Goal: Task Accomplishment & Management: Use online tool/utility

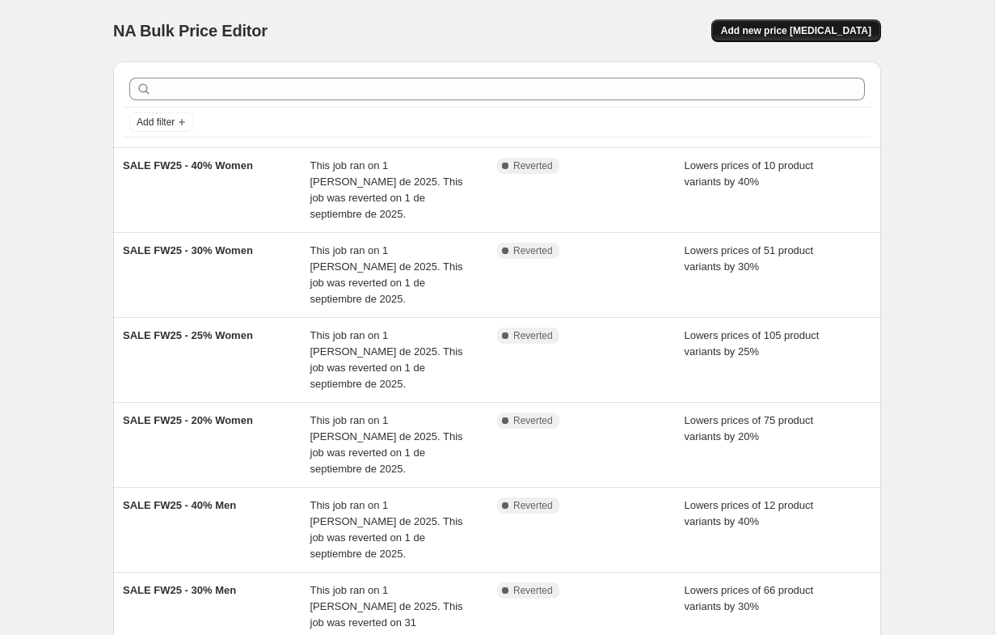
click at [824, 24] on span "Add new price [MEDICAL_DATA]" at bounding box center [796, 30] width 150 height 13
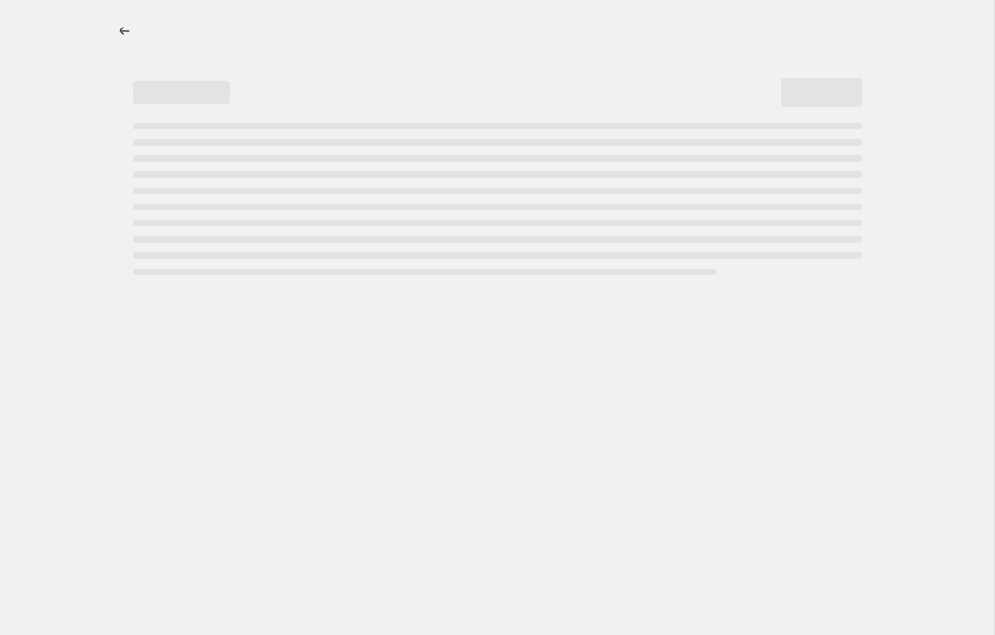
select select "percentage"
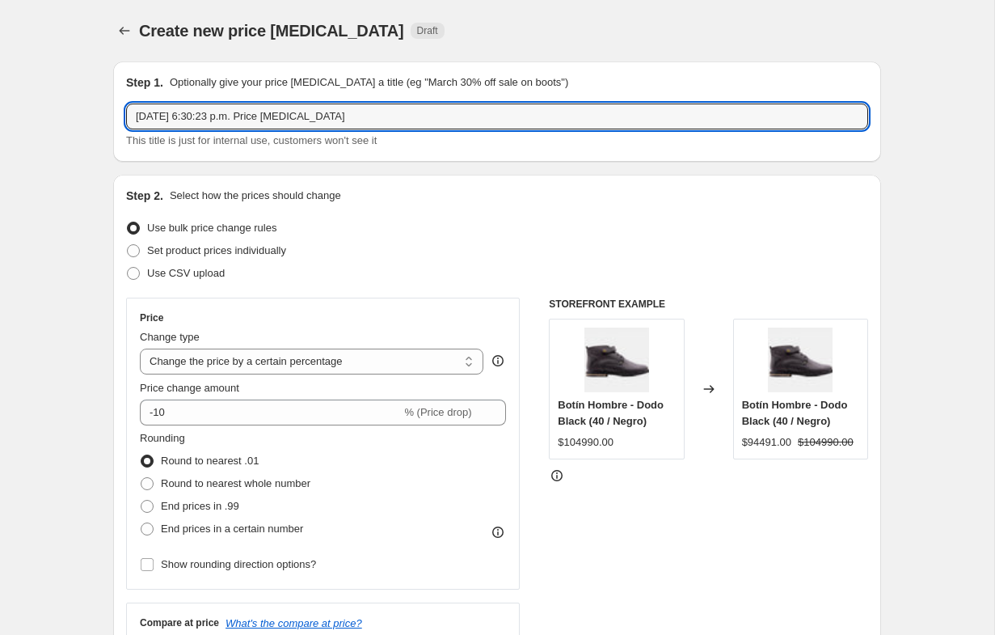
drag, startPoint x: 365, startPoint y: 108, endPoint x: 107, endPoint y: 111, distance: 258.7
paste input "CYBERBESTIAS: 30% MEN"
click at [233, 116] on input "CYBERBESTIAS: 30% MEN" at bounding box center [497, 116] width 742 height 26
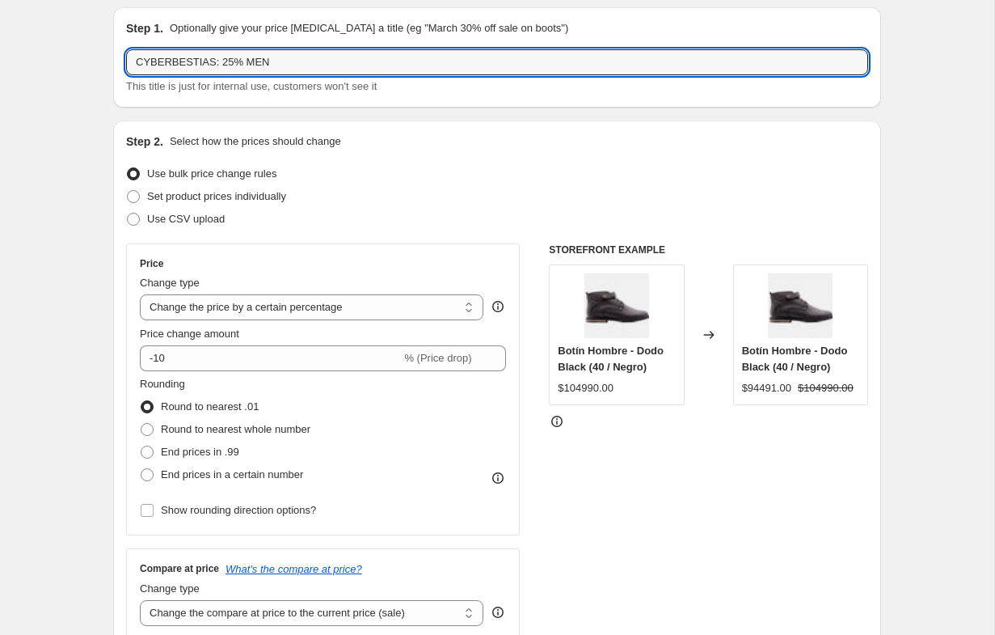
scroll to position [95, 0]
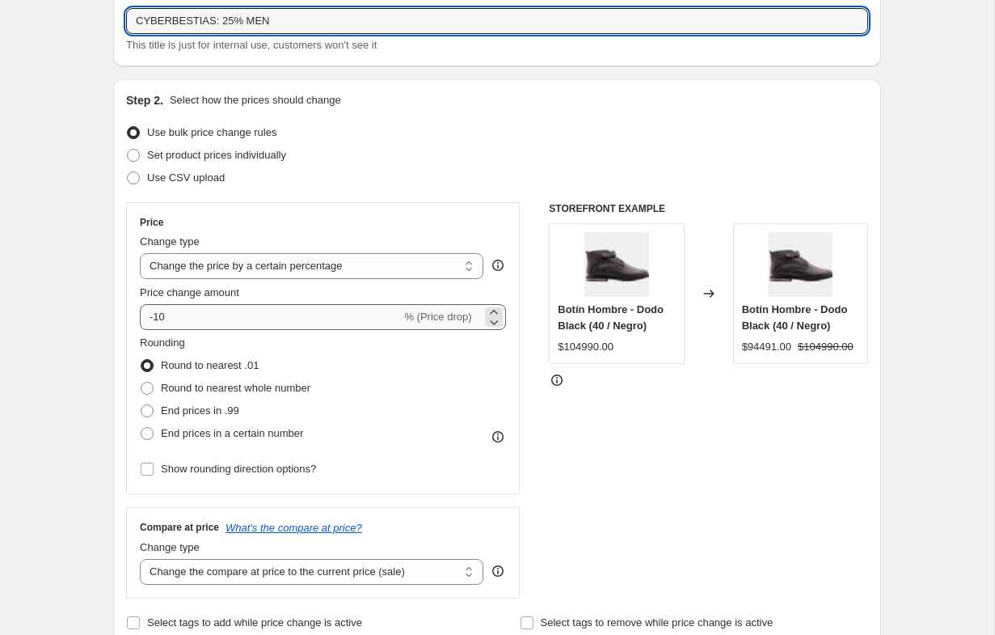
type input "CYBERBESTIAS: 25% MEN"
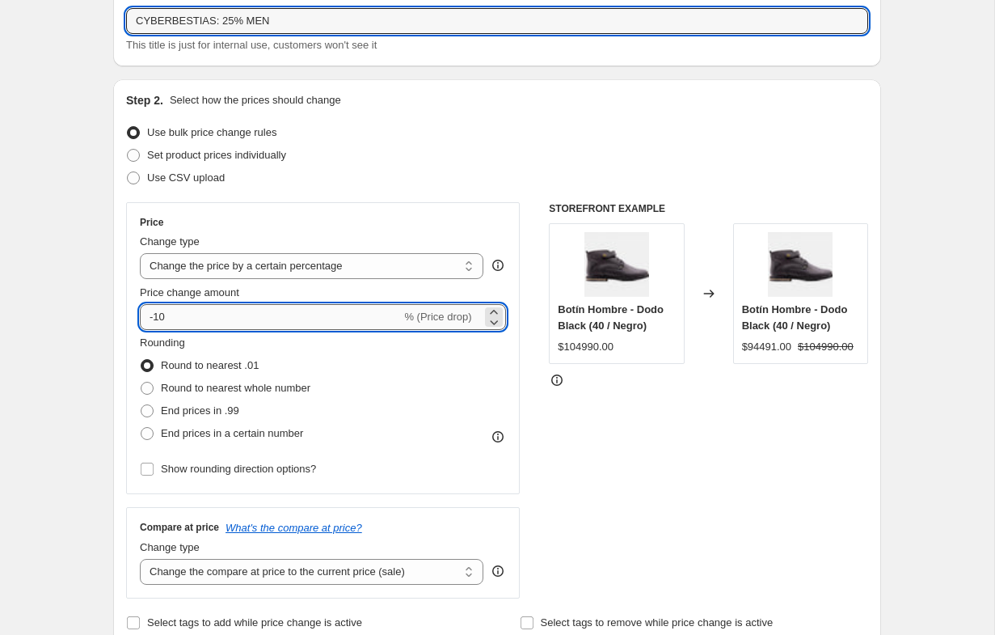
click at [186, 314] on input "-10" at bounding box center [270, 317] width 261 height 26
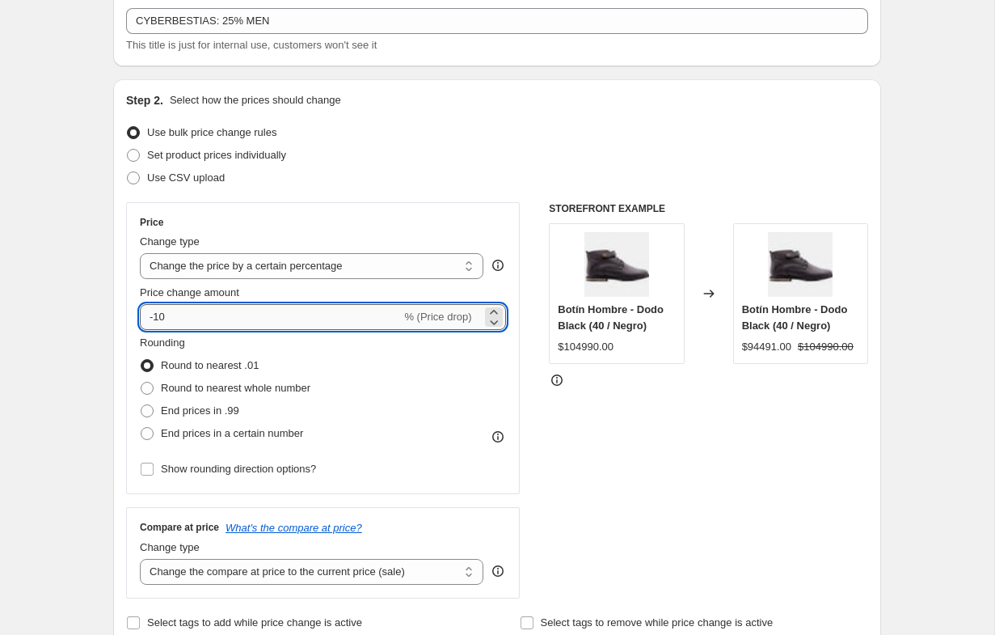
type input "-1"
type input "-25"
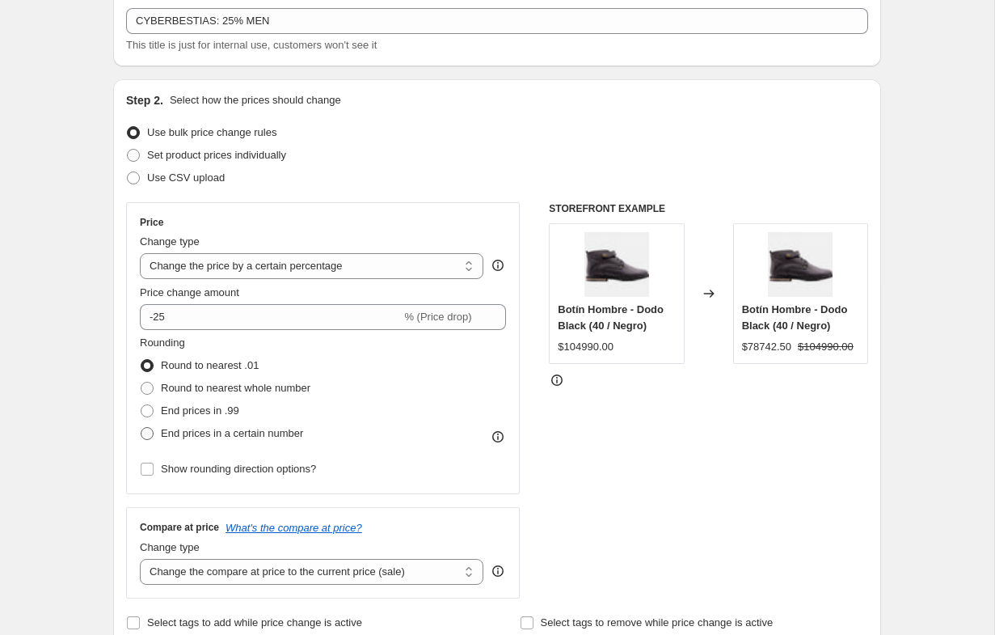
click at [196, 436] on span "End prices in a certain number" at bounding box center [232, 433] width 142 height 12
click at [141, 428] on input "End prices in a certain number" at bounding box center [141, 427] width 1 height 1
radio input "true"
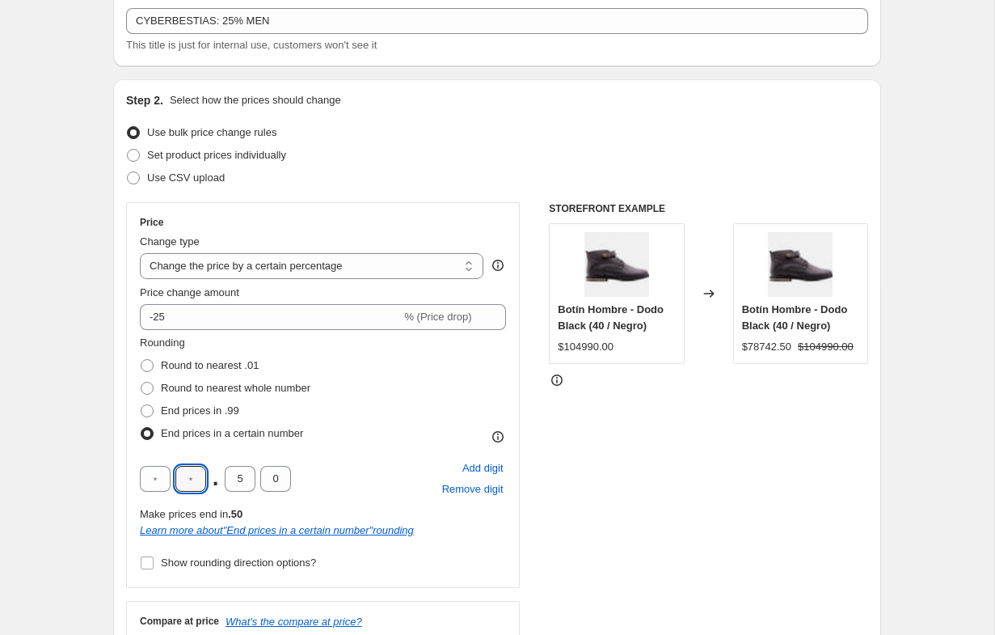
drag, startPoint x: 190, startPoint y: 477, endPoint x: 207, endPoint y: 477, distance: 17.0
click at [190, 477] on input "text" at bounding box center [190, 479] width 31 height 26
click at [153, 479] on input "text" at bounding box center [155, 479] width 31 height 26
click at [245, 477] on input "5" at bounding box center [240, 479] width 31 height 26
type input "9"
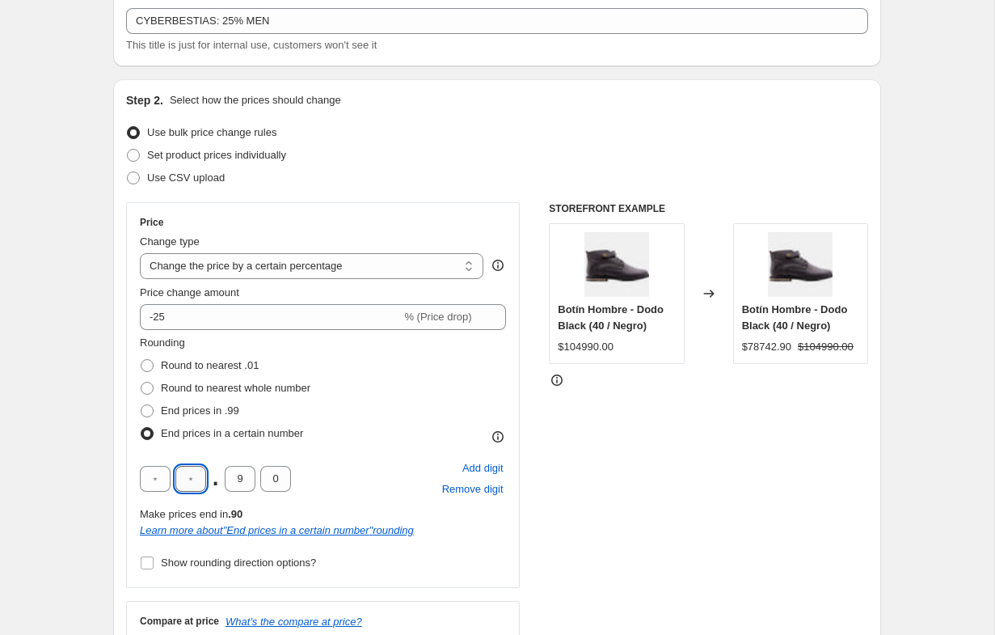
click at [196, 479] on input "text" at bounding box center [190, 479] width 31 height 26
type input "9"
click at [145, 564] on input "Show rounding direction options?" at bounding box center [147, 562] width 13 height 13
checkbox input "true"
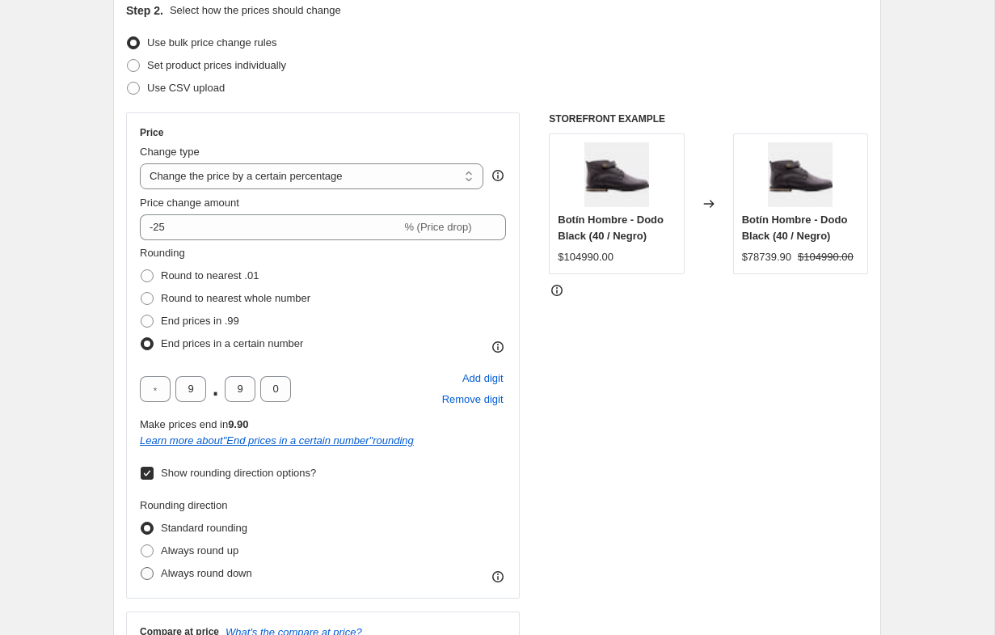
scroll to position [192, 0]
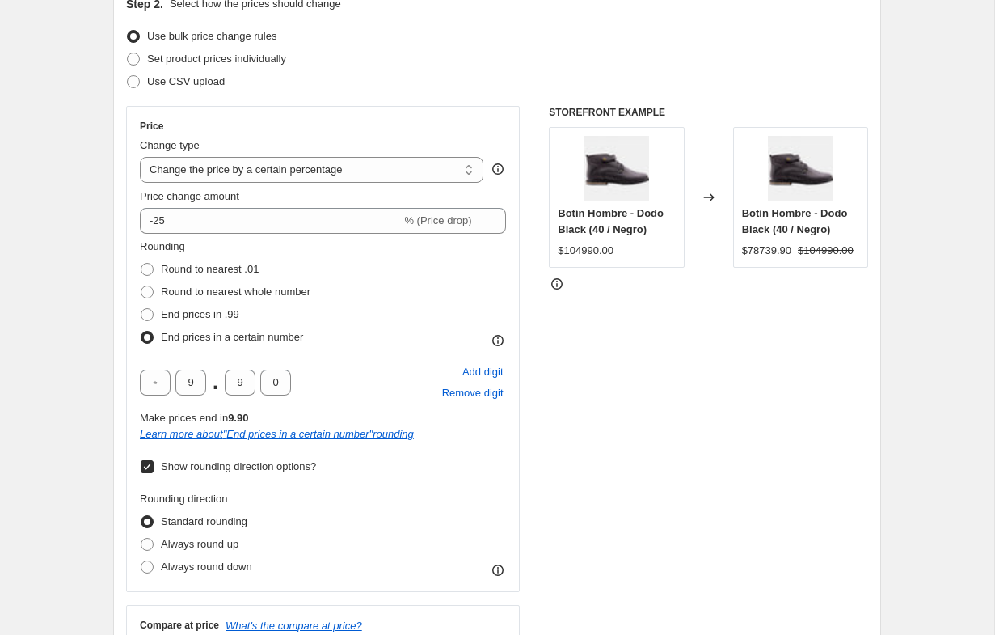
click at [331, 491] on div "Rounding direction Standard rounding Always round up Always round down" at bounding box center [323, 534] width 366 height 87
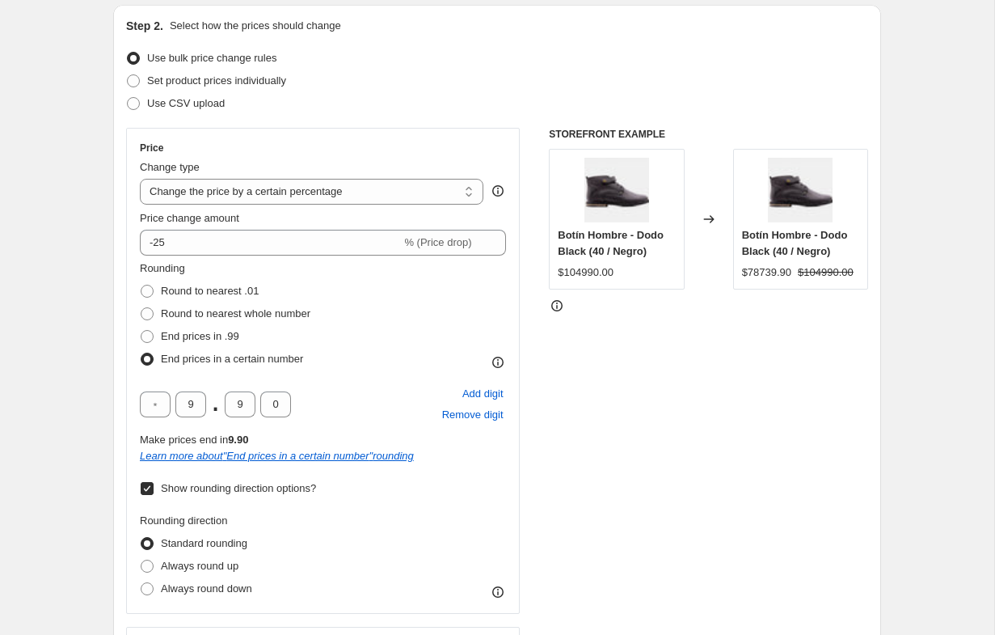
scroll to position [164, 0]
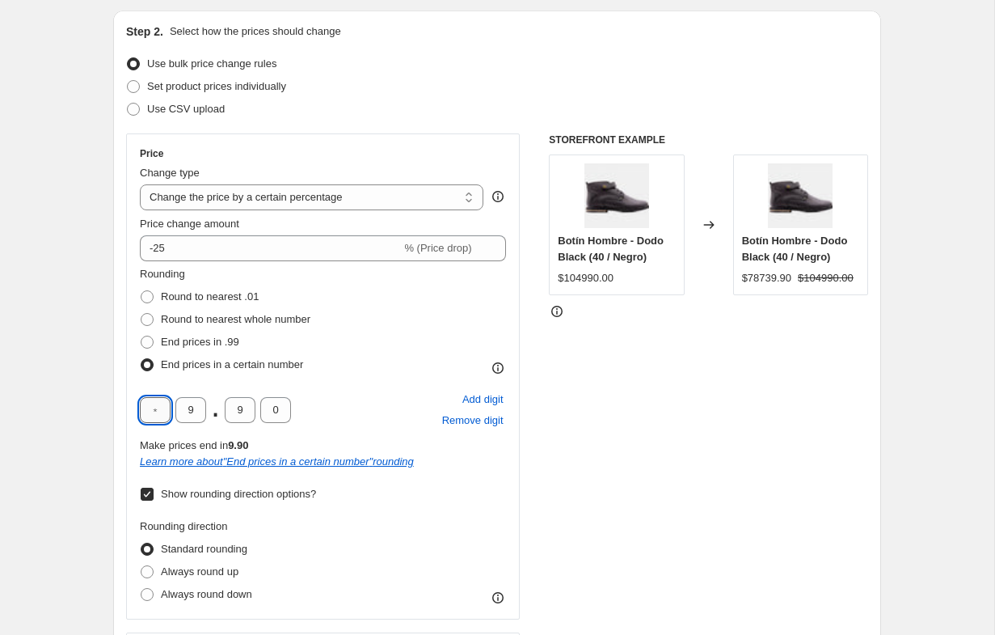
click at [166, 415] on input "text" at bounding box center [155, 410] width 31 height 26
type input "9"
click at [244, 407] on input "9" at bounding box center [240, 410] width 31 height 26
click at [365, 415] on div "9 9 . 0 Add digit Remove digit" at bounding box center [323, 410] width 366 height 42
click at [239, 408] on input "text" at bounding box center [240, 410] width 31 height 26
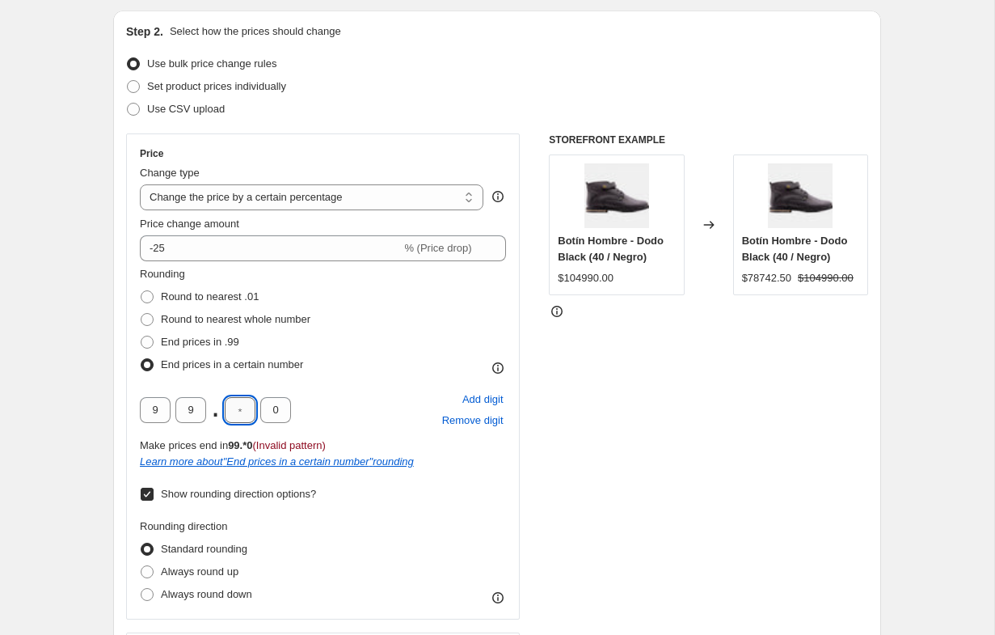
type input "0"
click at [336, 402] on div "9 9 . 0 0 Add digit Remove digit" at bounding box center [323, 410] width 366 height 42
click at [197, 407] on input "9" at bounding box center [190, 410] width 31 height 26
type input "0"
drag, startPoint x: 387, startPoint y: 411, endPoint x: 377, endPoint y: 411, distance: 9.7
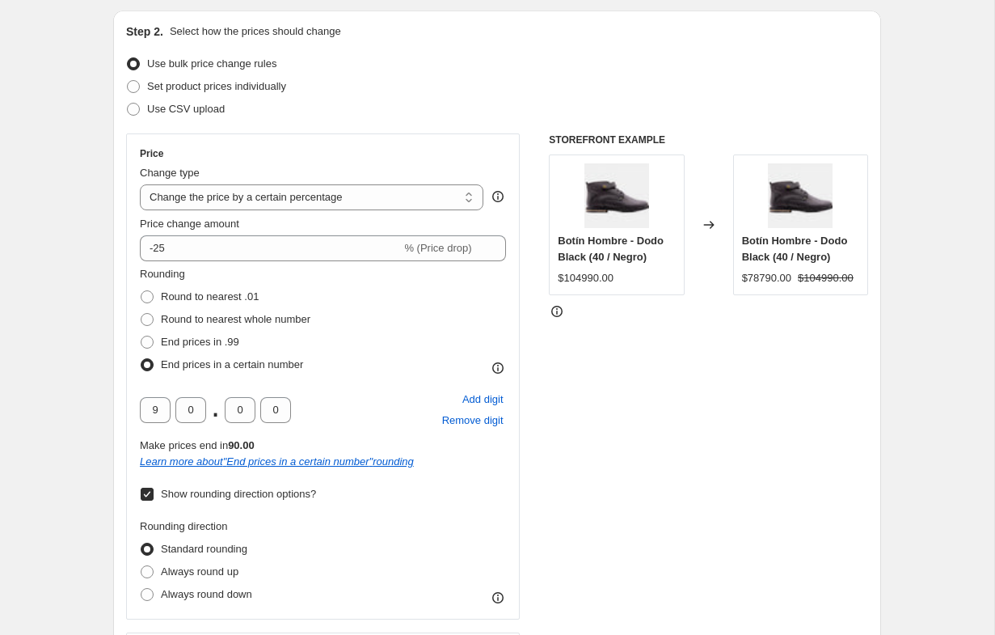
click at [382, 411] on div "9 0 . 0 0 Add digit Remove digit" at bounding box center [323, 410] width 366 height 42
click at [471, 402] on span "Add digit" at bounding box center [482, 399] width 41 height 16
type input "9"
click at [159, 408] on input "text" at bounding box center [155, 410] width 31 height 26
type input "9"
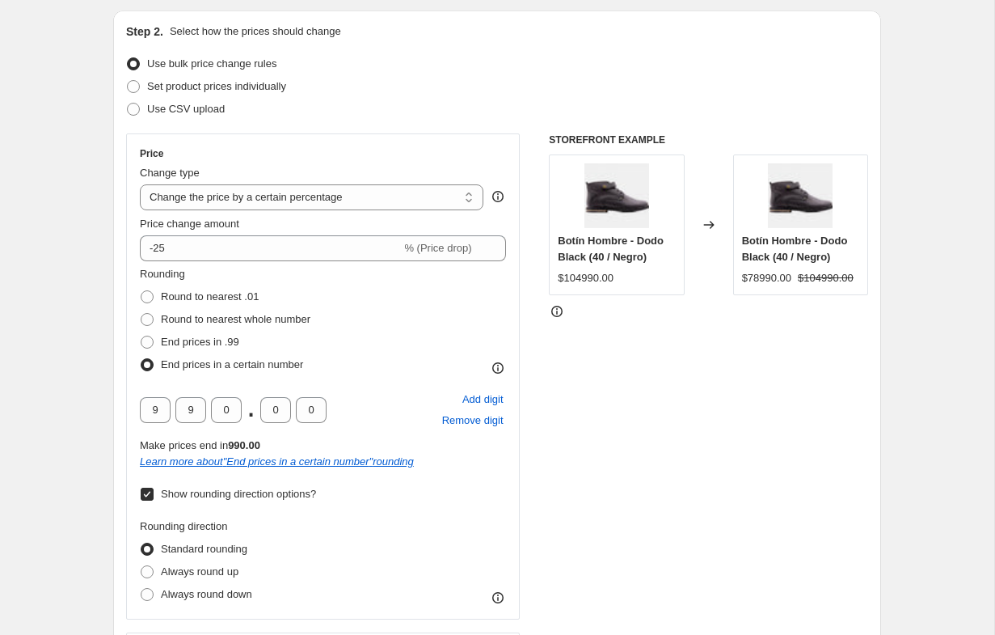
click at [346, 411] on div "9 9 0 . 0 0 Add digit Remove digit" at bounding box center [323, 410] width 366 height 42
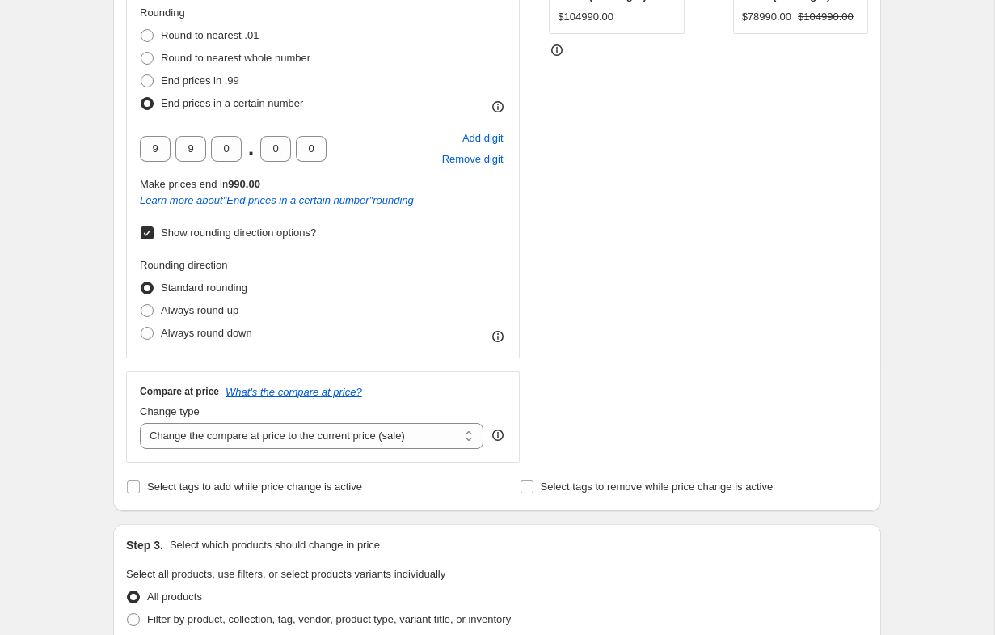
scroll to position [432, 0]
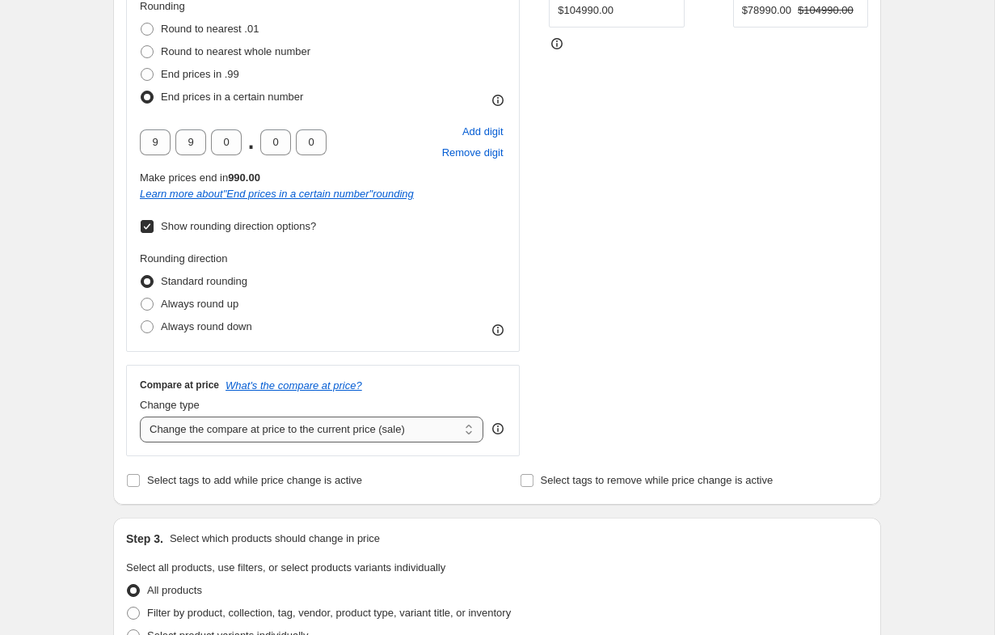
click at [257, 432] on select "Change the compare at price to the current price (sale) Change the compare at p…" at bounding box center [312, 429] width 344 height 26
click at [140, 416] on select "Change the compare at price to the current price (sale) Change the compare at p…" at bounding box center [312, 429] width 344 height 26
click at [244, 479] on span "Select tags to add while price change is active" at bounding box center [254, 480] width 215 height 12
click at [140, 479] on input "Select tags to add while price change is active" at bounding box center [133, 480] width 13 height 13
checkbox input "true"
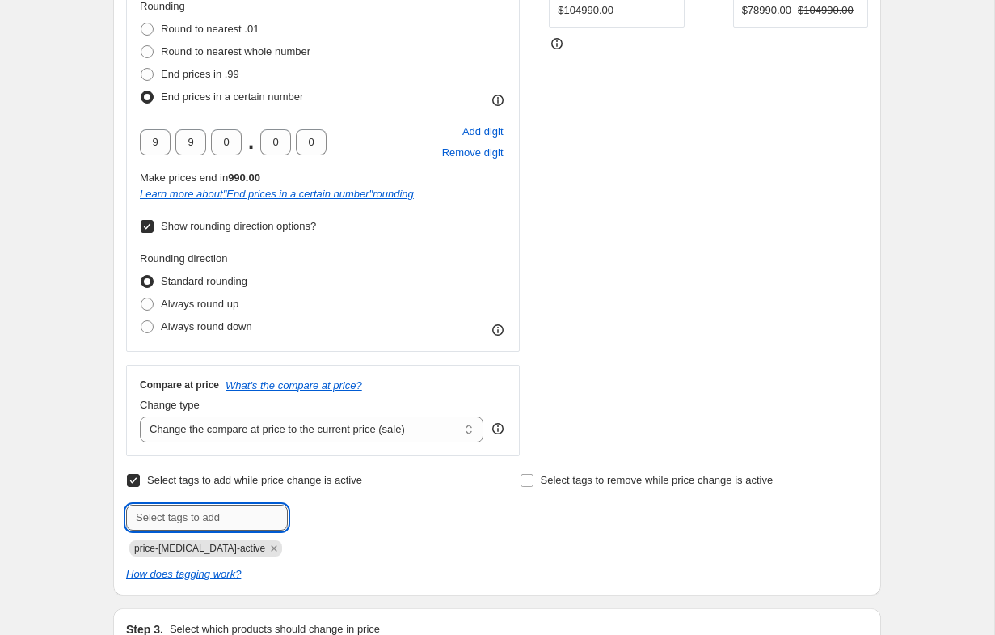
click at [221, 517] on input "text" at bounding box center [207, 517] width 162 height 26
type input "cyberbestias25"
click at [526, 482] on input "Select tags to remove while price change is active" at bounding box center [527, 480] width 13 height 13
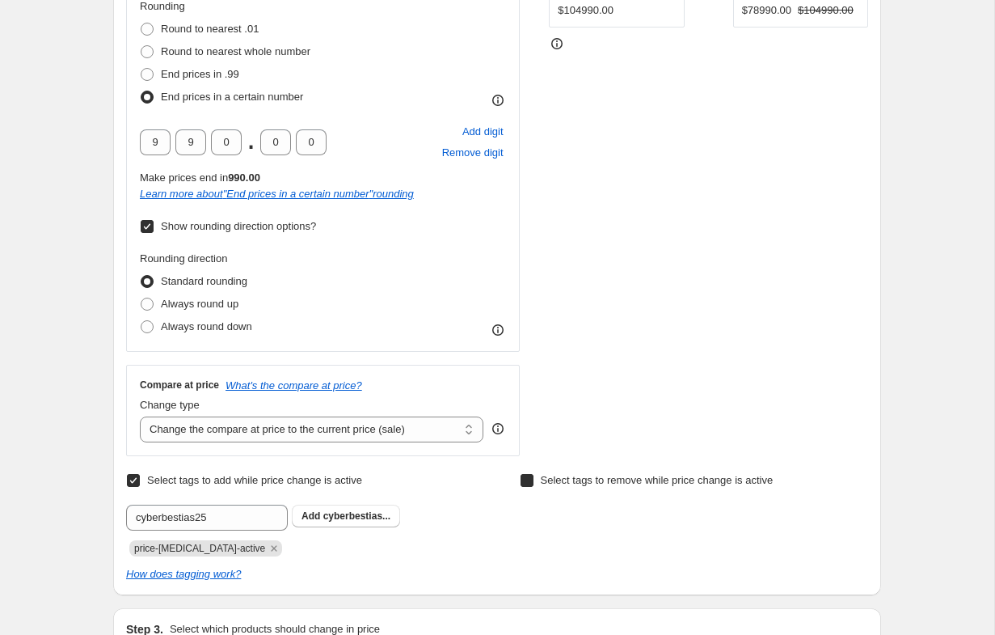
checkbox input "true"
click at [552, 523] on input "text" at bounding box center [601, 517] width 162 height 26
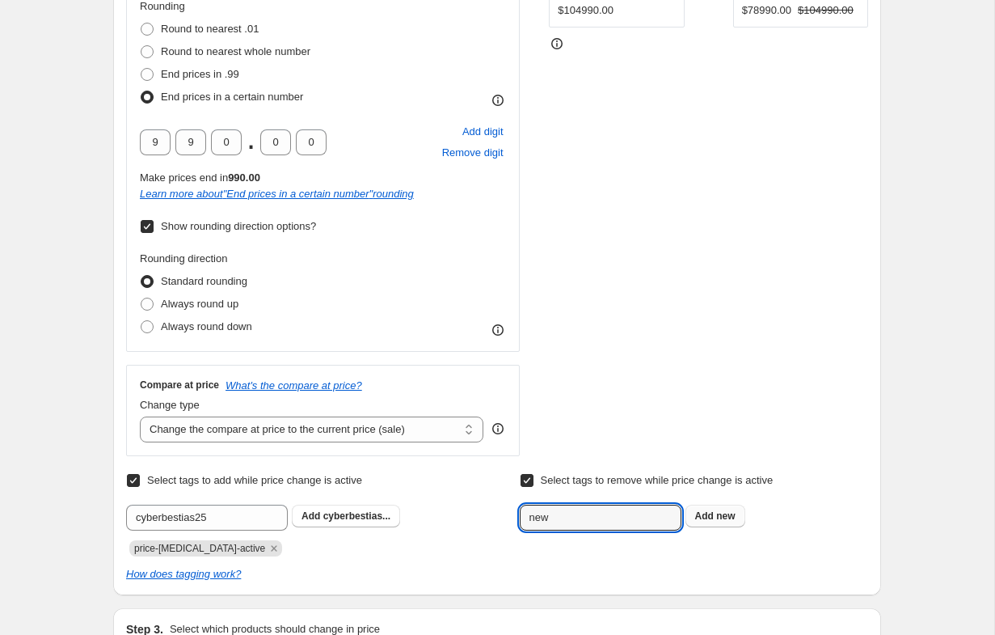
type input "new"
click at [712, 521] on b "Add" at bounding box center [704, 515] width 19 height 11
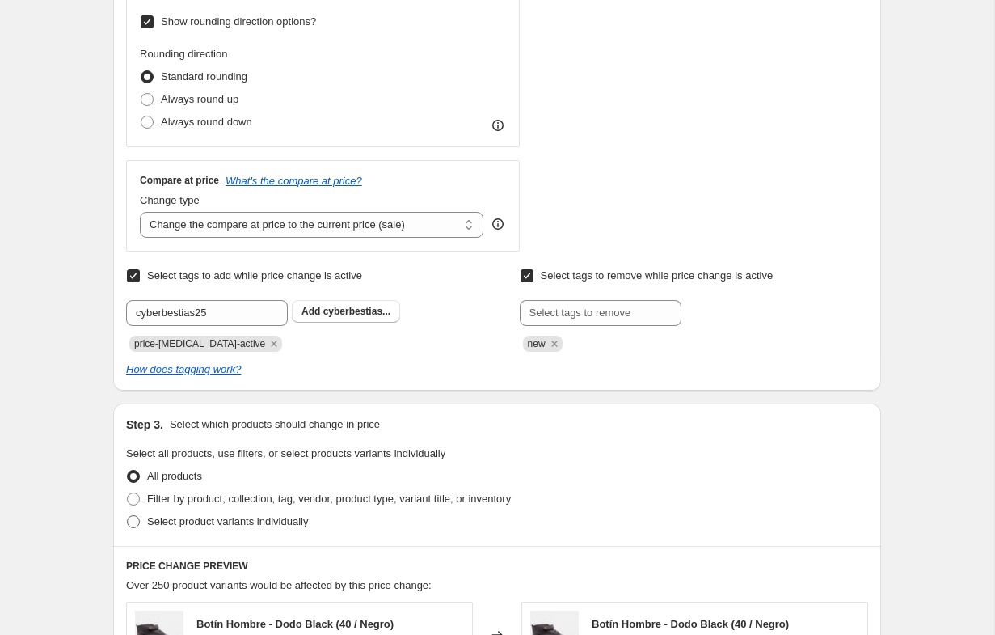
scroll to position [656, 0]
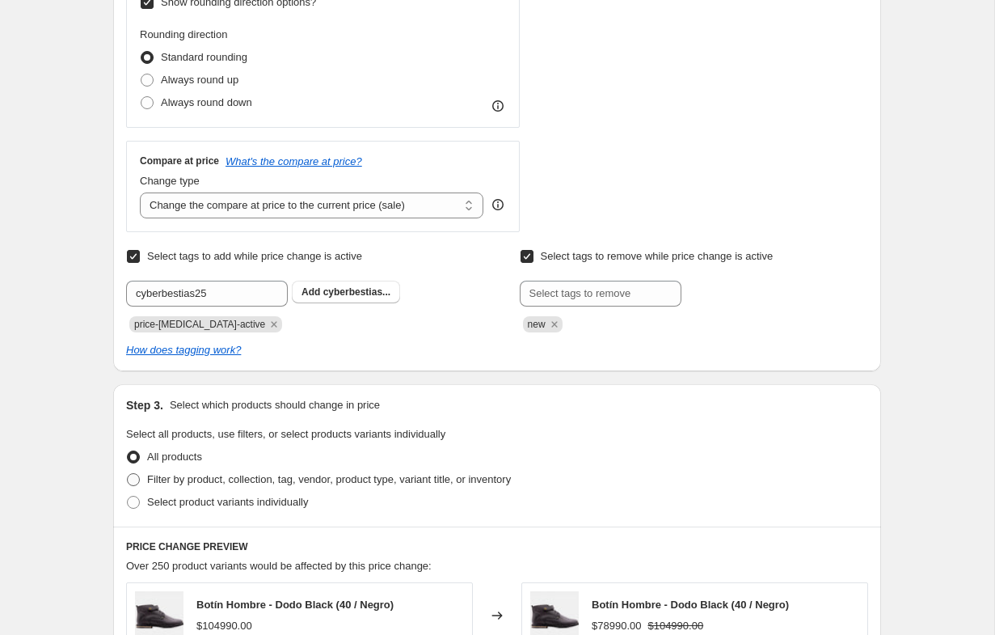
click at [219, 475] on span "Filter by product, collection, tag, vendor, product type, variant title, or inv…" at bounding box center [329, 479] width 364 height 12
click at [128, 474] on input "Filter by product, collection, tag, vendor, product type, variant title, or inv…" at bounding box center [127, 473] width 1 height 1
radio input "true"
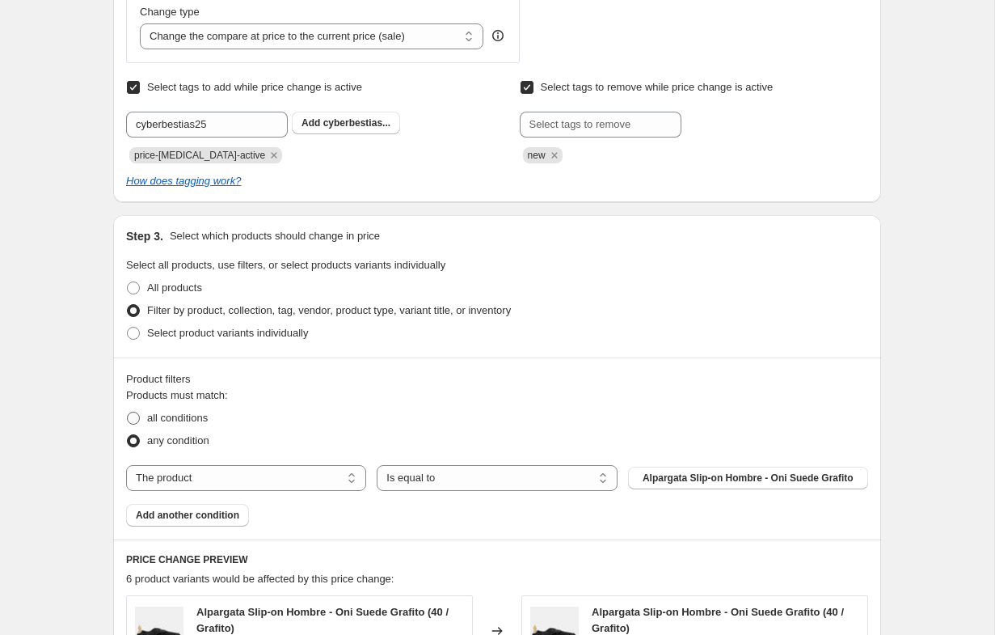
scroll to position [824, 0]
click at [257, 481] on select "The product The product's collection The product's tag The product's vendor The…" at bounding box center [246, 479] width 240 height 26
select select "collection"
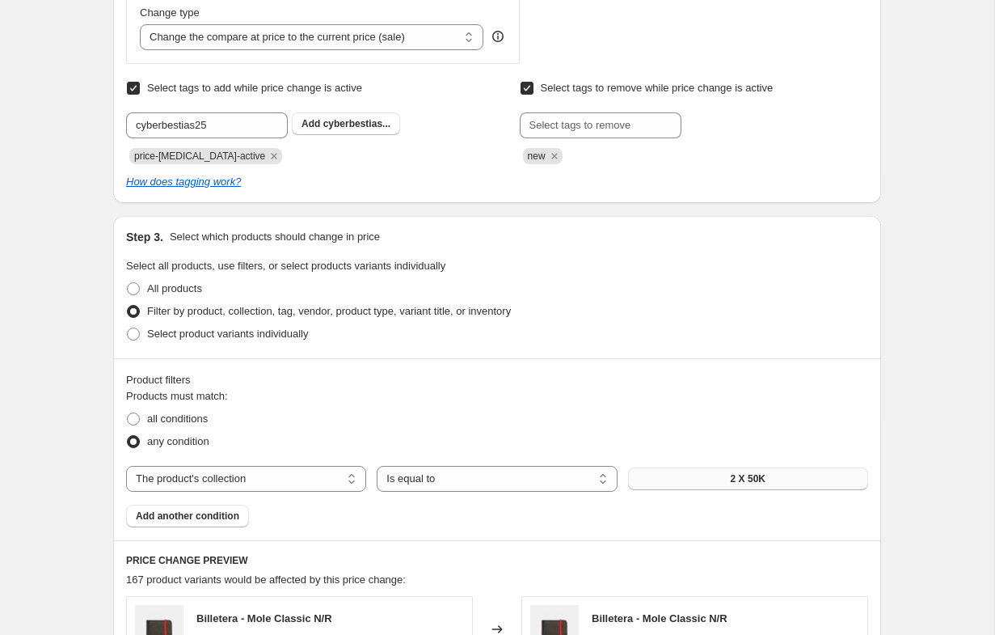
click at [690, 479] on button "2 X 50K" at bounding box center [748, 478] width 240 height 23
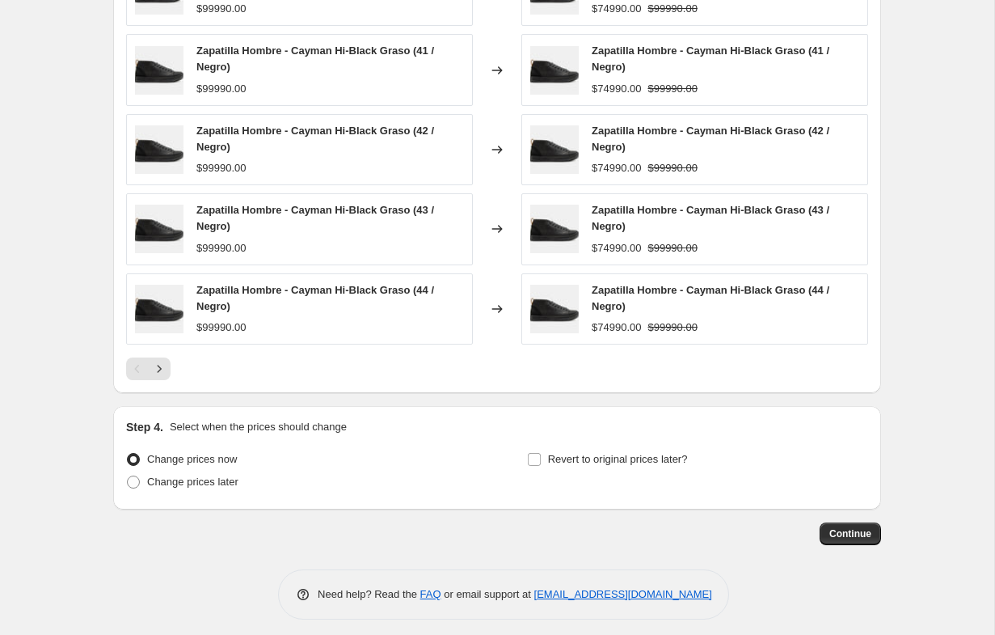
scroll to position [1474, 0]
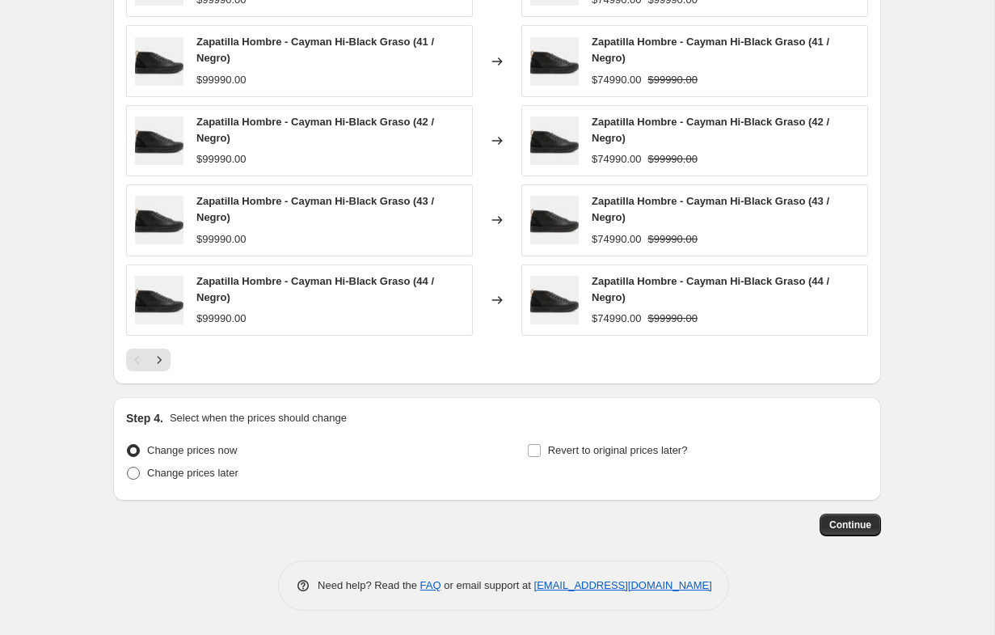
click at [167, 472] on span "Change prices later" at bounding box center [192, 472] width 91 height 12
click at [128, 467] on input "Change prices later" at bounding box center [127, 466] width 1 height 1
radio input "true"
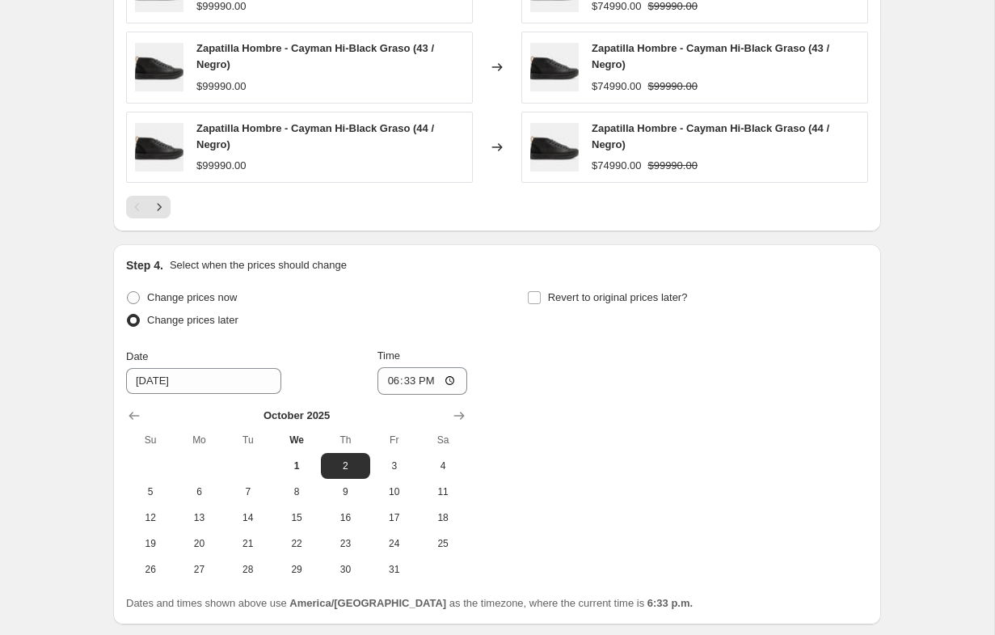
scroll to position [1645, 0]
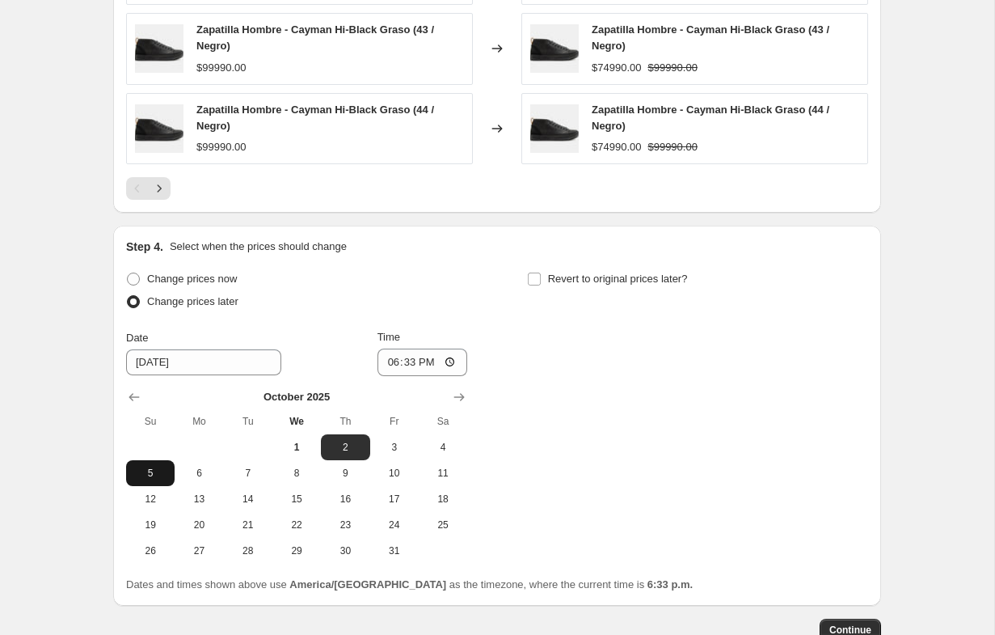
click at [162, 478] on span "5" at bounding box center [151, 472] width 36 height 13
type input "[DATE]"
click at [400, 361] on input "18:33" at bounding box center [422, 361] width 91 height 27
drag, startPoint x: 440, startPoint y: 362, endPoint x: 452, endPoint y: 362, distance: 12.1
click at [440, 362] on input "18:33" at bounding box center [422, 361] width 91 height 27
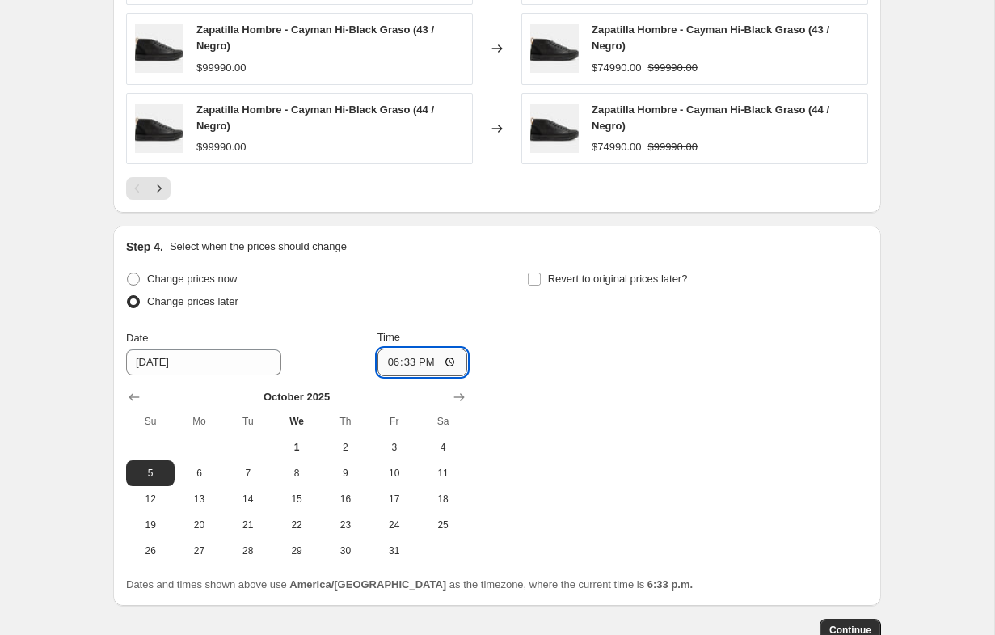
click at [452, 362] on input "18:33" at bounding box center [422, 361] width 91 height 27
click at [449, 364] on input "18:33" at bounding box center [422, 361] width 91 height 27
type input "00:01"
click at [150, 479] on button "5" at bounding box center [150, 473] width 48 height 26
click at [297, 473] on span "8" at bounding box center [297, 472] width 36 height 13
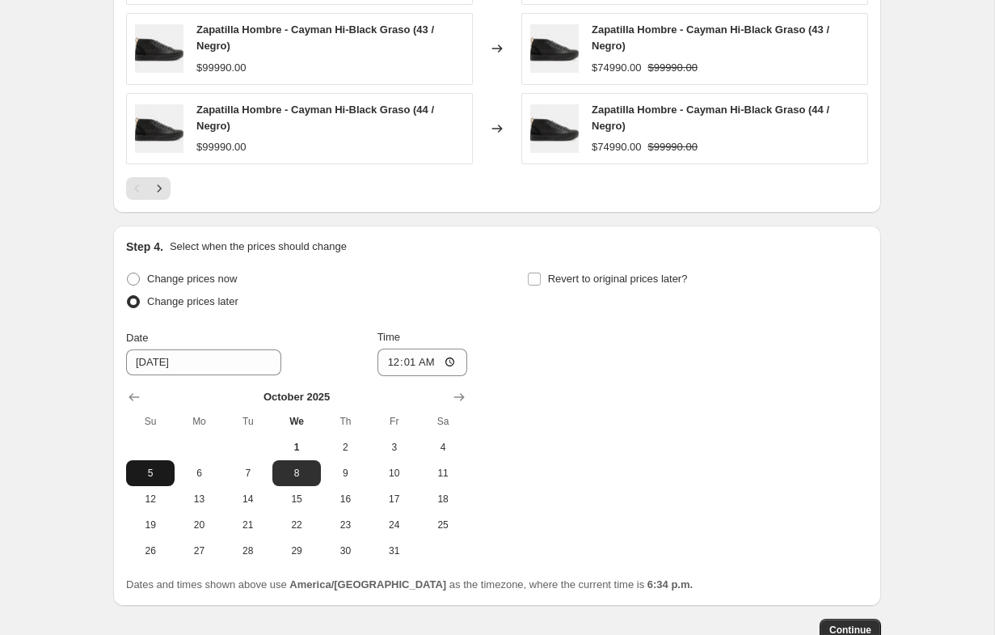
click at [142, 477] on span "5" at bounding box center [151, 472] width 36 height 13
type input "[DATE]"
click at [536, 281] on input "Revert to original prices later?" at bounding box center [534, 278] width 13 height 13
checkbox input "true"
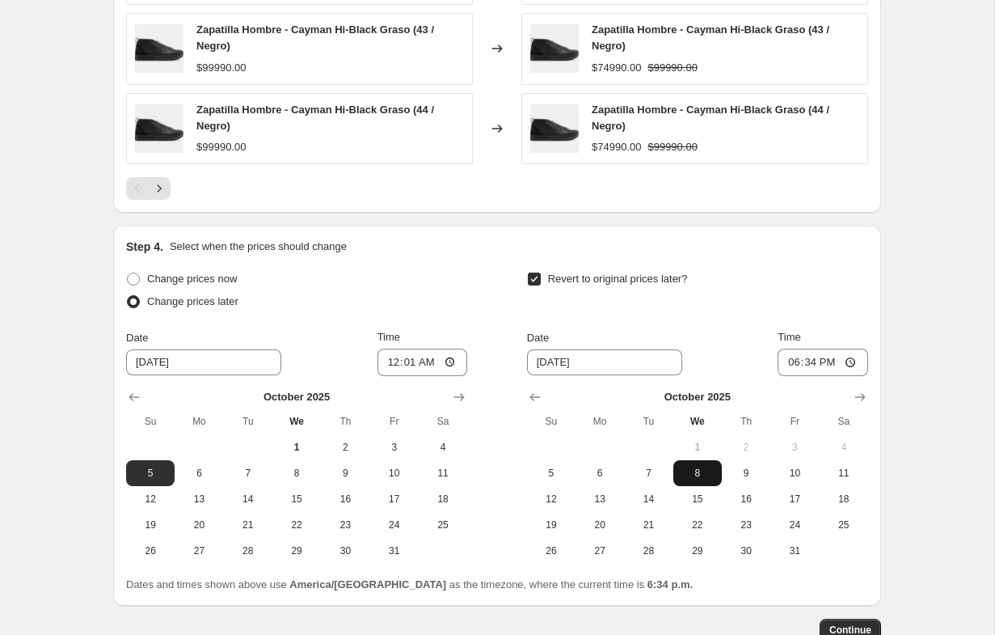
click at [696, 476] on span "8" at bounding box center [698, 472] width 36 height 13
click at [581, 363] on input "[DATE]" at bounding box center [604, 362] width 155 height 26
drag, startPoint x: 740, startPoint y: 467, endPoint x: 771, endPoint y: 436, distance: 44.6
click at [740, 466] on span "9" at bounding box center [746, 472] width 36 height 13
type input "[DATE]"
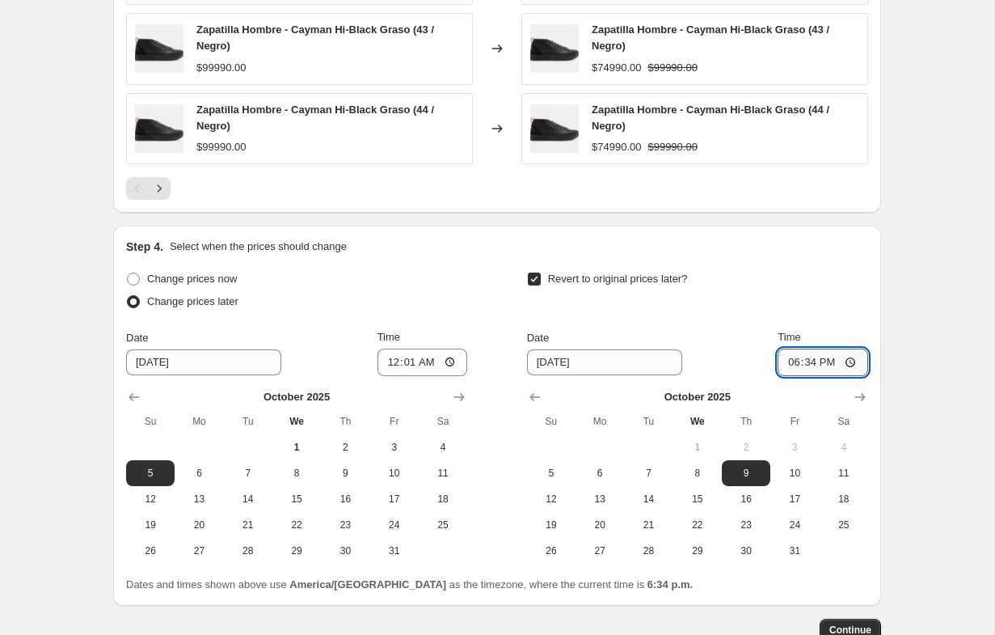
click at [833, 365] on input "18:34" at bounding box center [823, 361] width 91 height 27
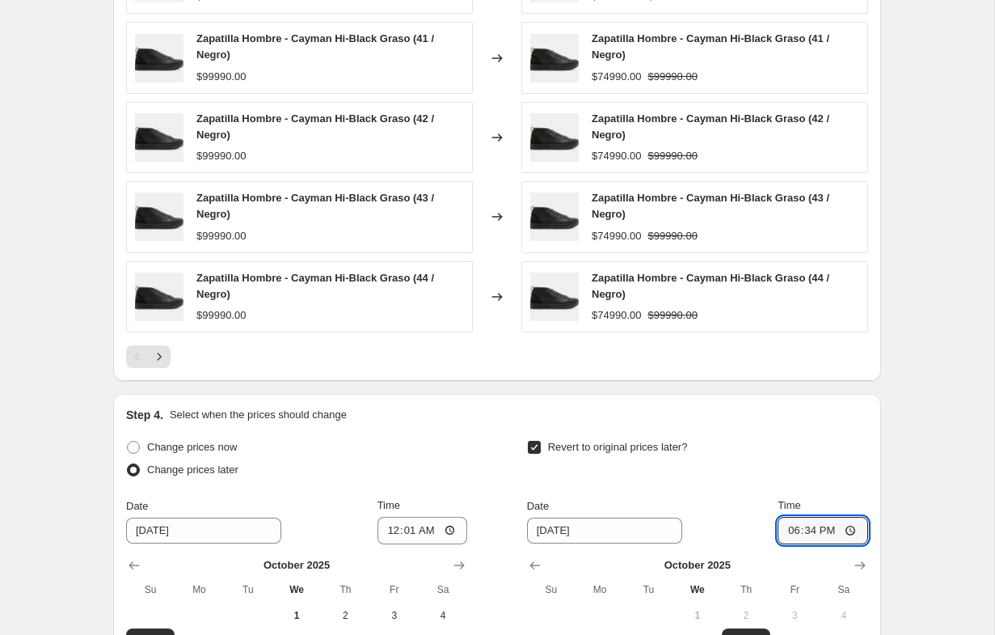
scroll to position [1527, 0]
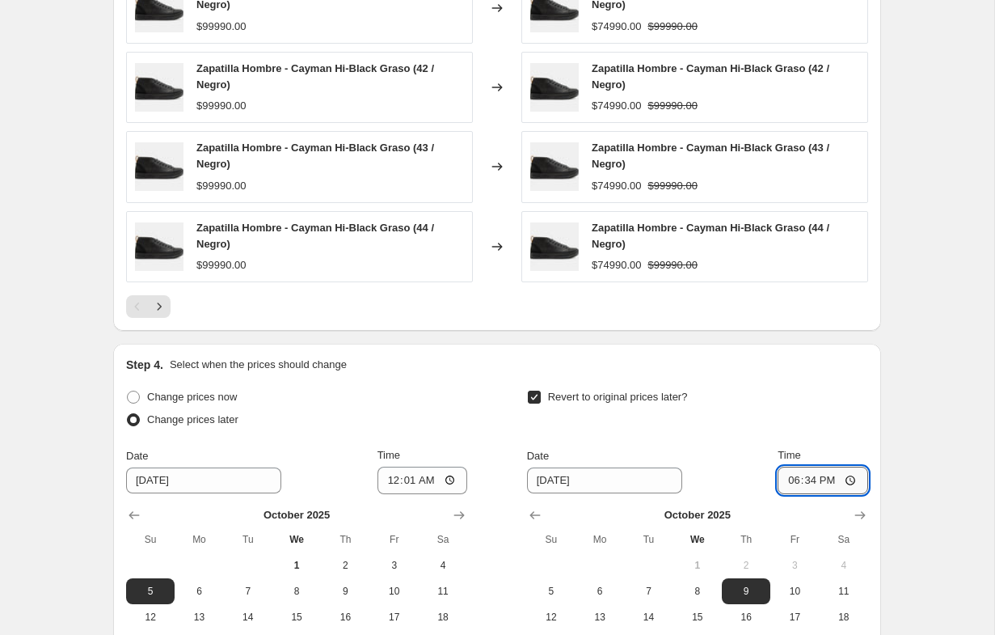
click at [849, 479] on input "18:34" at bounding box center [823, 479] width 91 height 27
type input "00:01"
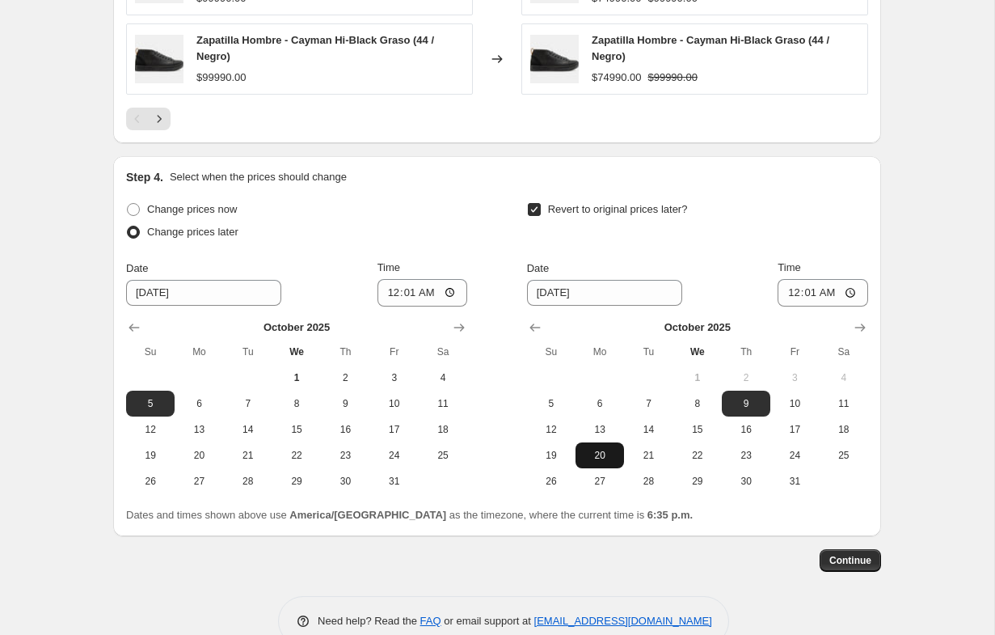
scroll to position [1750, 0]
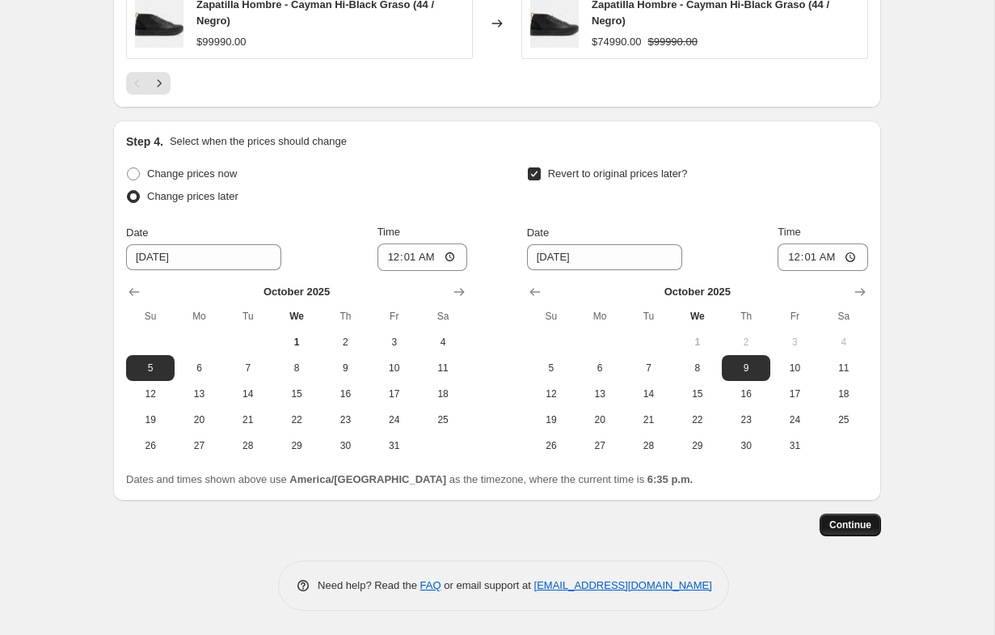
click at [858, 525] on span "Continue" at bounding box center [850, 524] width 42 height 13
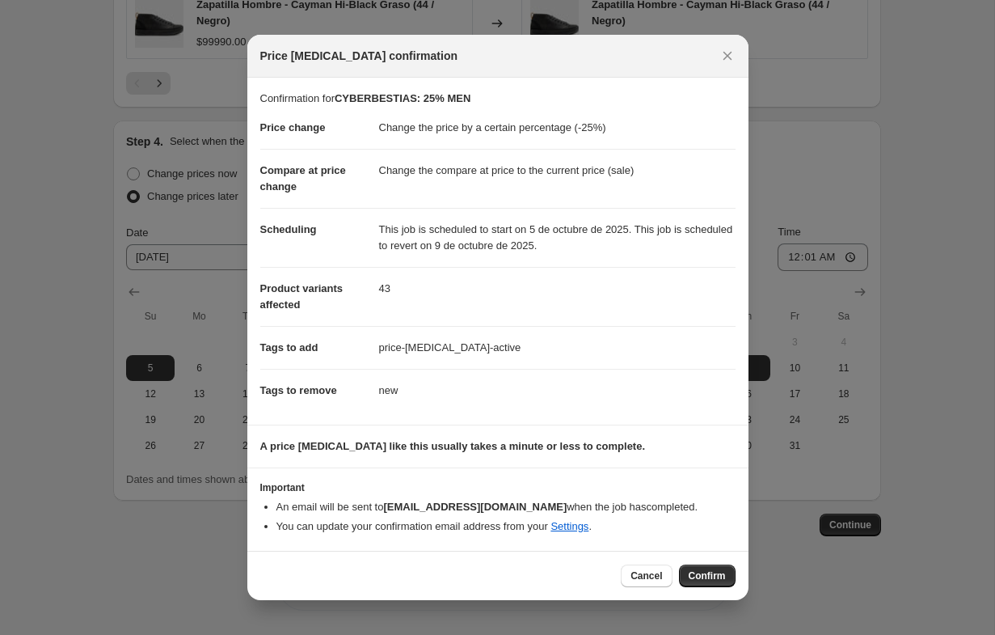
click at [709, 577] on span "Confirm" at bounding box center [707, 575] width 37 height 13
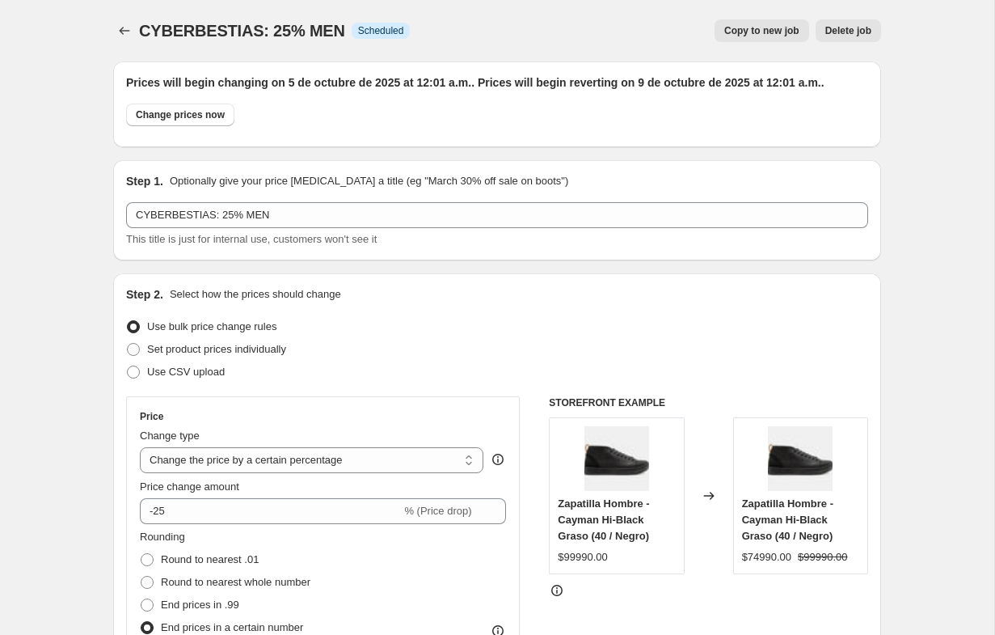
click at [778, 34] on span "Copy to new job" at bounding box center [761, 30] width 75 height 13
select select "percentage"
select select "collection"
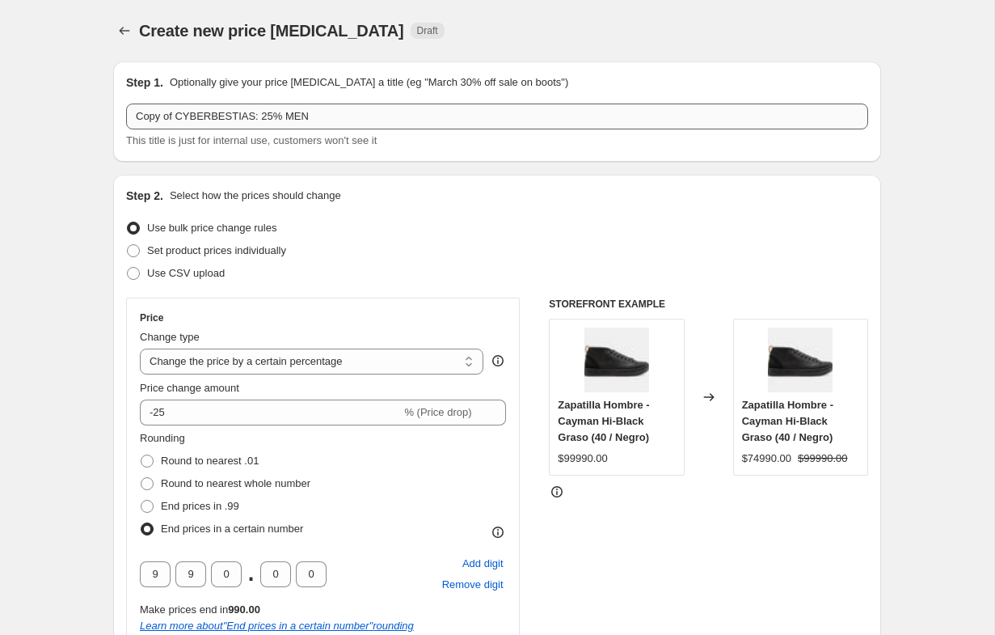
scroll to position [1, 0]
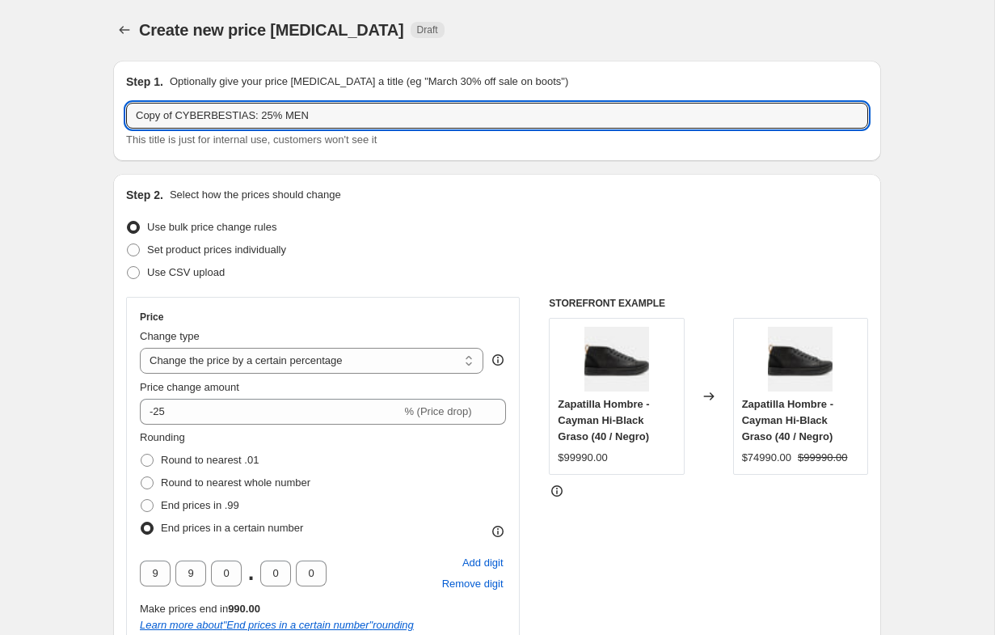
drag, startPoint x: 179, startPoint y: 117, endPoint x: 95, endPoint y: 116, distance: 84.9
click at [234, 116] on input "CYBERBESTIAS: 25% MEN" at bounding box center [497, 116] width 742 height 26
type input "CYBERBESTIAS: 30% MEN"
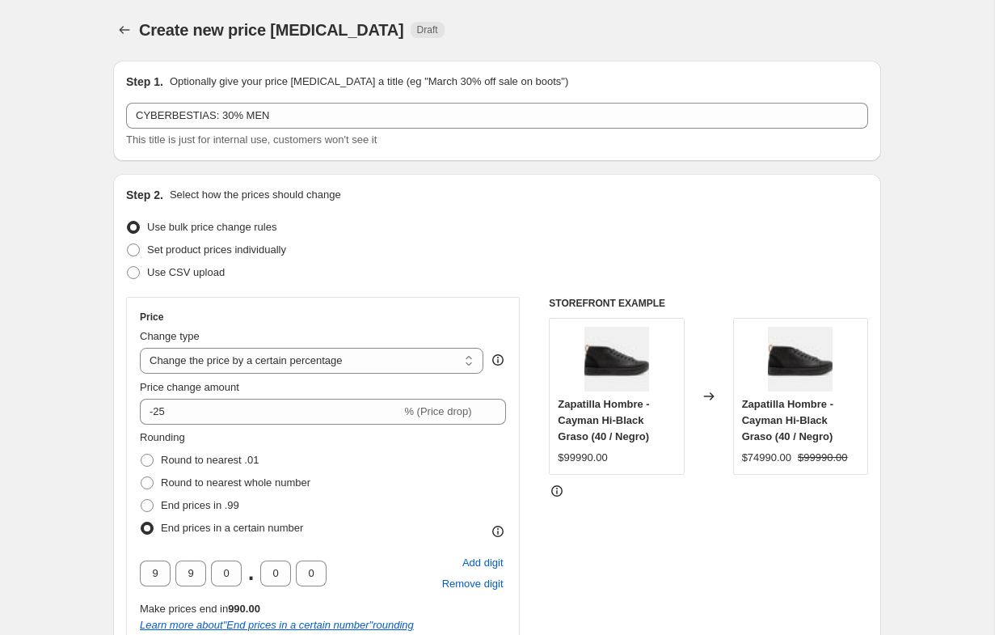
scroll to position [0, 0]
click at [479, 236] on div "Use bulk price change rules" at bounding box center [497, 228] width 742 height 23
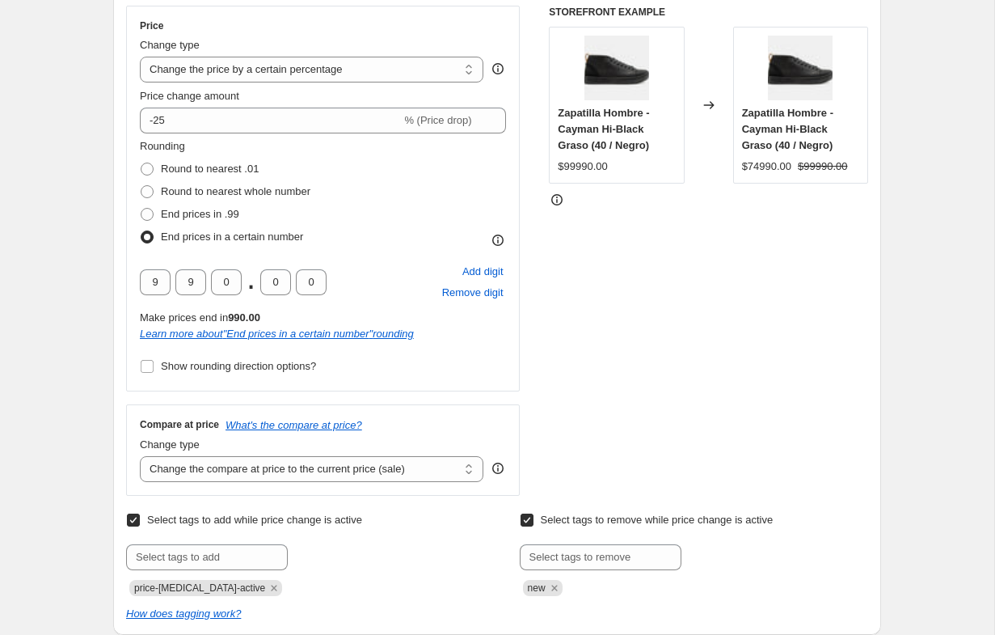
scroll to position [303, 0]
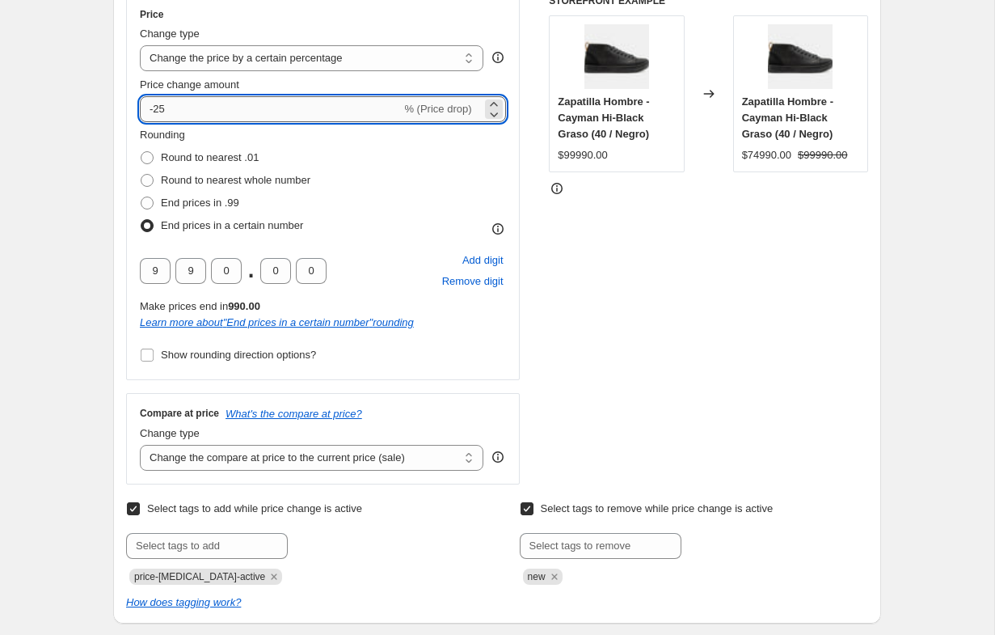
click at [179, 112] on input "-25" at bounding box center [270, 109] width 261 height 26
type input "-2"
type input "-30"
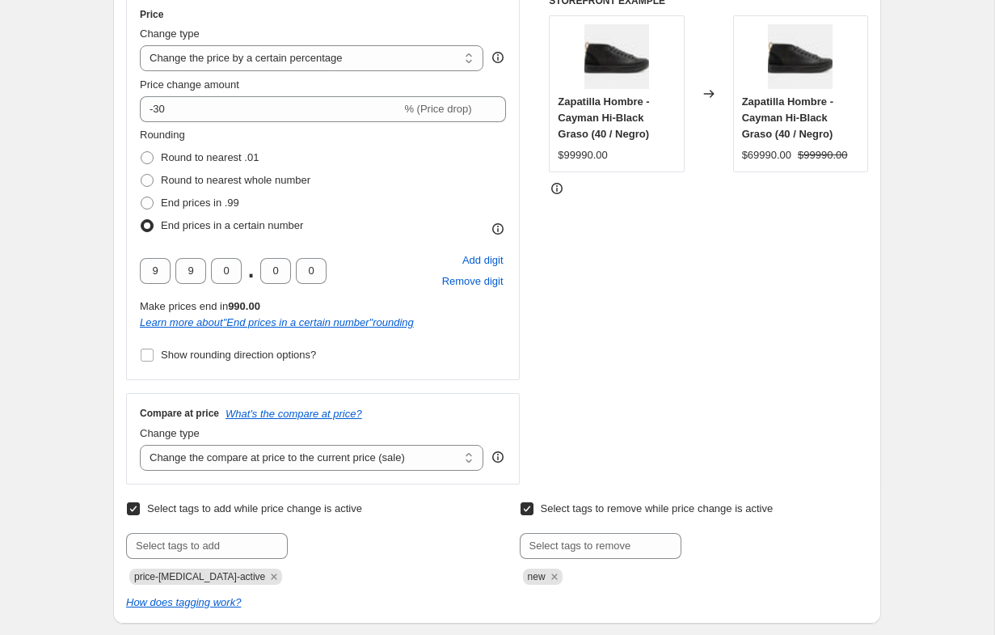
click at [579, 307] on div "STOREFRONT EXAMPLE Zapatilla Hombre - Cayman Hi-Black Graso (40 / Negro) $99990…" at bounding box center [708, 239] width 319 height 490
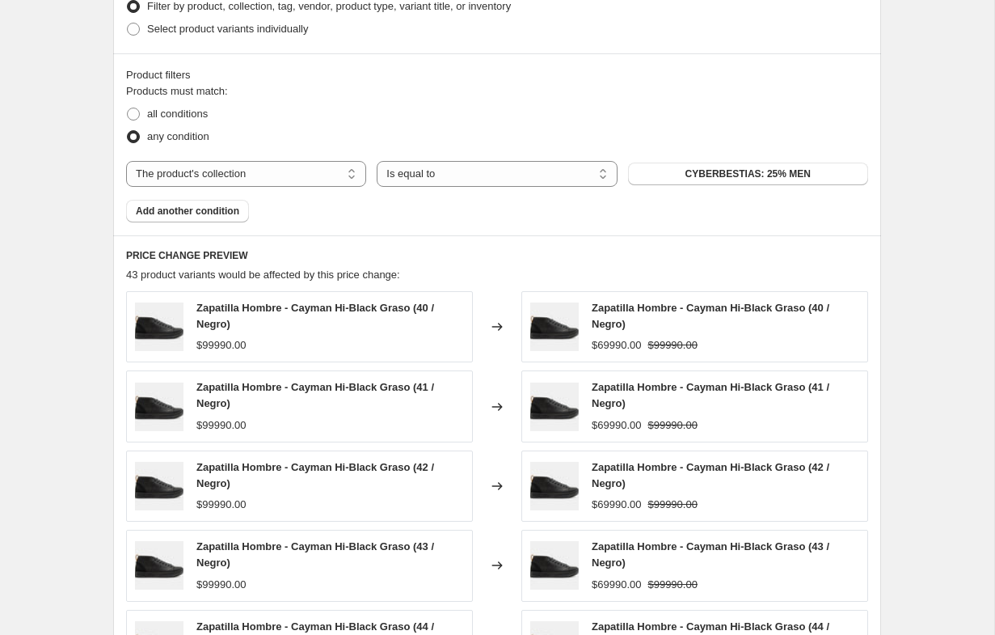
scroll to position [1044, 0]
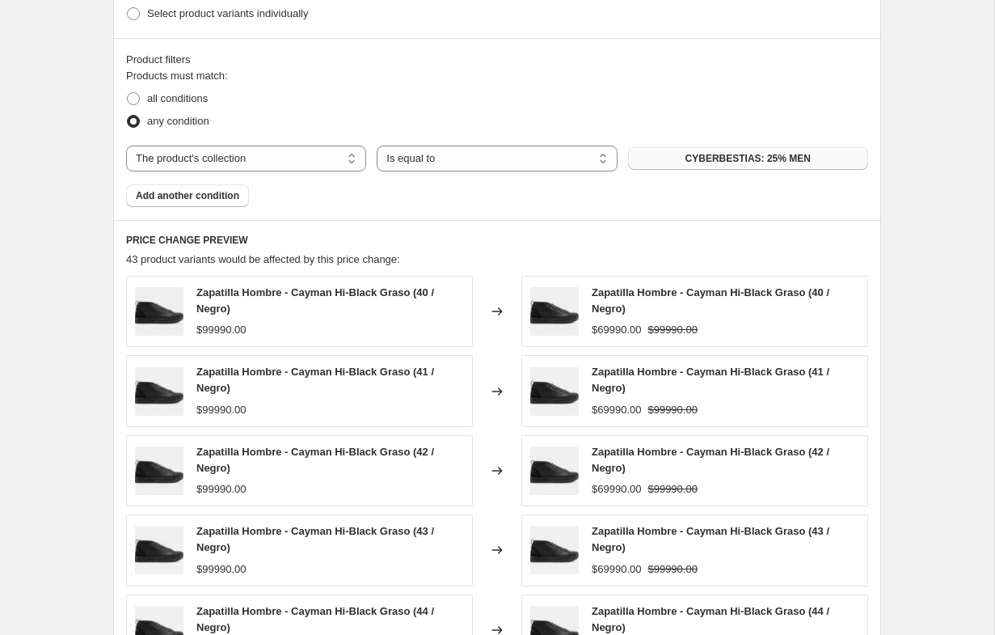
click at [696, 154] on span "CYBERBESTIAS: 25% MEN" at bounding box center [747, 158] width 125 height 13
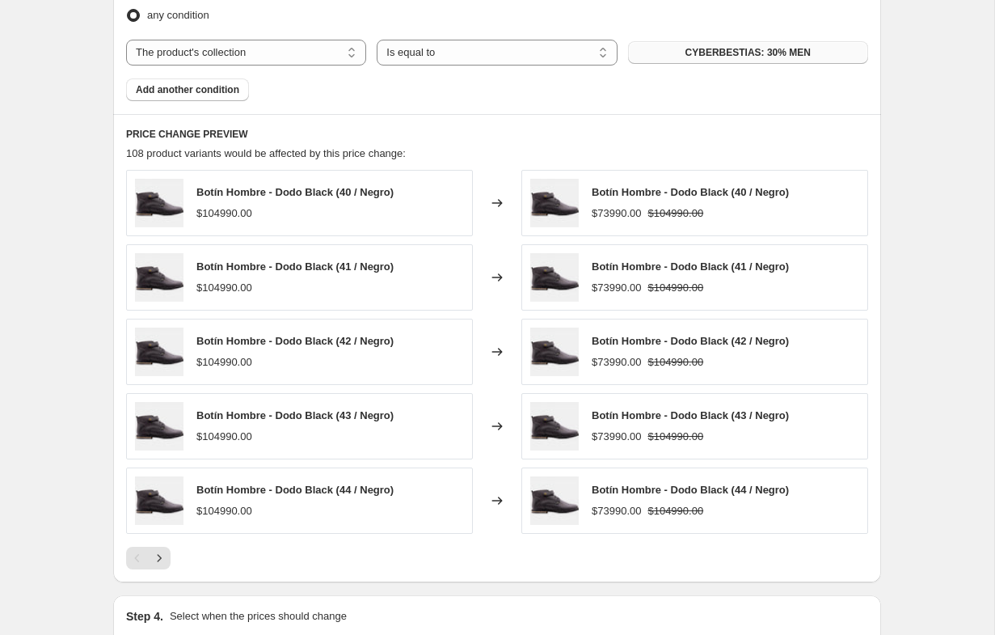
scroll to position [1347, 0]
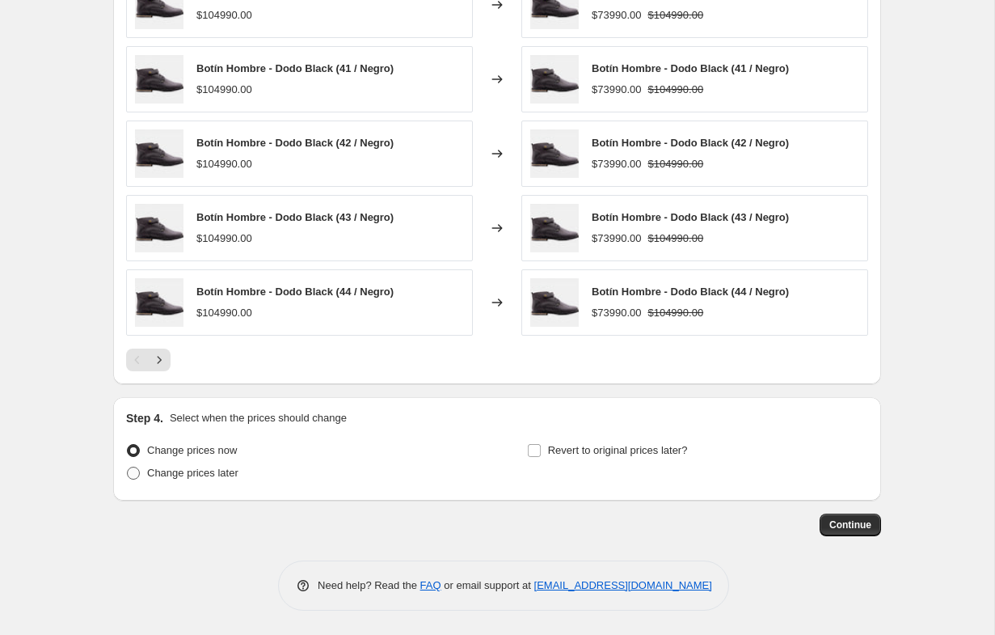
click at [209, 475] on span "Change prices later" at bounding box center [192, 472] width 91 height 12
click at [128, 467] on input "Change prices later" at bounding box center [127, 466] width 1 height 1
radio input "true"
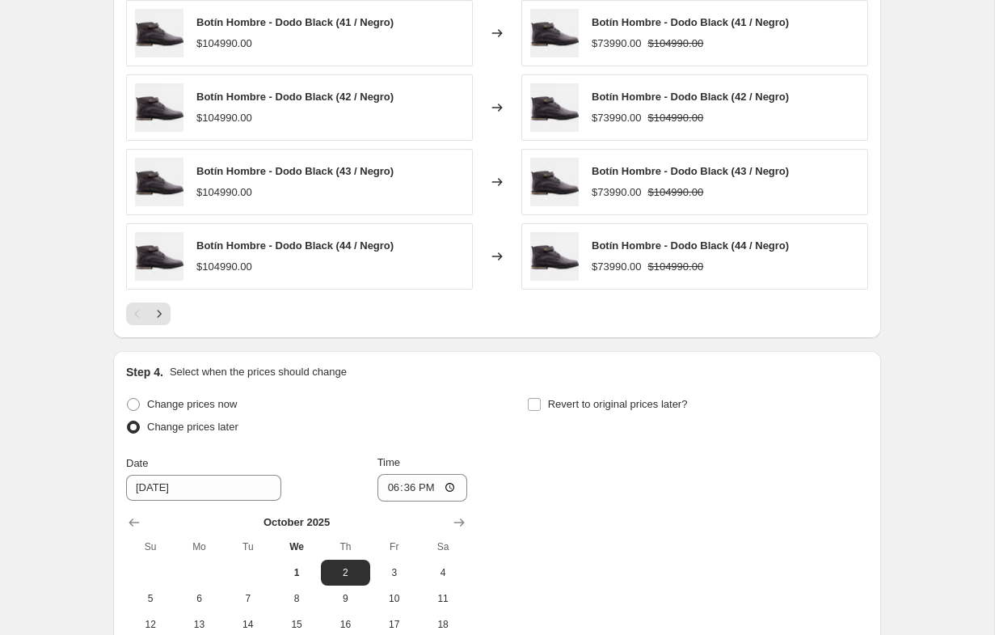
scroll to position [1497, 0]
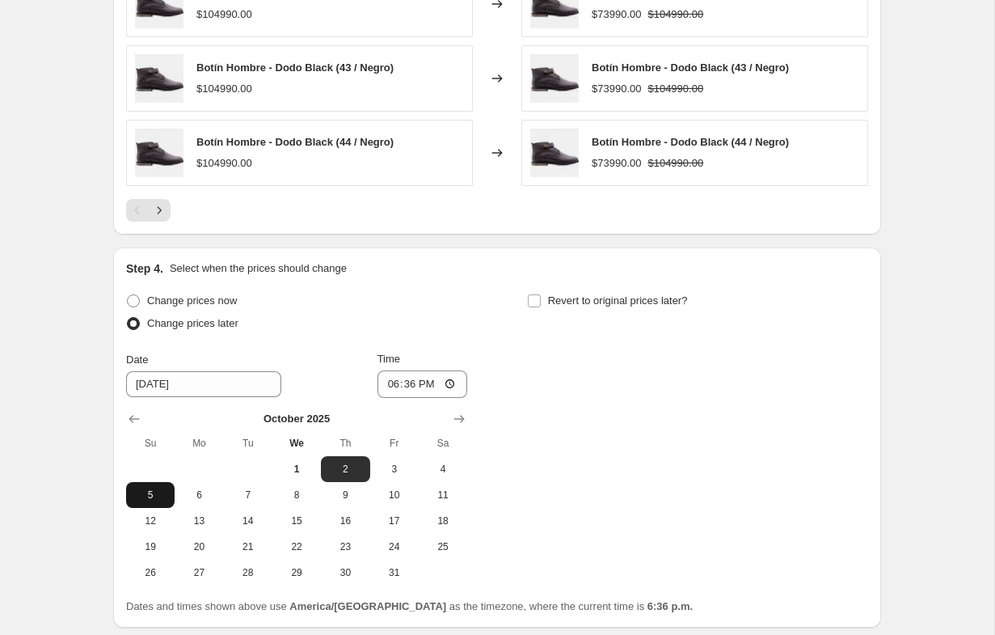
click at [133, 496] on span "5" at bounding box center [151, 494] width 36 height 13
type input "[DATE]"
click at [380, 388] on input "18:36" at bounding box center [422, 383] width 91 height 27
click at [431, 386] on input "12:00" at bounding box center [422, 383] width 91 height 27
click at [397, 386] on input "12:00" at bounding box center [422, 383] width 91 height 27
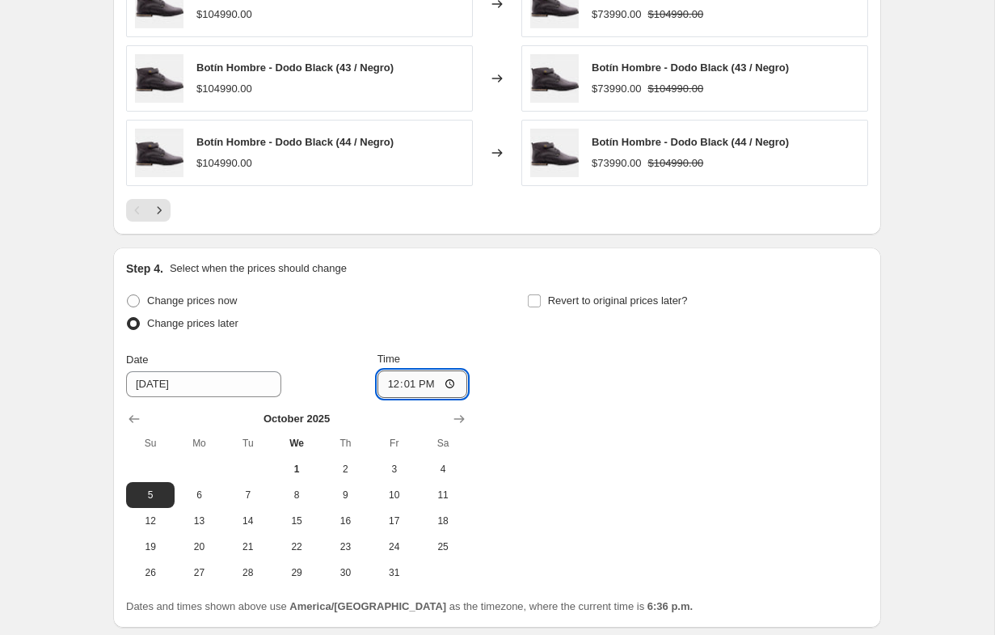
click at [423, 384] on input "12:01" at bounding box center [422, 383] width 91 height 27
type input "00:01"
click at [504, 392] on div "Change prices now Change prices later Date [DATE] Time 00:[DATE] Mo Tu We Th Fr…" at bounding box center [497, 437] width 742 height 296
click at [541, 300] on span at bounding box center [534, 300] width 15 height 15
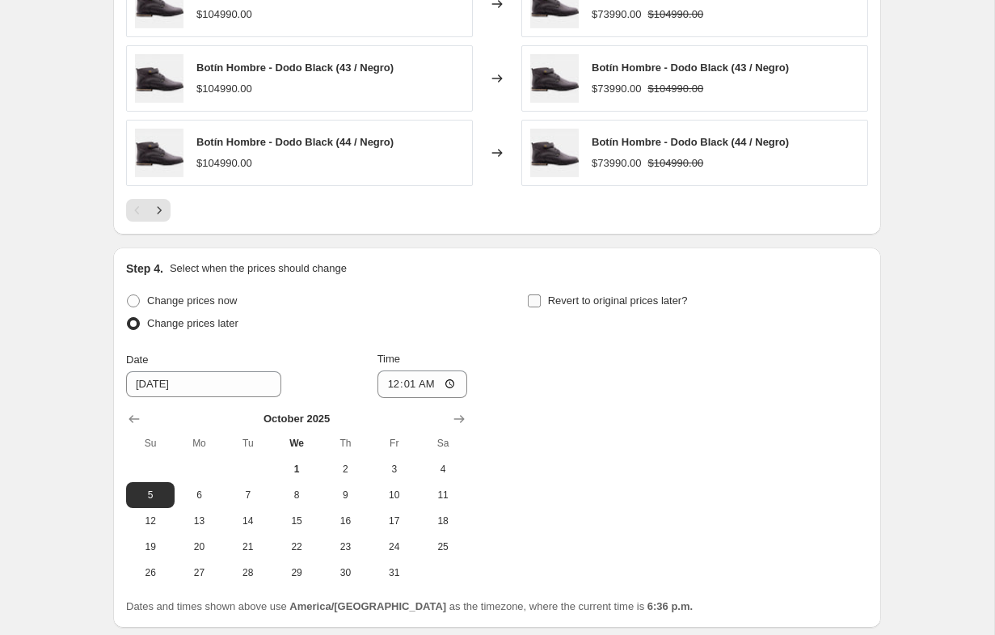
click at [541, 300] on input "Revert to original prices later?" at bounding box center [534, 300] width 13 height 13
checkbox input "true"
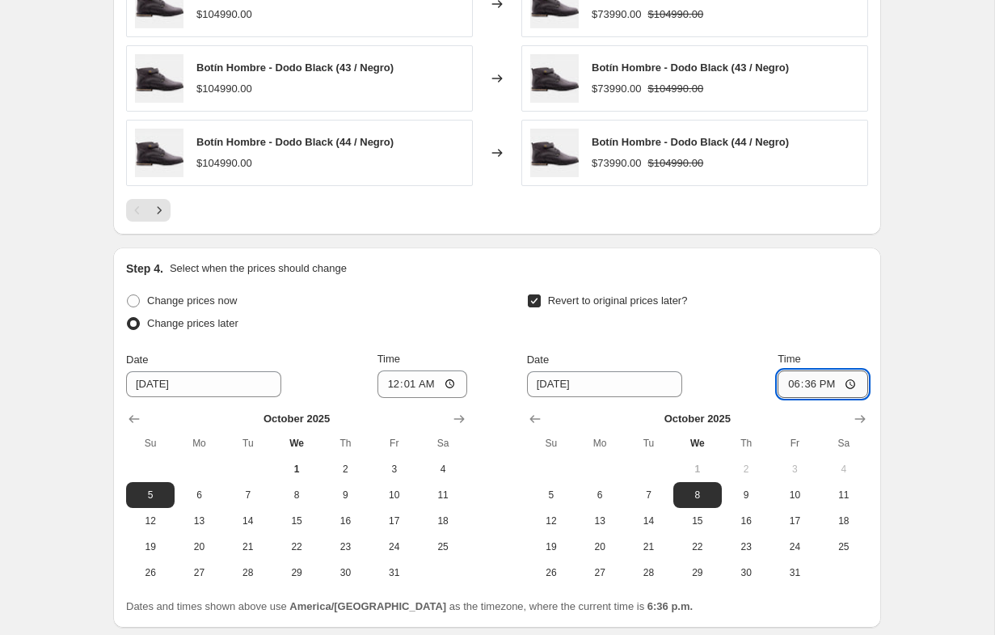
click at [803, 384] on input "18:36" at bounding box center [823, 383] width 91 height 27
type input "18:00"
click at [782, 383] on input "18:00" at bounding box center [823, 383] width 91 height 27
click at [819, 384] on input "12:00" at bounding box center [823, 383] width 91 height 27
click at [800, 385] on input "00:00" at bounding box center [823, 383] width 91 height 27
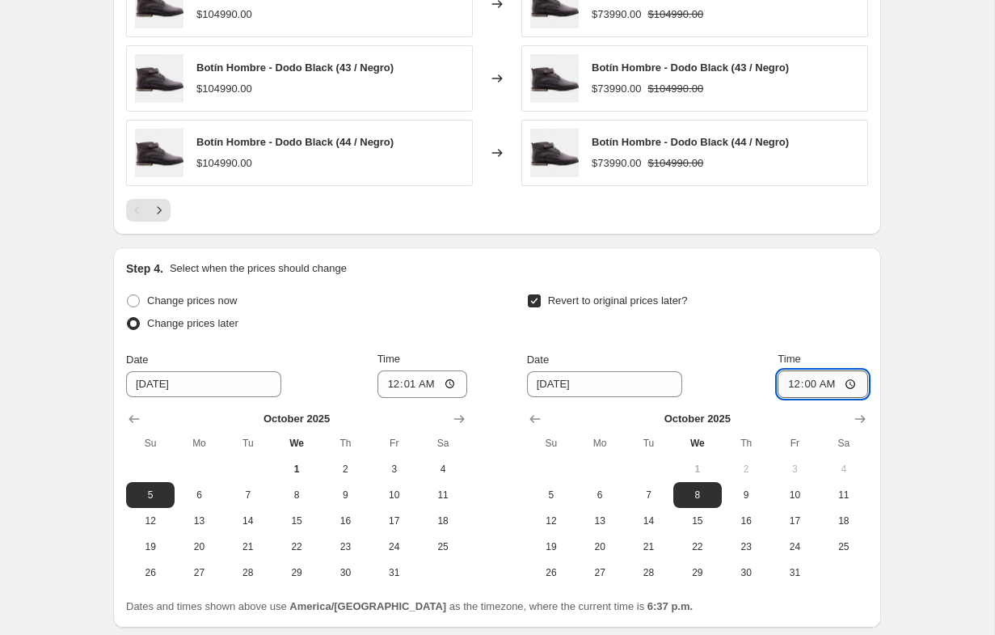
type input "00:01"
click at [749, 496] on span "9" at bounding box center [746, 494] width 36 height 13
type input "[DATE]"
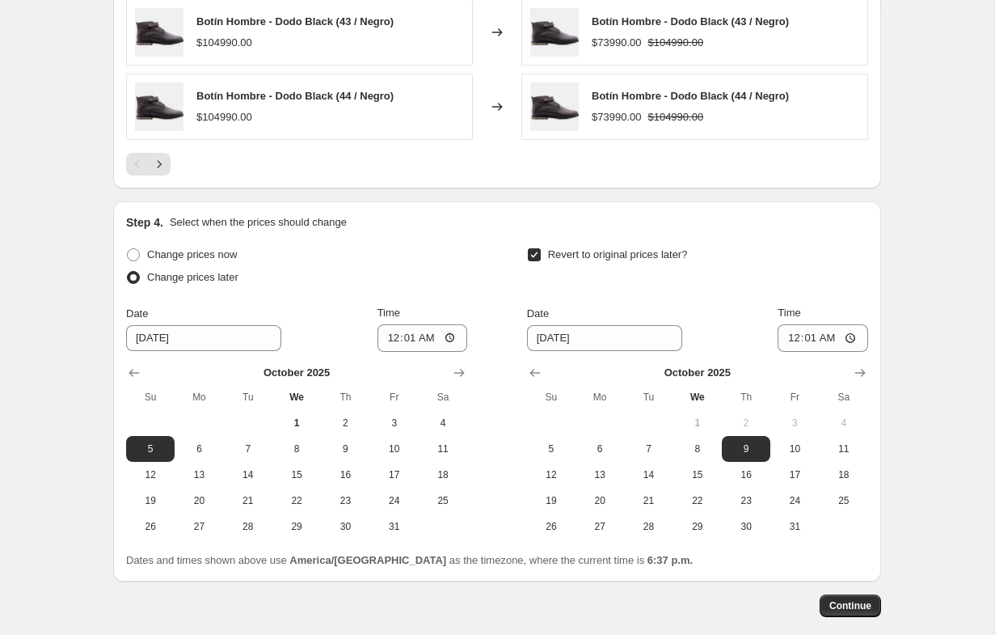
scroll to position [1572, 0]
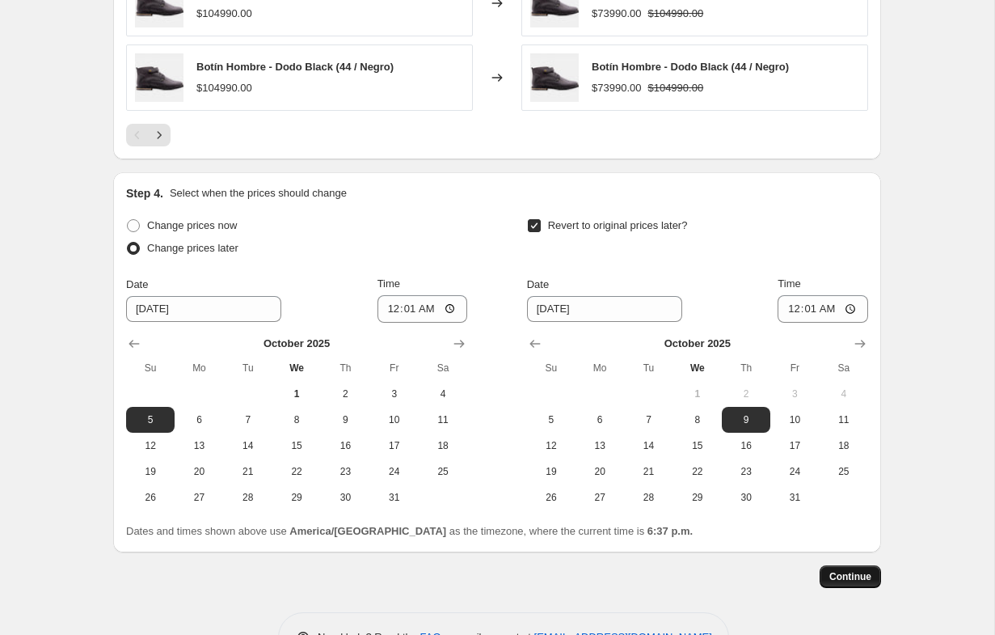
click at [839, 576] on span "Continue" at bounding box center [850, 576] width 42 height 13
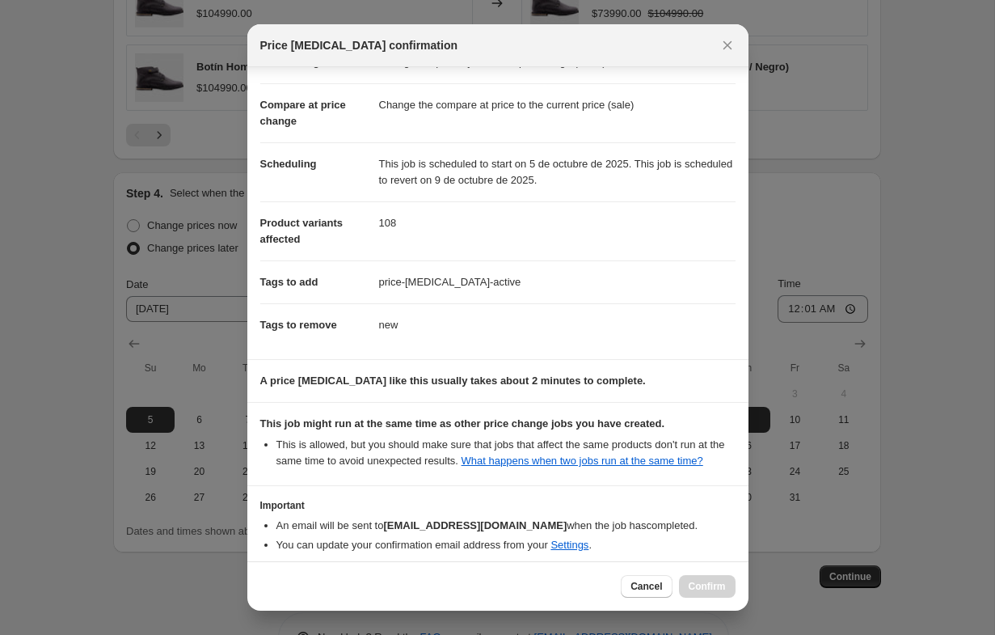
scroll to position [145, 0]
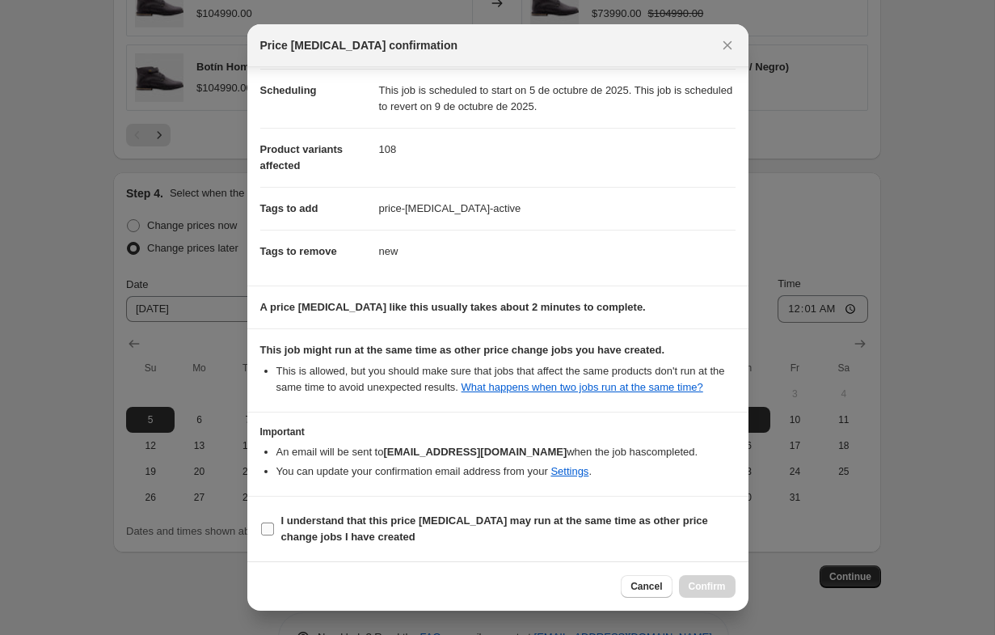
click at [269, 531] on input "I understand that this price [MEDICAL_DATA] may run at the same time as other p…" at bounding box center [267, 528] width 13 height 13
checkbox input "true"
click at [722, 585] on span "Confirm" at bounding box center [707, 586] width 37 height 13
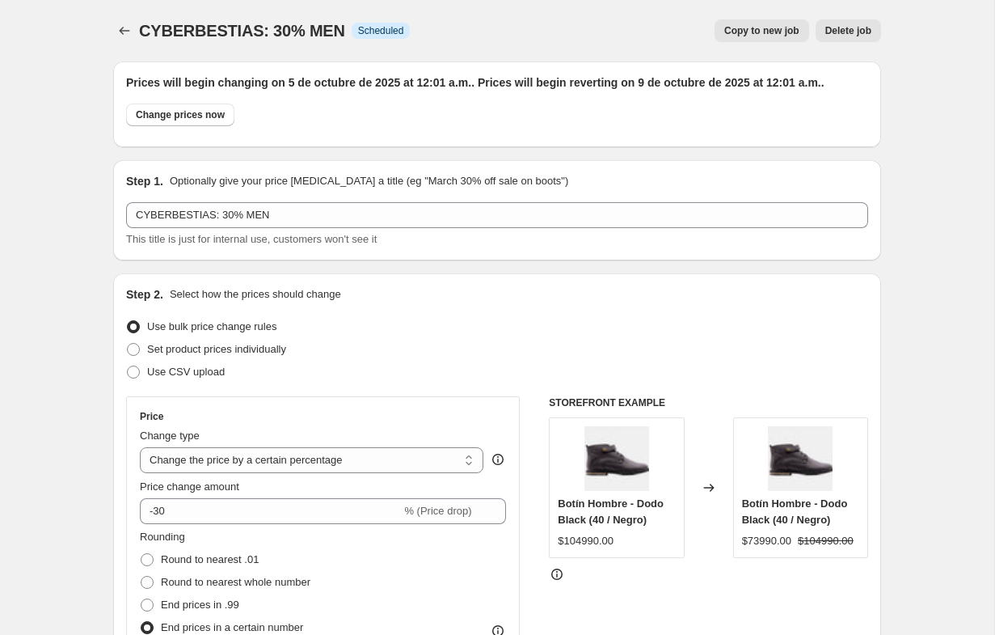
click at [785, 33] on span "Copy to new job" at bounding box center [761, 30] width 75 height 13
select select "percentage"
select select "collection"
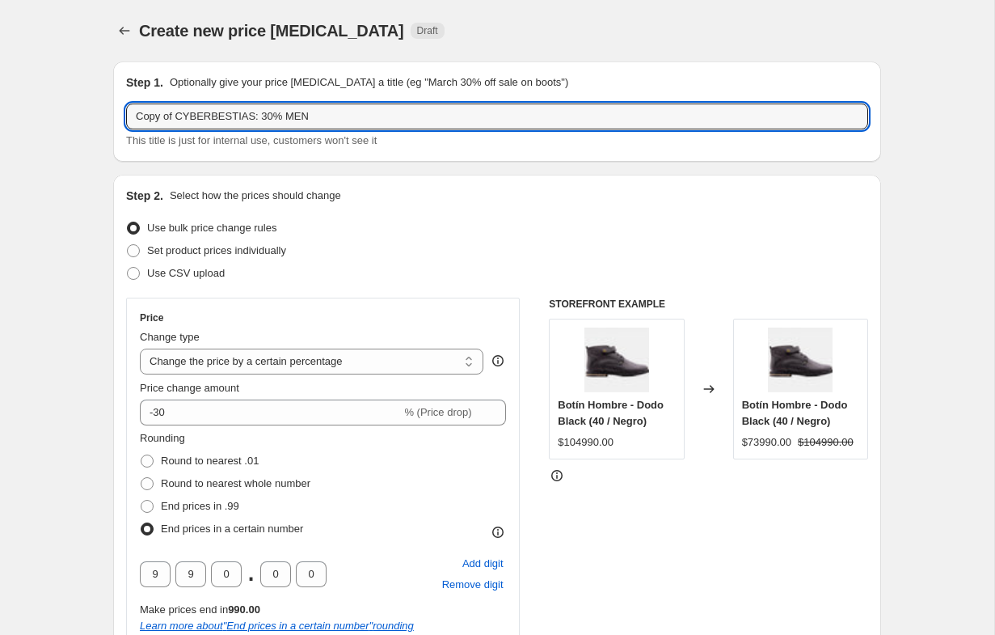
drag, startPoint x: 179, startPoint y: 116, endPoint x: 47, endPoint y: 118, distance: 132.6
click at [228, 116] on input "CYBERBESTIAS: 30% MEN" at bounding box center [497, 116] width 742 height 26
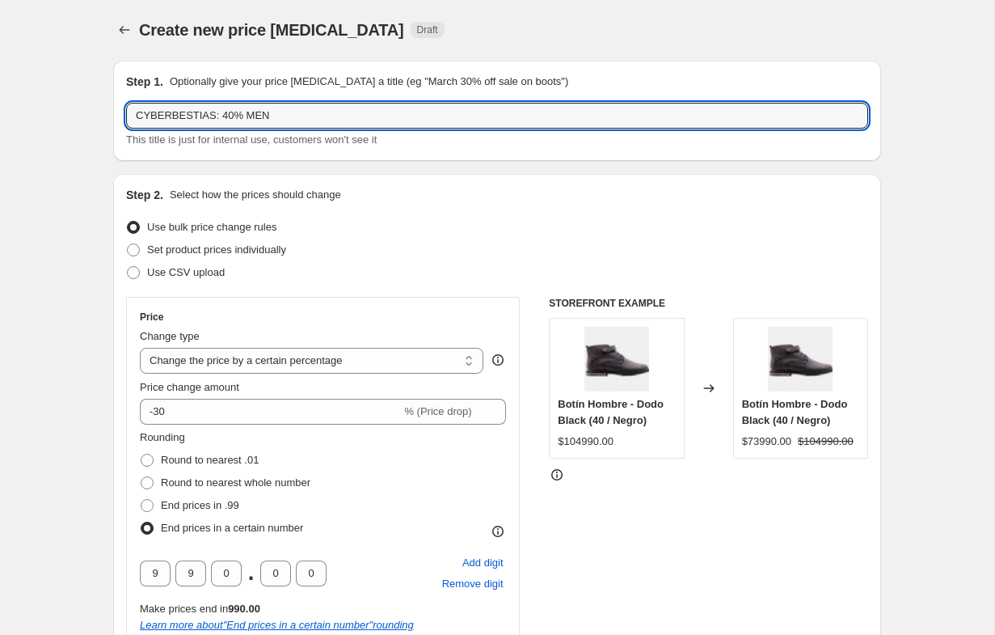
scroll to position [42, 0]
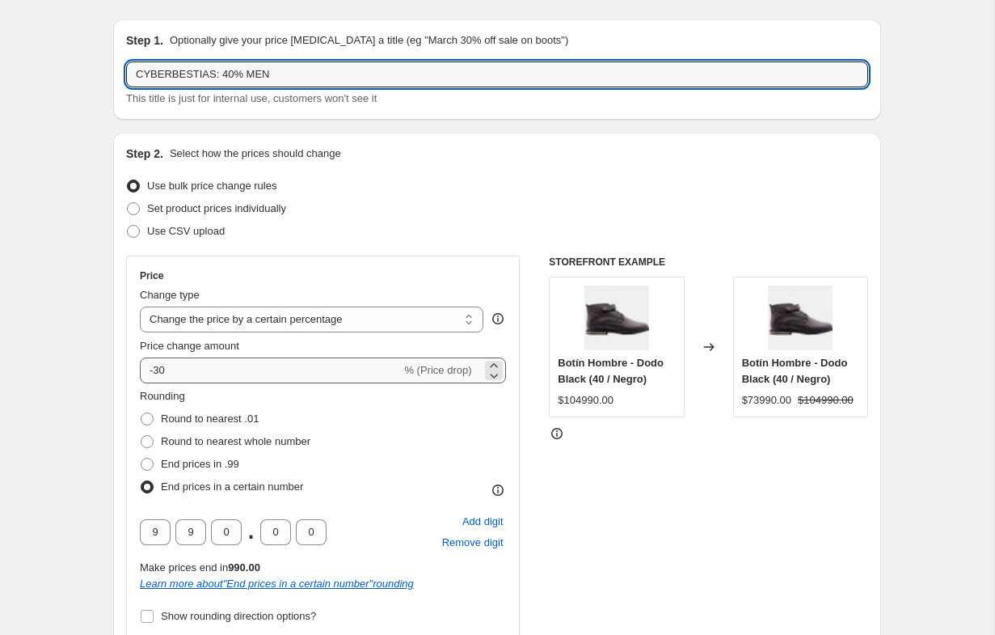
type input "CYBERBESTIAS: 40% MEN"
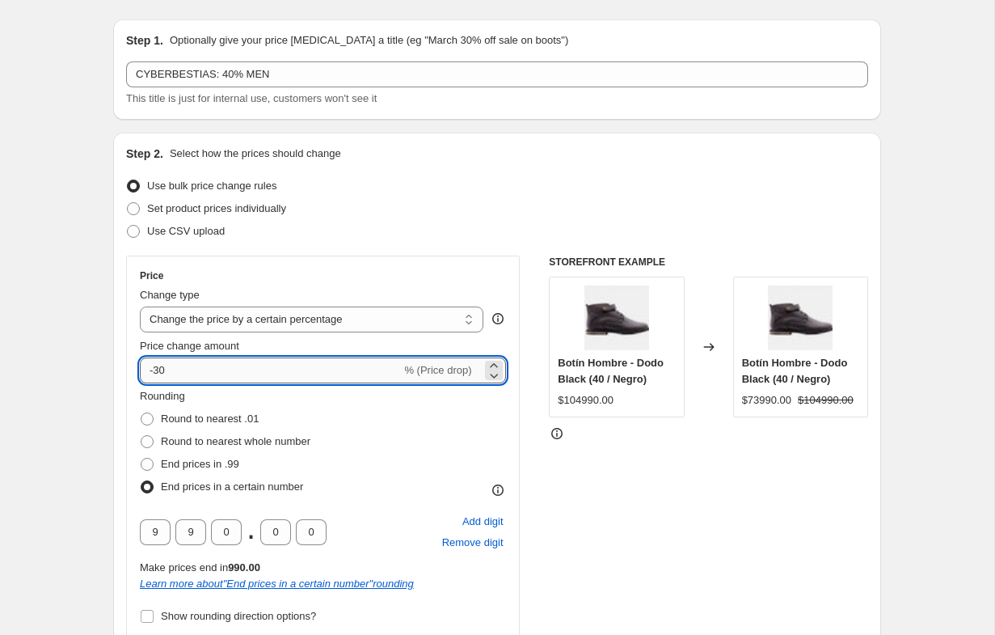
click at [187, 371] on input "-30" at bounding box center [270, 370] width 261 height 26
type input "-3"
type input "-40"
click at [597, 527] on div "STOREFRONT EXAMPLE Botín Hombre - Dodo Black (40 / Negro) $104990.00 Changed to…" at bounding box center [708, 500] width 319 height 490
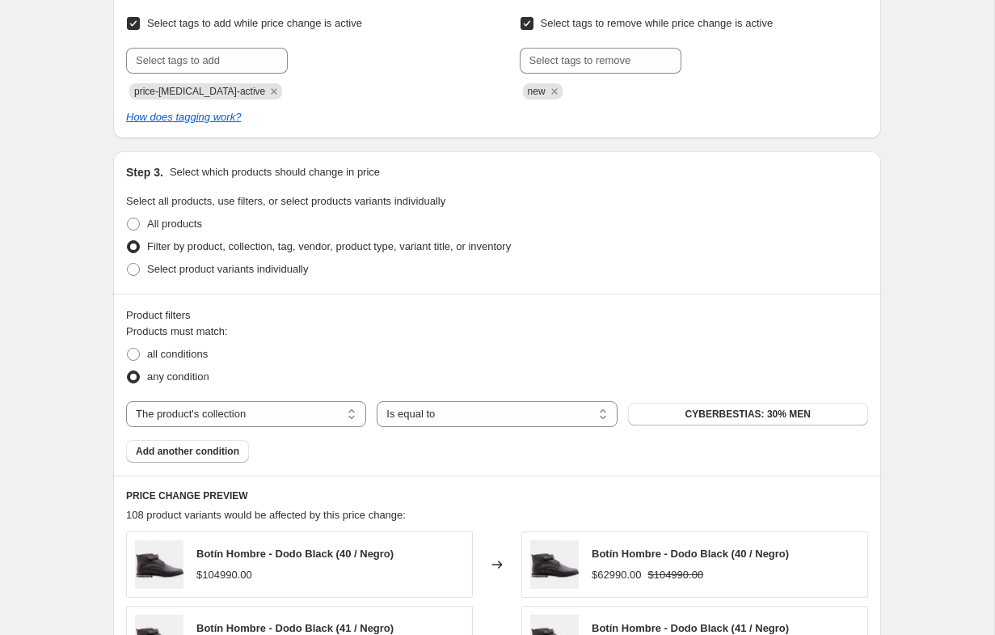
scroll to position [789, 0]
click at [709, 412] on span "CYBERBESTIAS: 30% MEN" at bounding box center [747, 413] width 125 height 13
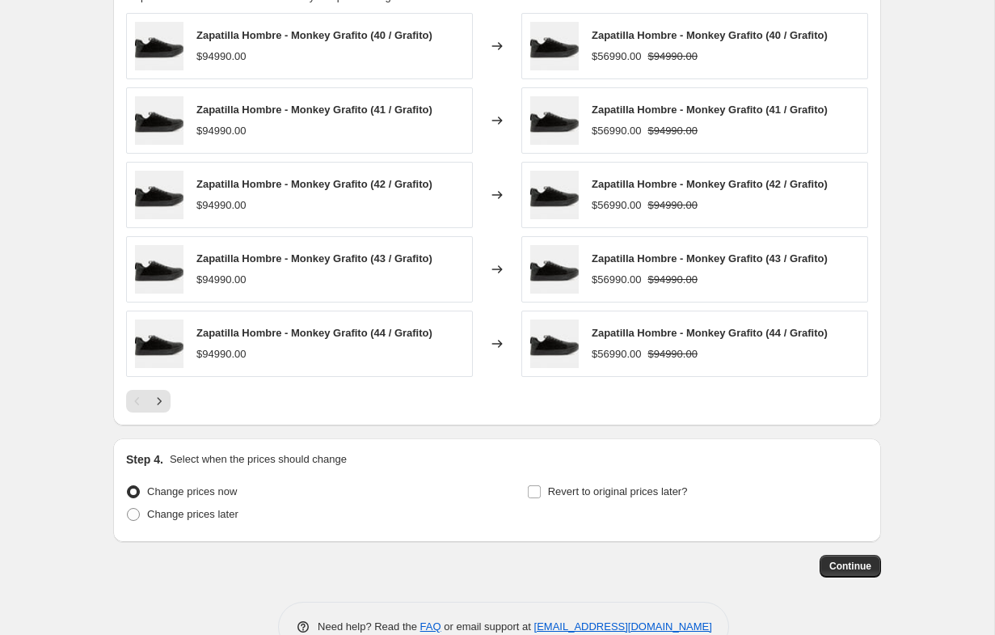
scroll to position [1347, 0]
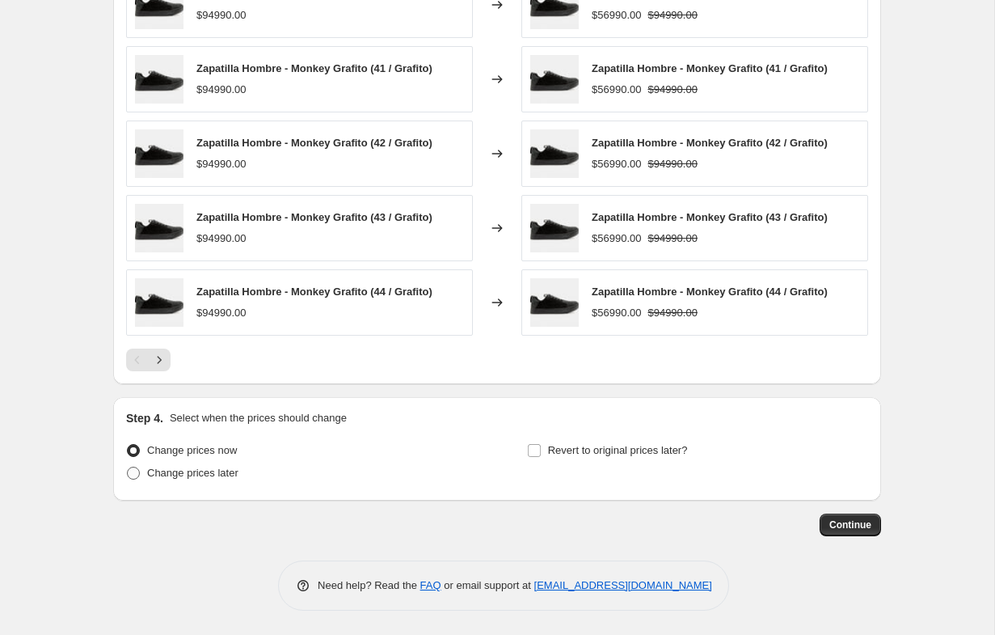
click at [194, 474] on span "Change prices later" at bounding box center [192, 472] width 91 height 12
click at [128, 467] on input "Change prices later" at bounding box center [127, 466] width 1 height 1
radio input "true"
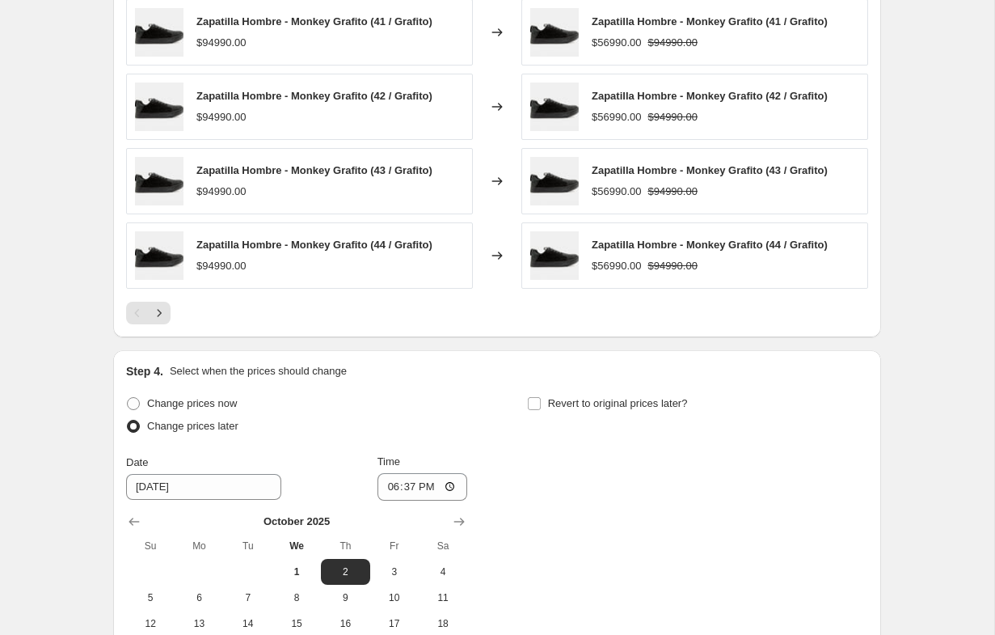
scroll to position [1417, 0]
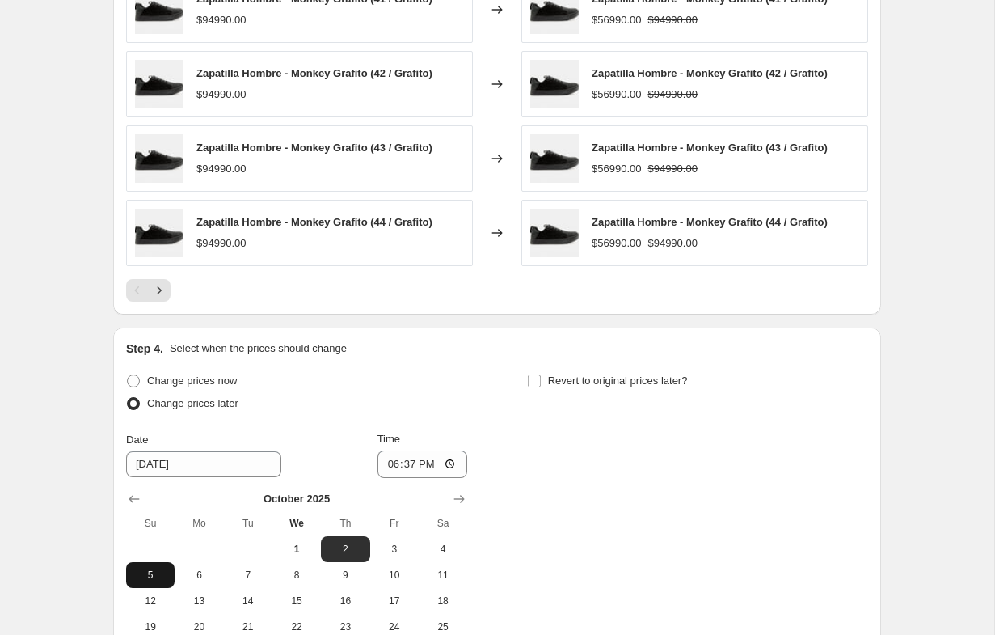
click at [162, 577] on span "5" at bounding box center [151, 574] width 36 height 13
type input "[DATE]"
click at [398, 462] on input "18:37" at bounding box center [422, 463] width 91 height 27
drag, startPoint x: 391, startPoint y: 462, endPoint x: 382, endPoint y: 463, distance: 8.9
click at [390, 462] on input "18:37" at bounding box center [422, 463] width 91 height 27
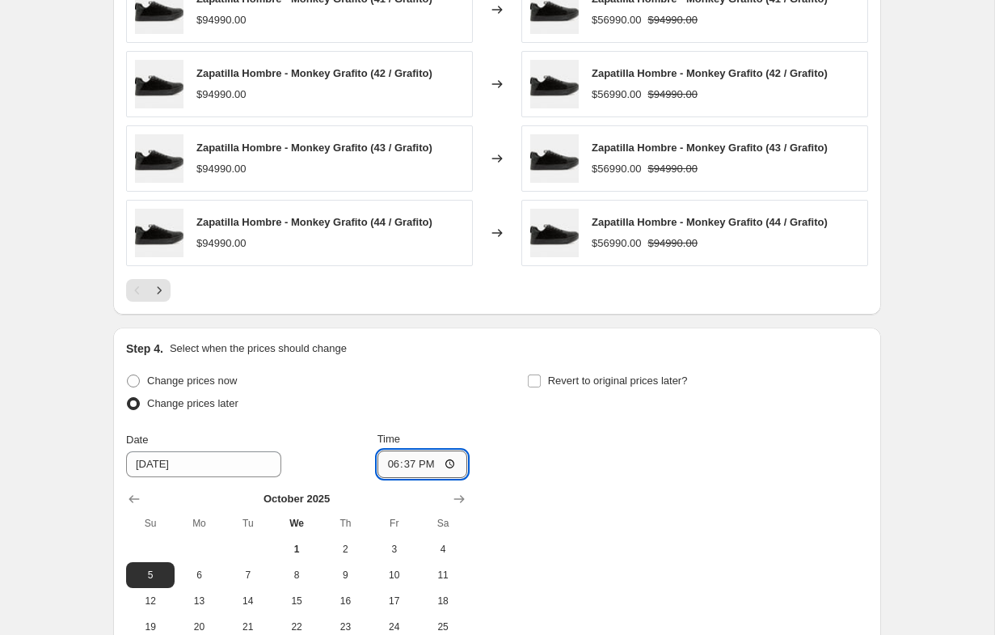
click at [382, 464] on input "18:37" at bounding box center [422, 463] width 91 height 27
click at [403, 464] on input "00:00" at bounding box center [422, 463] width 91 height 27
type input "00:01"
click at [590, 383] on span "Revert to original prices later?" at bounding box center [618, 380] width 140 height 12
click at [541, 383] on input "Revert to original prices later?" at bounding box center [534, 380] width 13 height 13
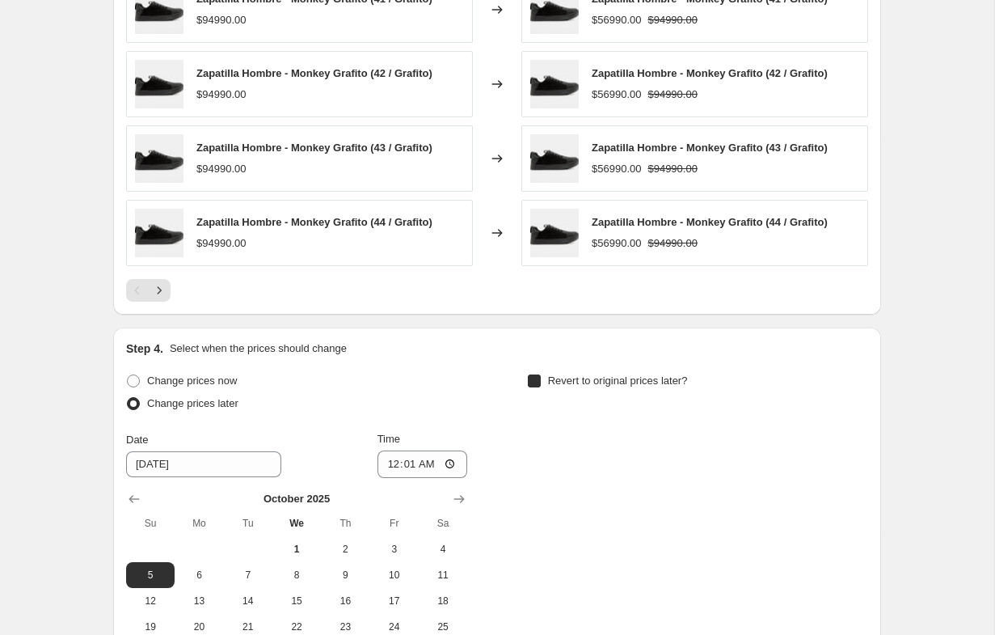
checkbox input "true"
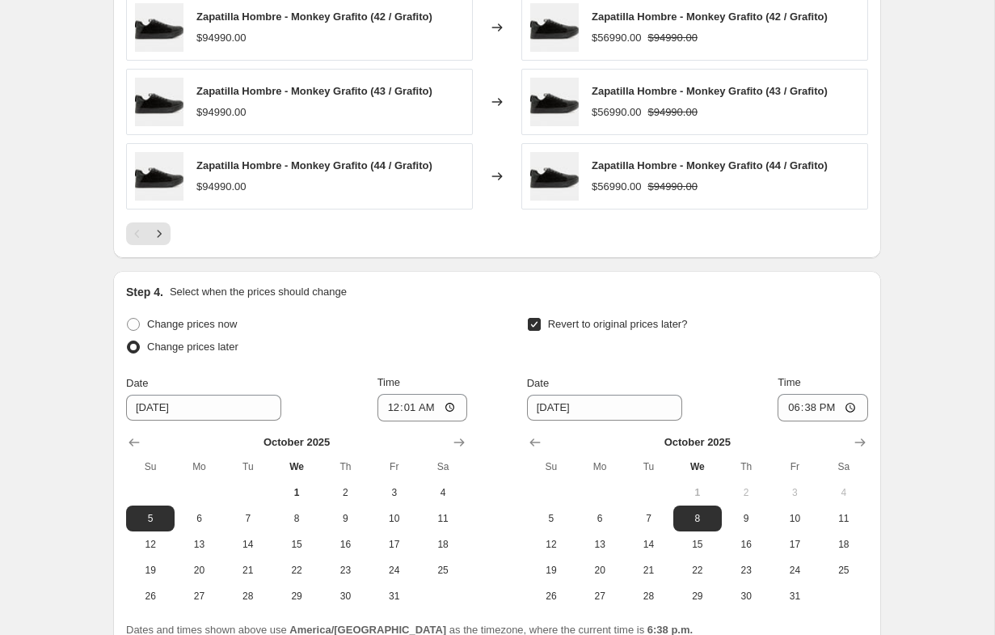
scroll to position [1474, 0]
click at [740, 518] on span "9" at bounding box center [746, 517] width 36 height 13
type input "[DATE]"
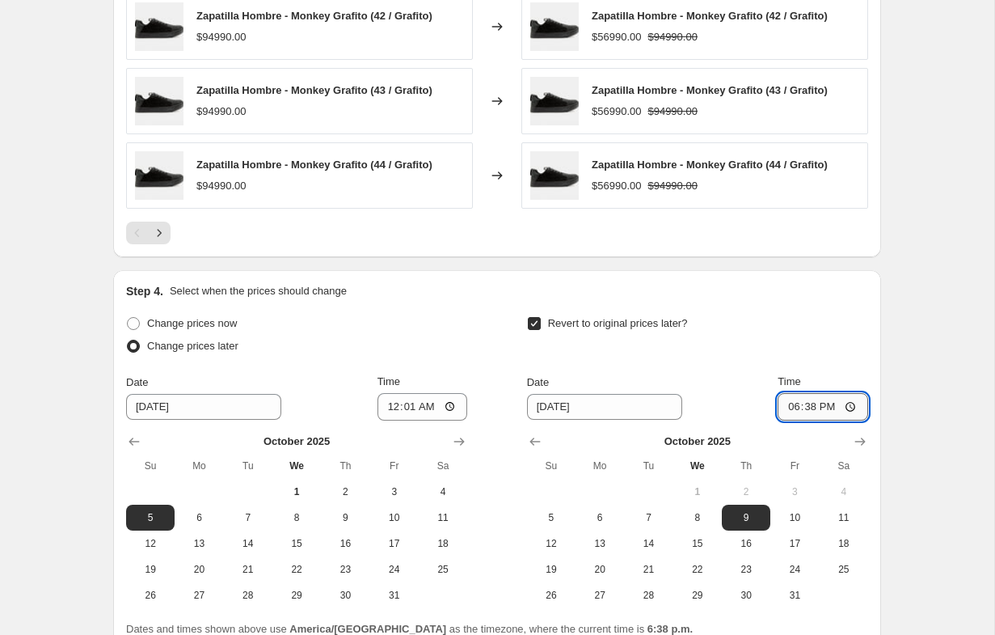
click at [781, 407] on input "18:38" at bounding box center [823, 406] width 91 height 27
click at [787, 407] on input "00:00" at bounding box center [823, 406] width 91 height 27
click at [799, 404] on input "00:00" at bounding box center [823, 406] width 91 height 27
type input "00:01"
click at [778, 332] on div "Revert to original prices later?" at bounding box center [697, 336] width 341 height 48
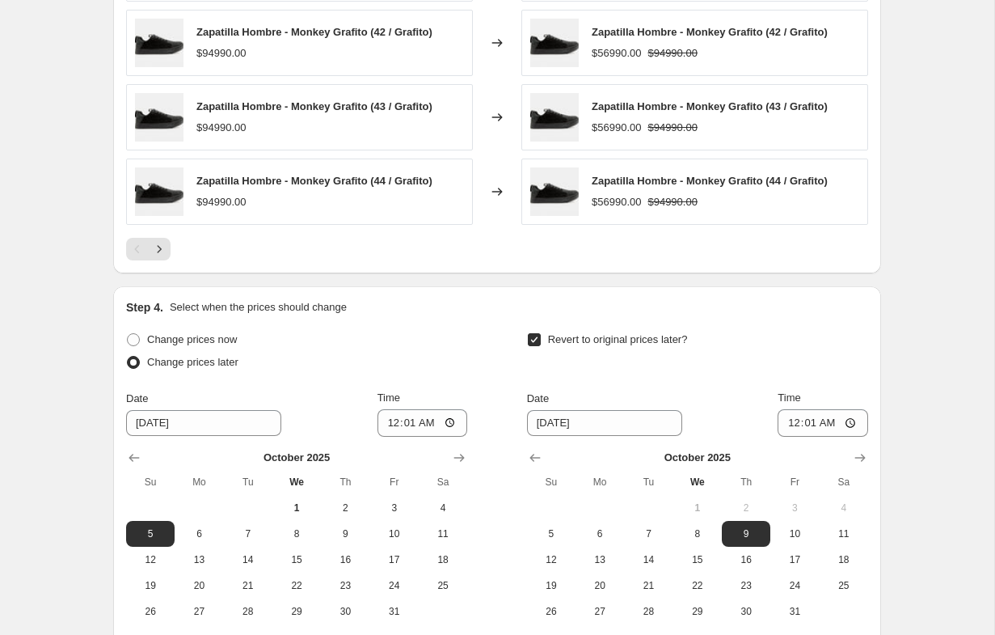
scroll to position [1624, 0]
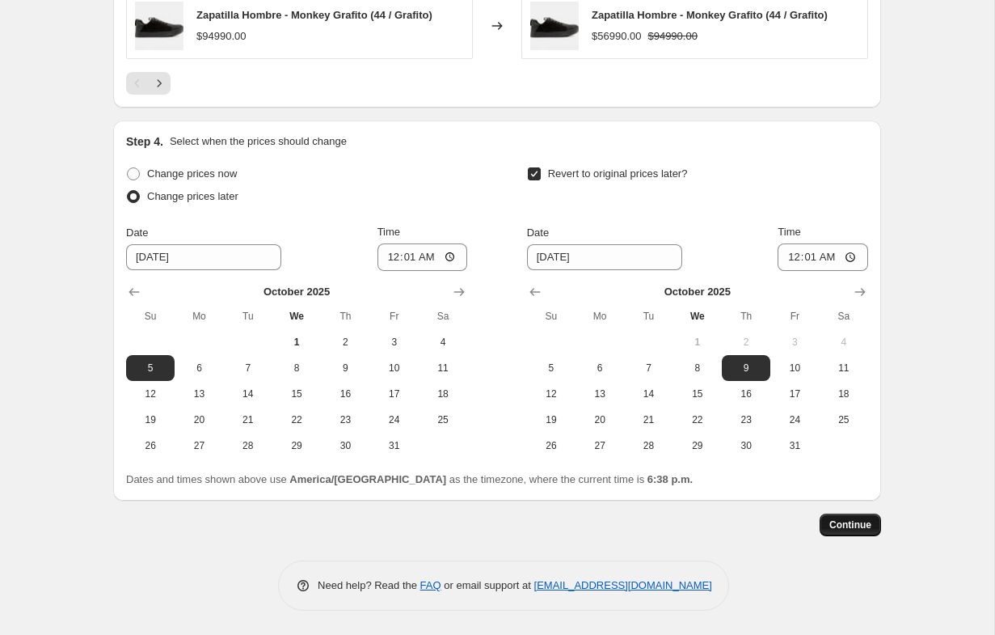
click at [862, 528] on span "Continue" at bounding box center [850, 524] width 42 height 13
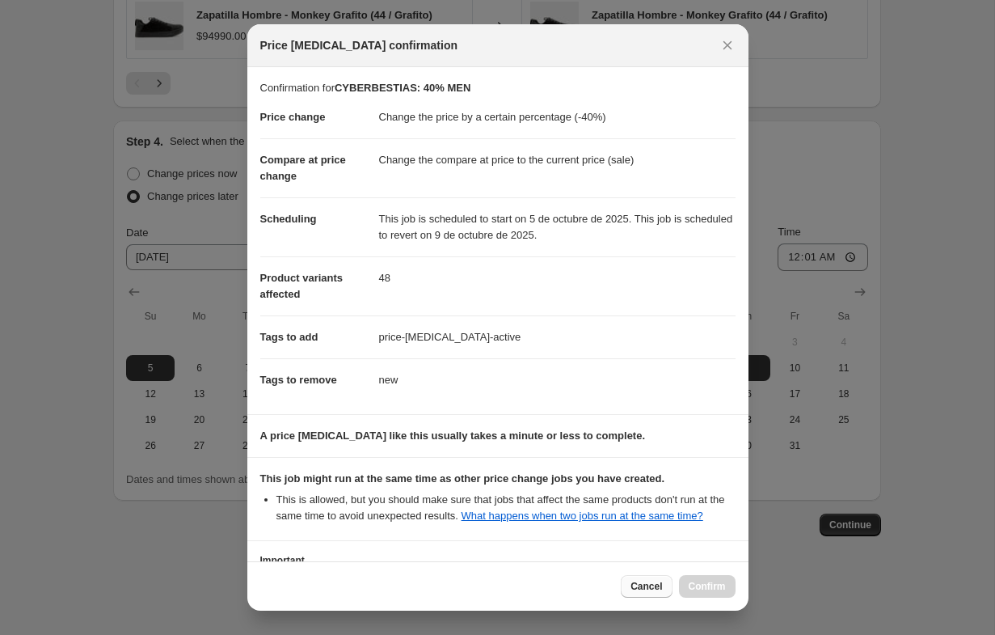
click at [643, 590] on span "Cancel" at bounding box center [646, 586] width 32 height 13
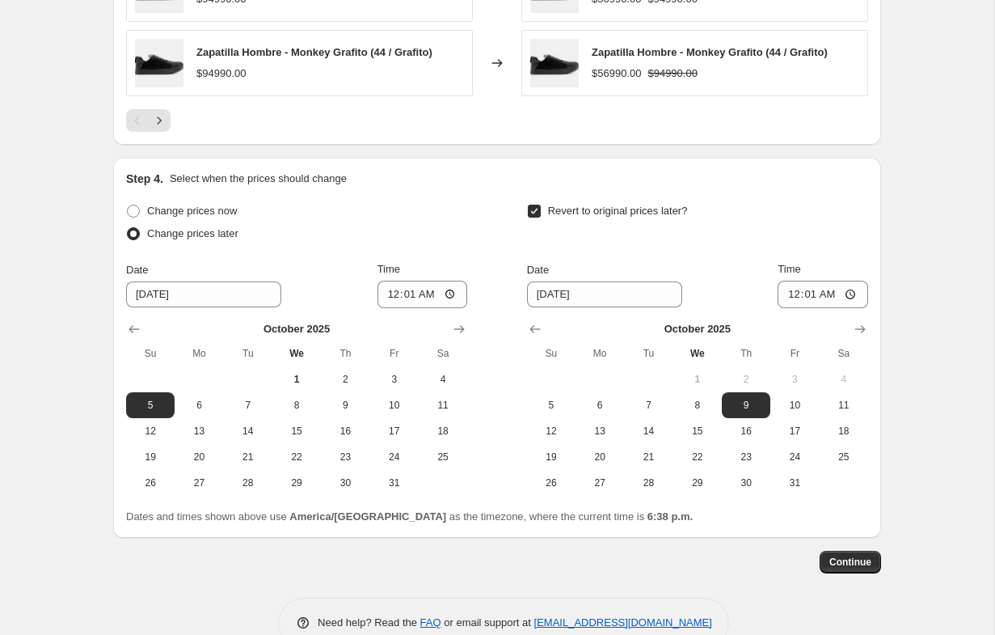
scroll to position [1624, 0]
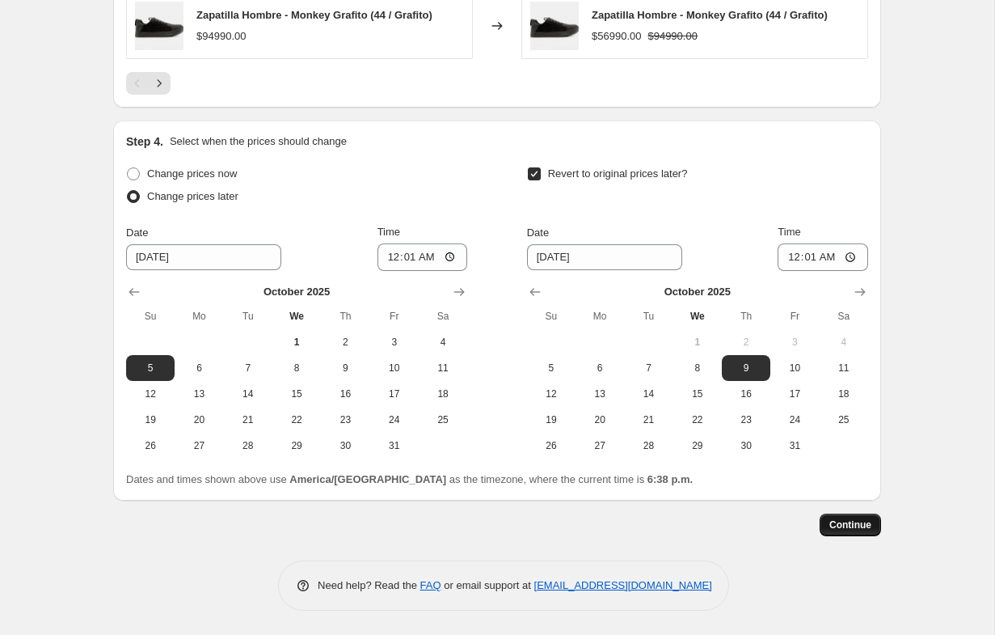
click at [833, 517] on button "Continue" at bounding box center [850, 524] width 61 height 23
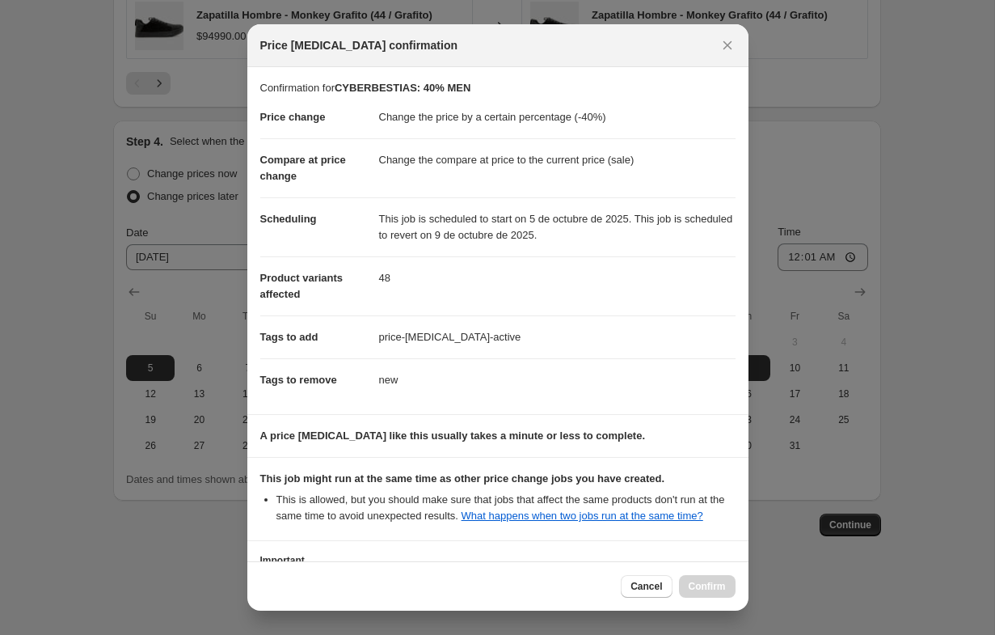
scroll to position [145, 0]
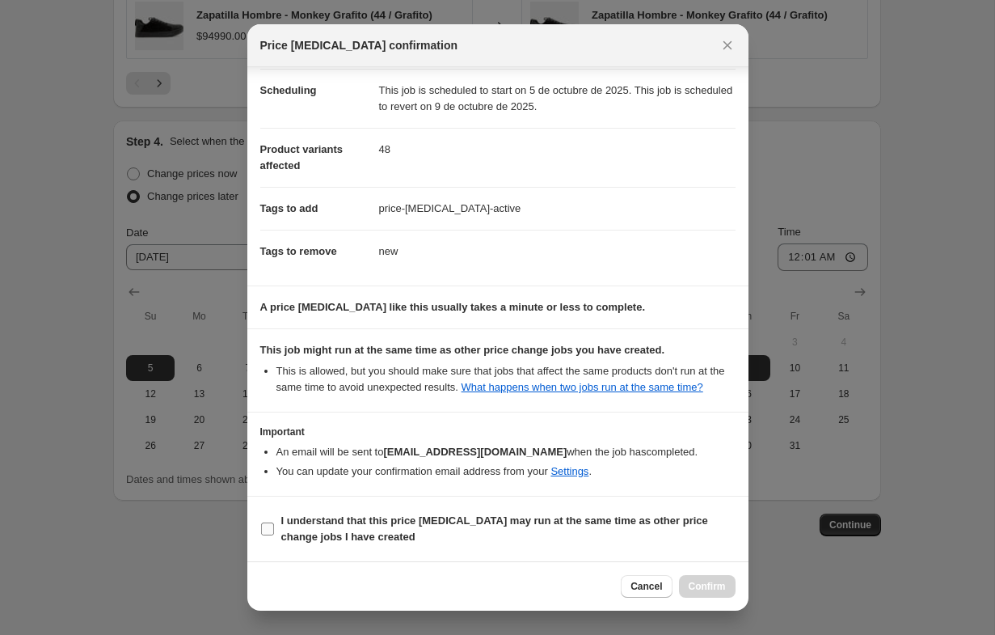
click at [264, 526] on input "I understand that this price [MEDICAL_DATA] may run at the same time as other p…" at bounding box center [267, 528] width 13 height 13
checkbox input "true"
click at [731, 585] on button "Confirm" at bounding box center [707, 586] width 57 height 23
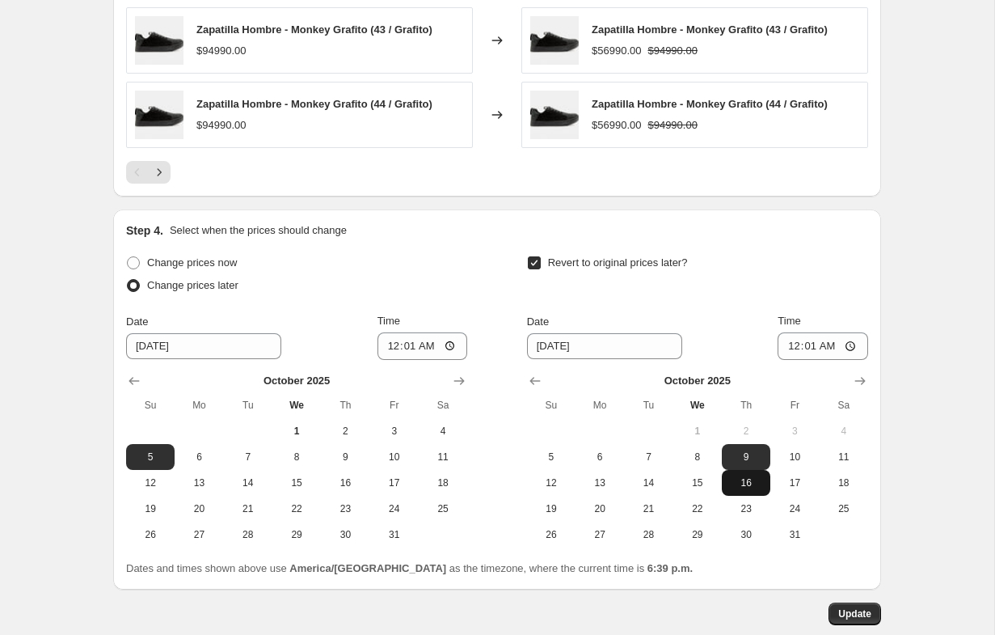
scroll to position [1723, 0]
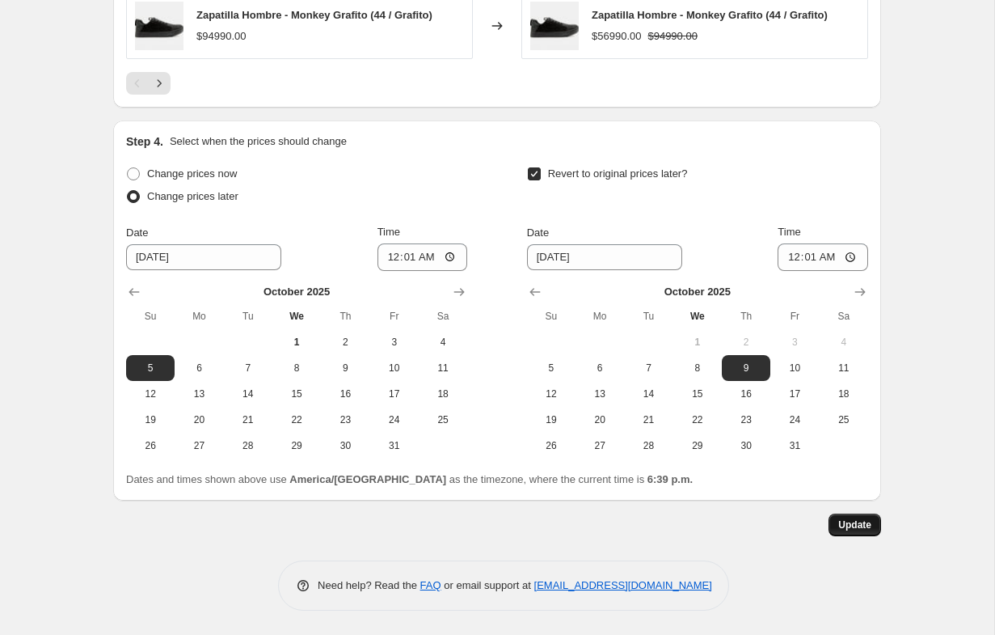
click at [861, 526] on span "Update" at bounding box center [854, 524] width 33 height 13
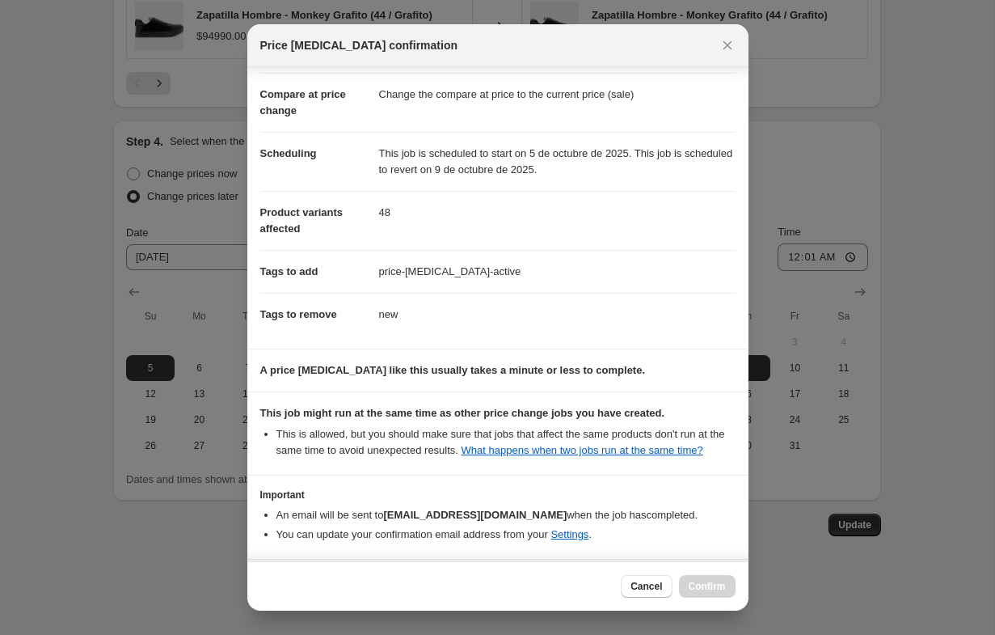
scroll to position [145, 0]
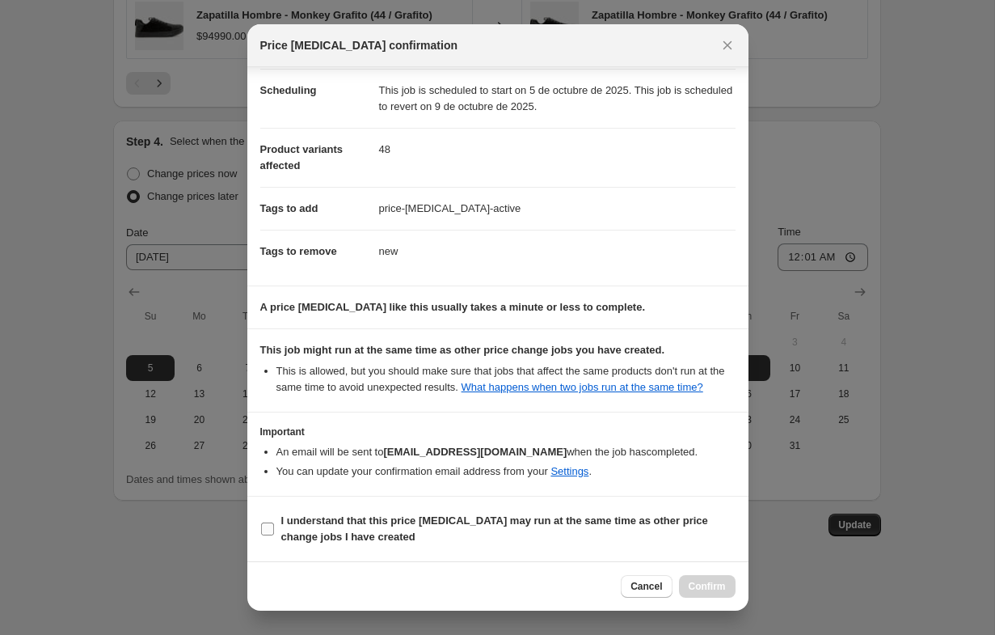
click at [272, 529] on input "I understand that this price [MEDICAL_DATA] may run at the same time as other p…" at bounding box center [267, 528] width 13 height 13
checkbox input "true"
click at [725, 583] on span "Confirm" at bounding box center [707, 586] width 37 height 13
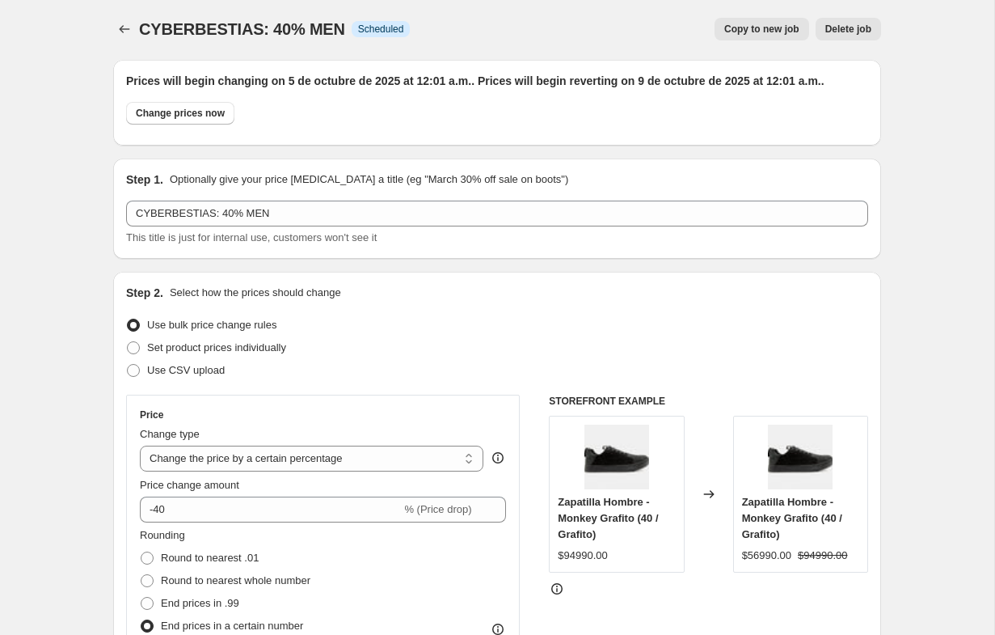
scroll to position [0, 0]
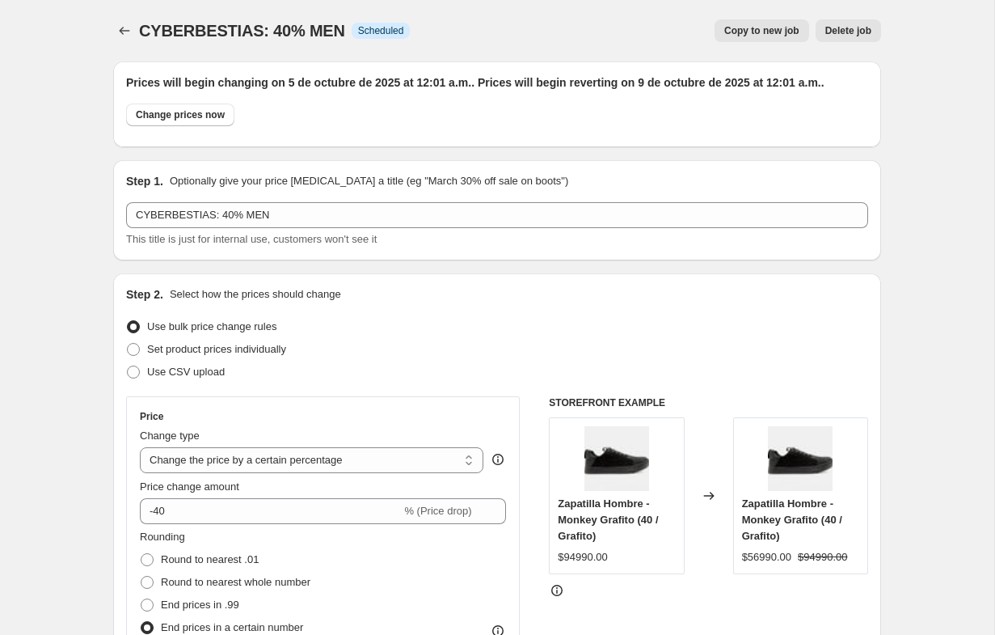
click at [734, 32] on span "Copy to new job" at bounding box center [761, 30] width 75 height 13
select select "percentage"
select select "collection"
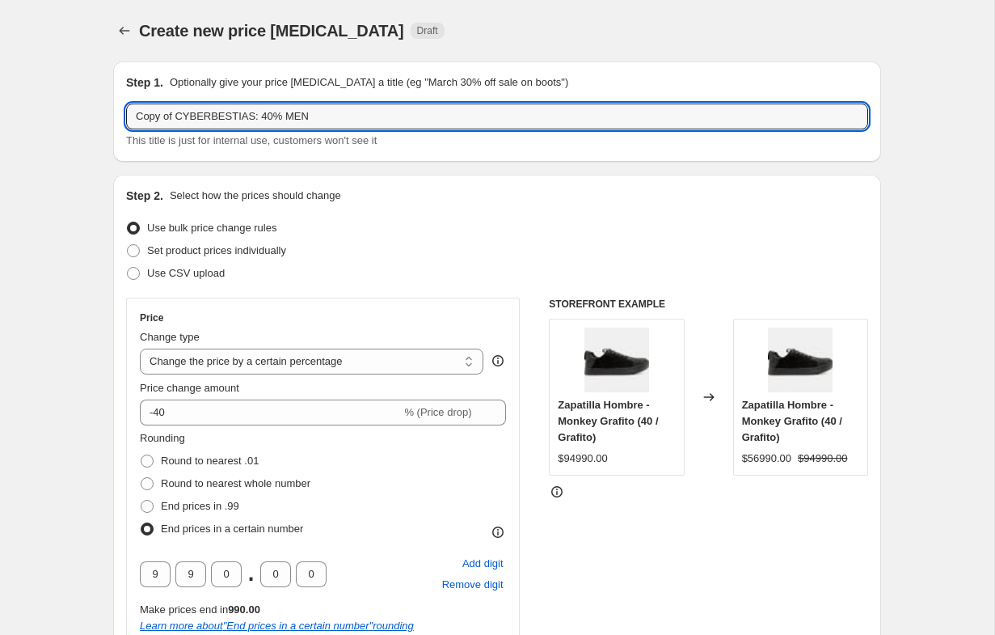
drag, startPoint x: 181, startPoint y: 116, endPoint x: 90, endPoint y: 117, distance: 91.3
drag, startPoint x: 231, startPoint y: 117, endPoint x: 253, endPoint y: 120, distance: 22.1
click at [231, 117] on input "CYBERBESTIAS: 40% MEN" at bounding box center [497, 116] width 742 height 26
click at [288, 117] on input "CYBERBESTIAS: 25% MEN" at bounding box center [497, 116] width 742 height 26
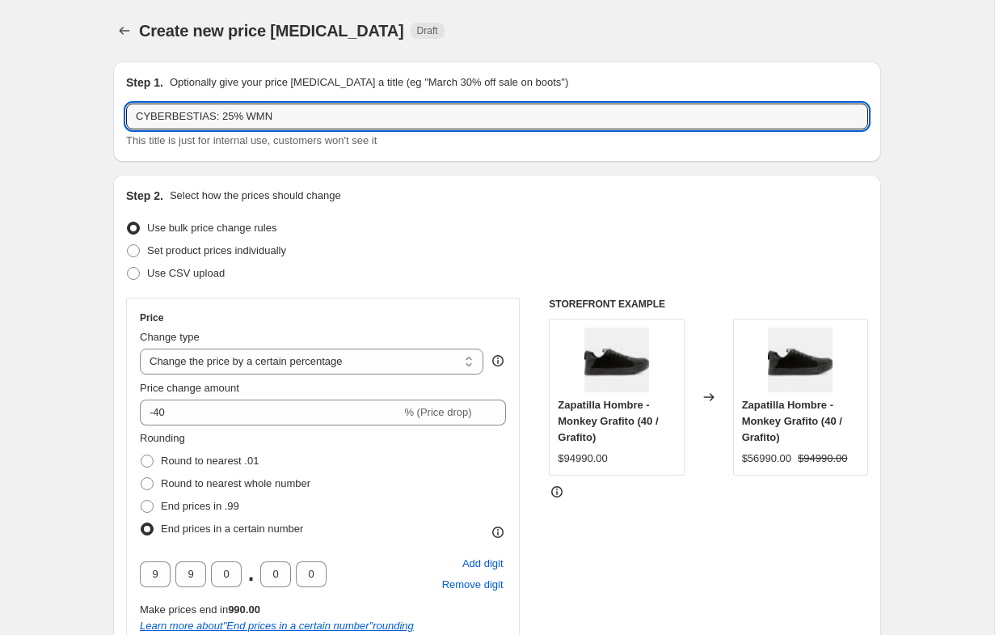
type input "CYBERBESTIAS: 25% WMN"
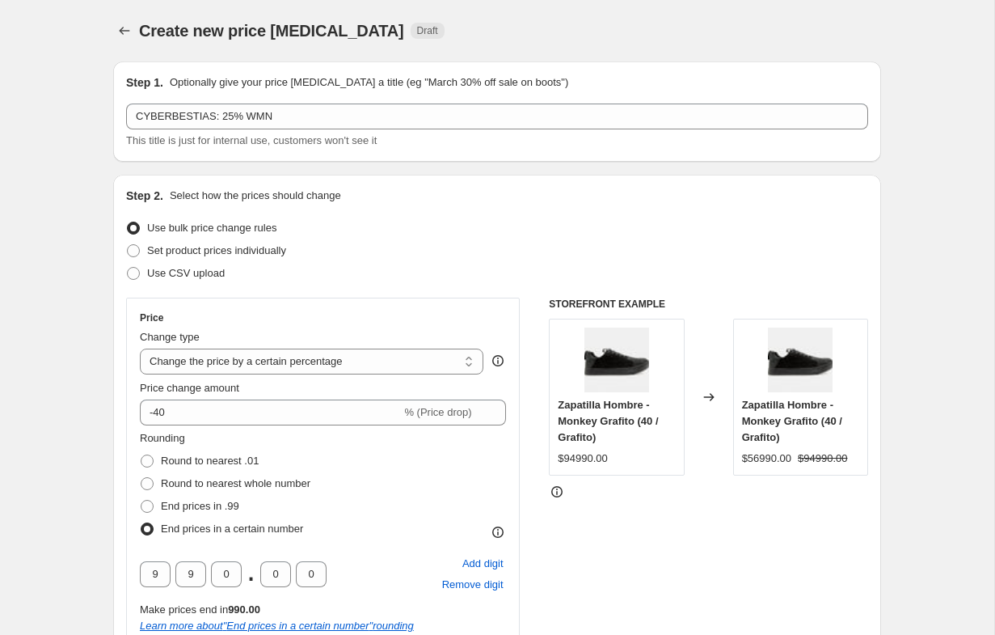
click at [614, 179] on div "Step 2. Select how the prices should change Use bulk price change rules Set pro…" at bounding box center [497, 551] width 768 height 752
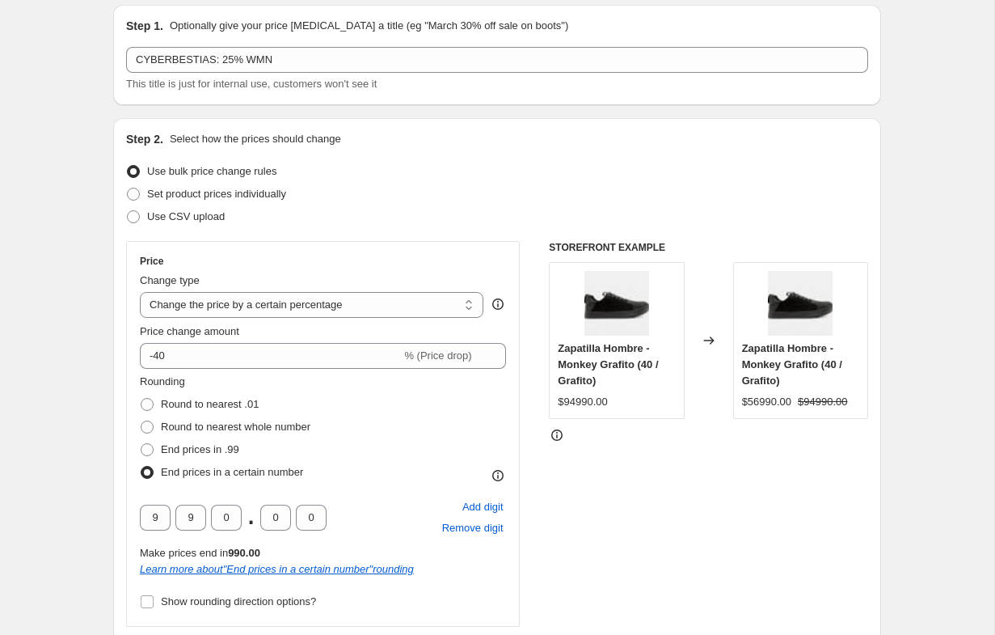
scroll to position [64, 0]
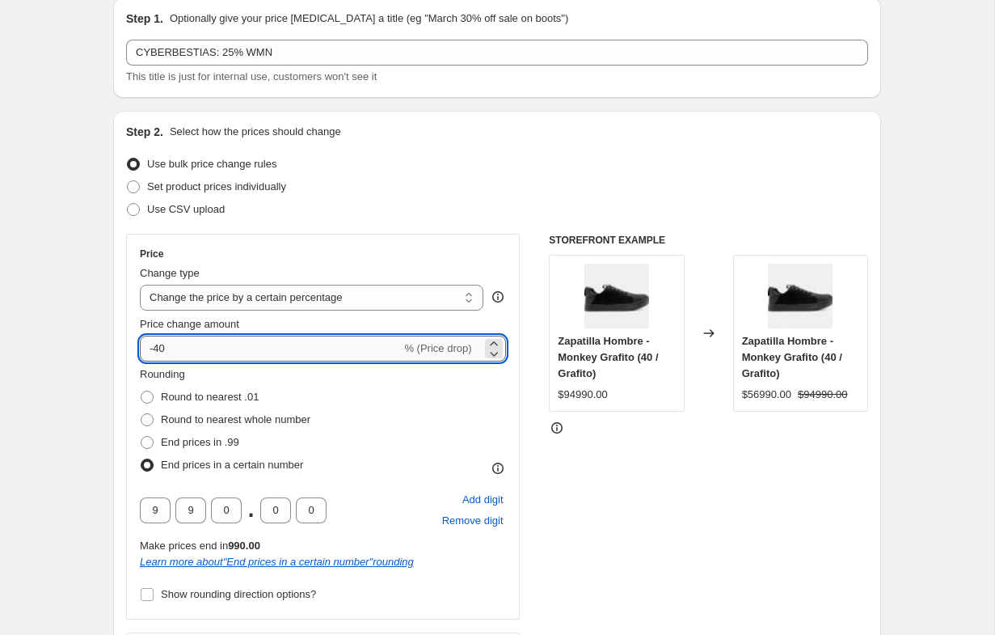
click at [187, 343] on input "-40" at bounding box center [270, 348] width 261 height 26
type input "-4"
type input "-25"
click at [491, 184] on div "Set product prices individually" at bounding box center [497, 186] width 742 height 23
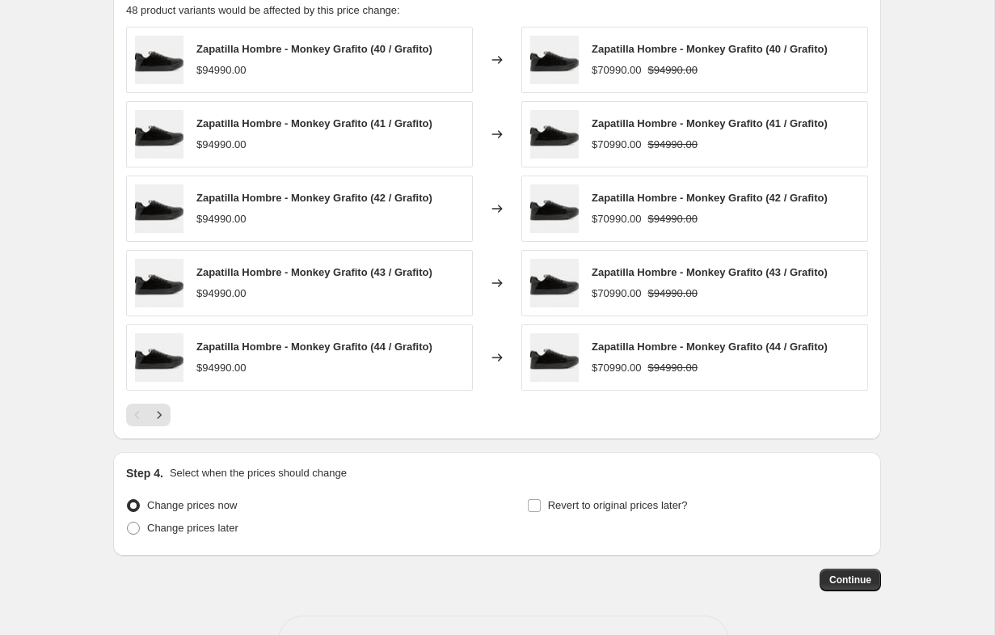
scroll to position [1347, 0]
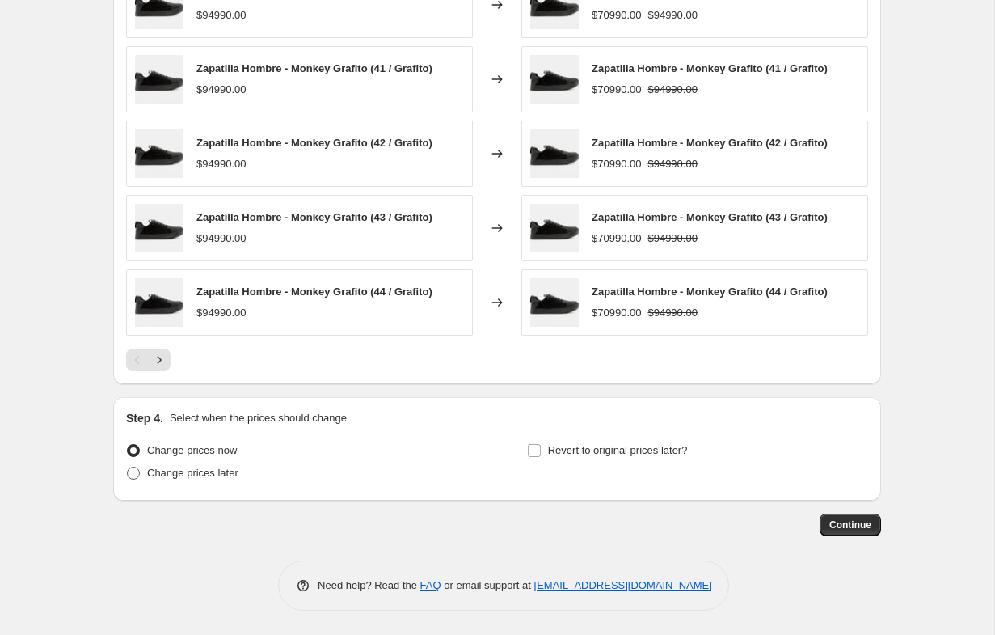
click at [188, 473] on span "Change prices later" at bounding box center [192, 472] width 91 height 12
click at [128, 467] on input "Change prices later" at bounding box center [127, 466] width 1 height 1
radio input "true"
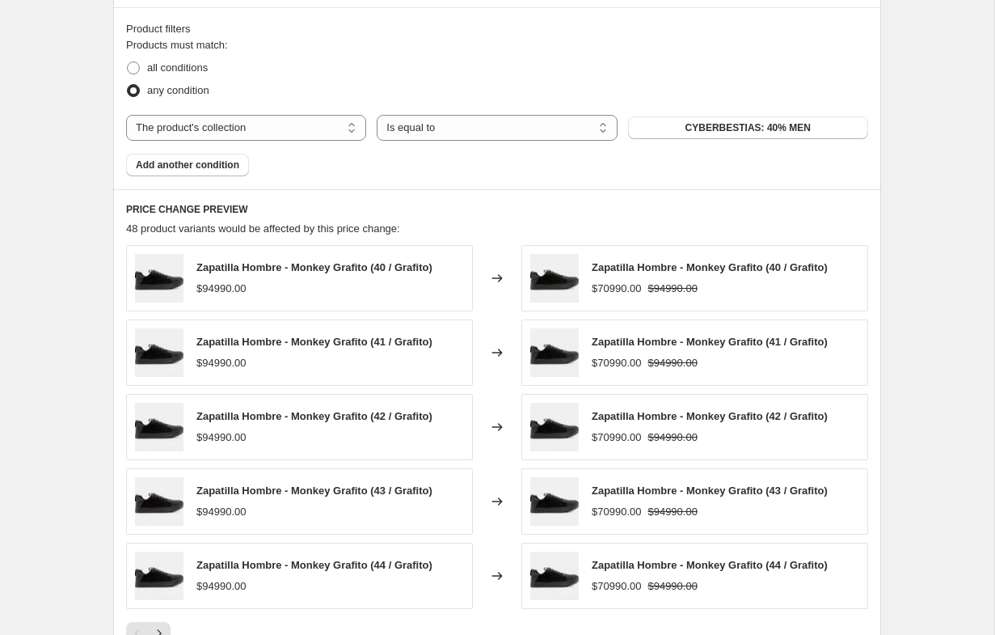
scroll to position [973, 0]
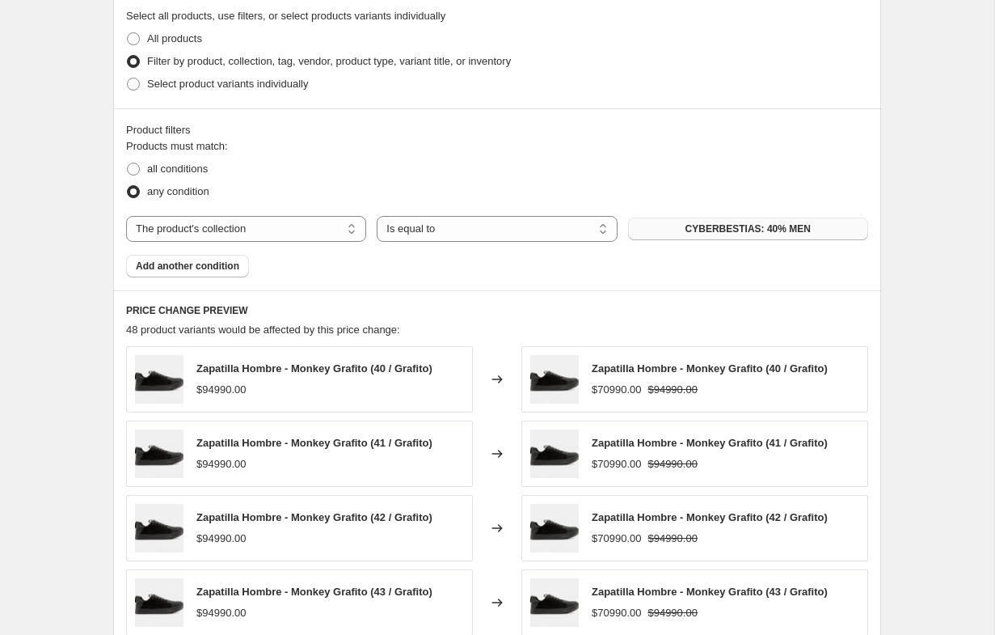
click at [774, 230] on span "CYBERBESTIAS: 40% MEN" at bounding box center [747, 228] width 125 height 13
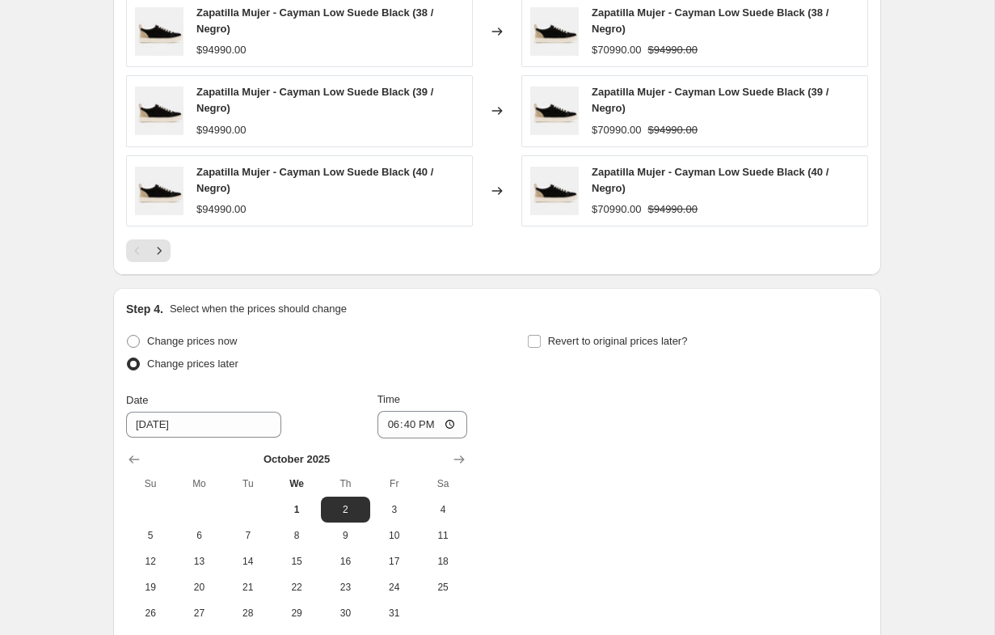
scroll to position [1512, 0]
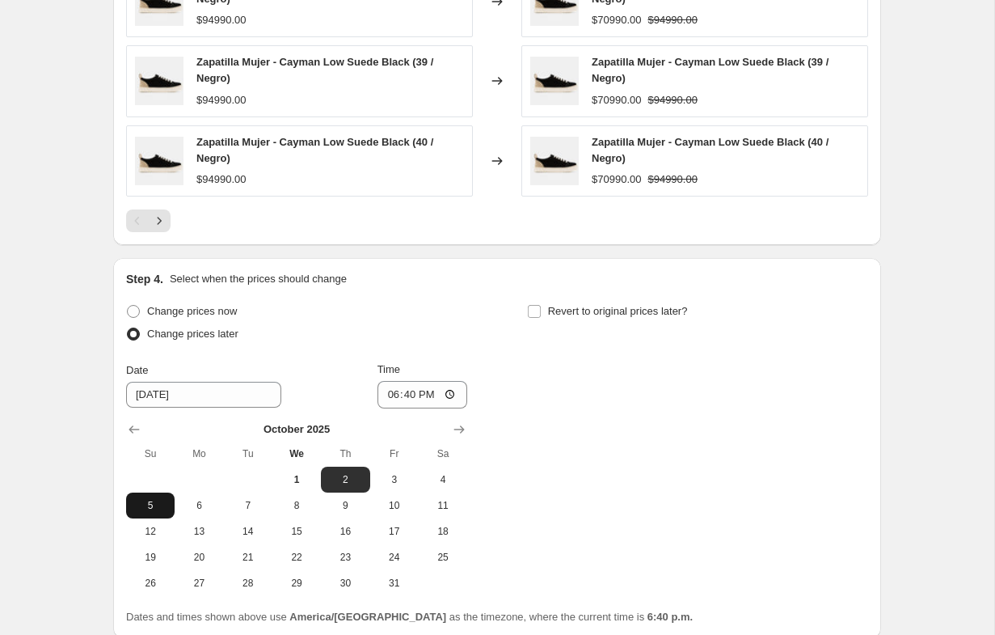
click at [160, 509] on span "5" at bounding box center [151, 505] width 36 height 13
type input "[DATE]"
click at [377, 392] on input "18:40" at bounding box center [422, 394] width 91 height 27
click at [402, 395] on input "00:00" at bounding box center [422, 394] width 91 height 27
type input "00:01"
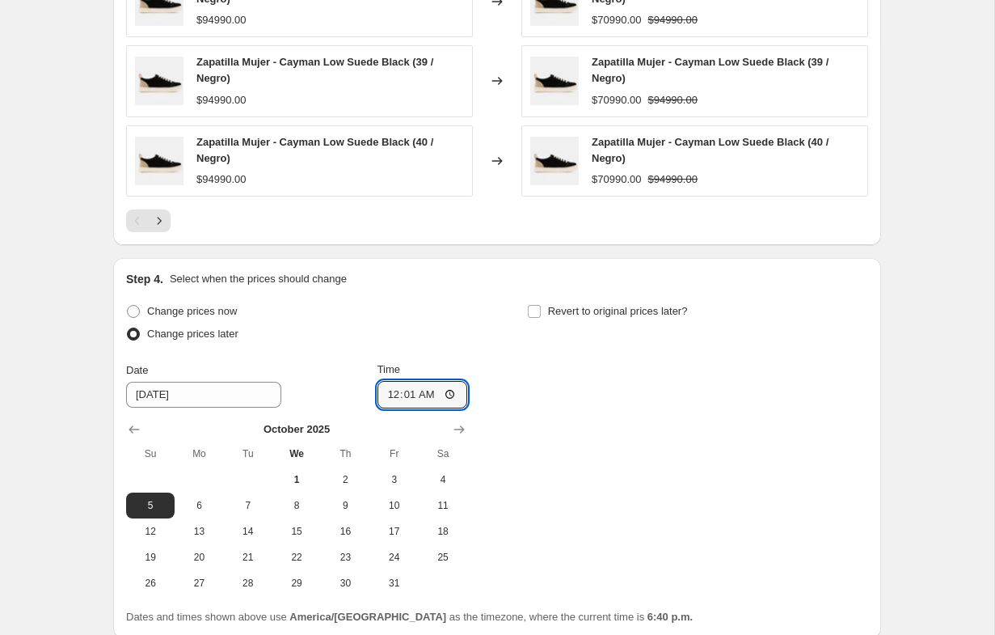
click at [496, 395] on div "Change prices now Change prices later Date [DATE] Time 00:[DATE] Mo Tu We Th Fr…" at bounding box center [497, 448] width 742 height 296
click at [528, 312] on input "Revert to original prices later?" at bounding box center [534, 311] width 13 height 13
checkbox input "true"
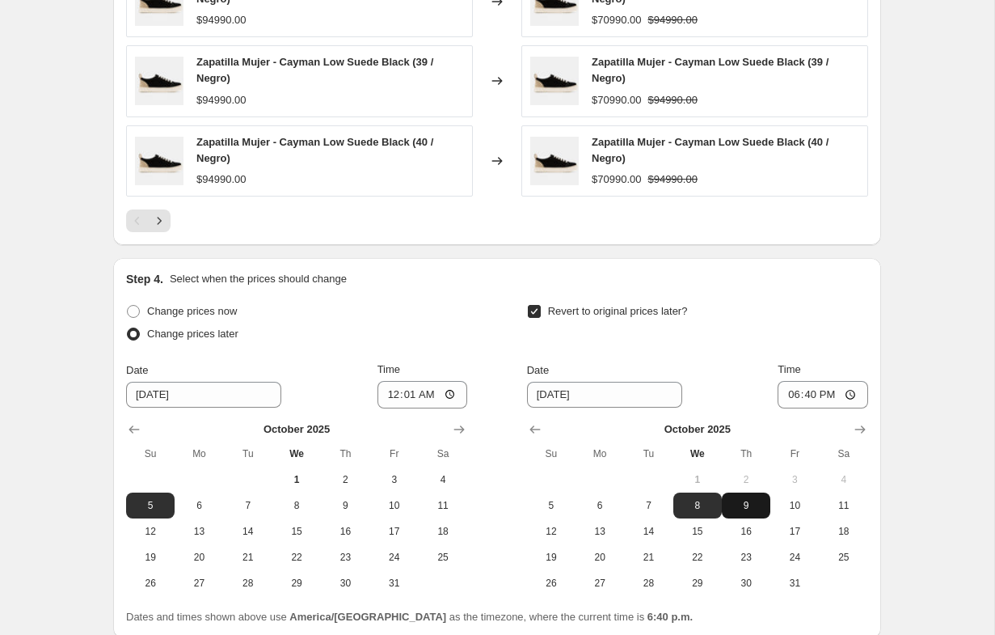
click at [748, 504] on span "9" at bounding box center [746, 505] width 36 height 13
type input "[DATE]"
click at [783, 391] on input "Time" at bounding box center [823, 394] width 91 height 27
click at [800, 392] on input "00:00" at bounding box center [823, 394] width 91 height 27
type input "00:01"
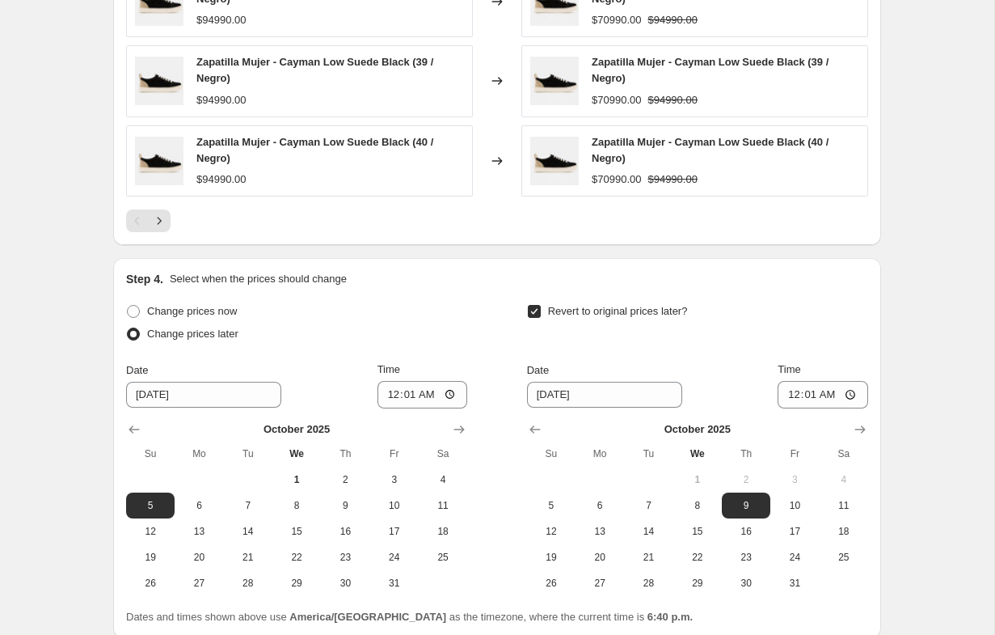
click at [825, 316] on div "Revert to original prices later?" at bounding box center [697, 324] width 341 height 48
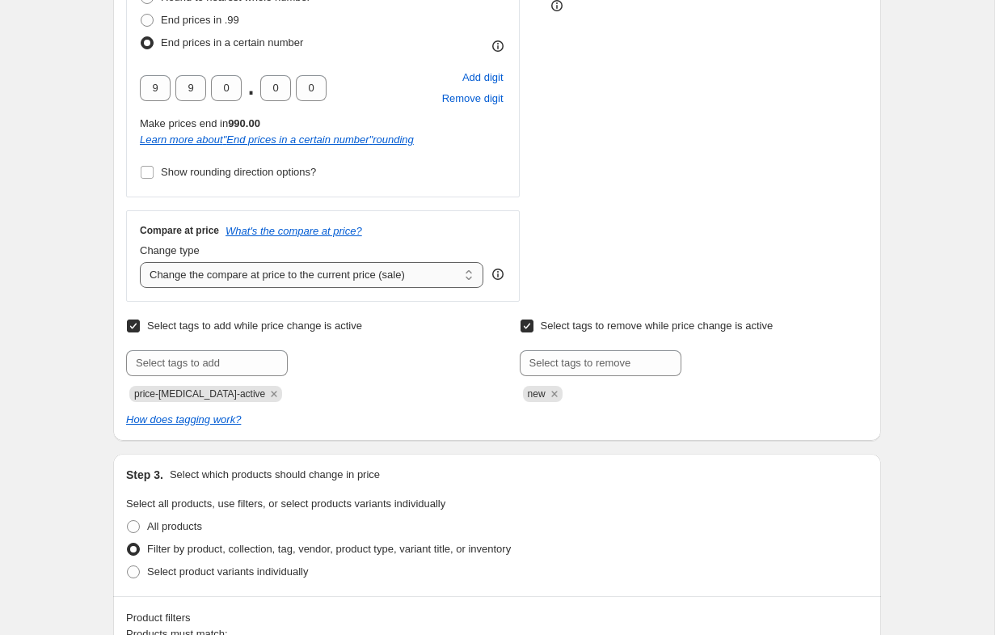
scroll to position [488, 0]
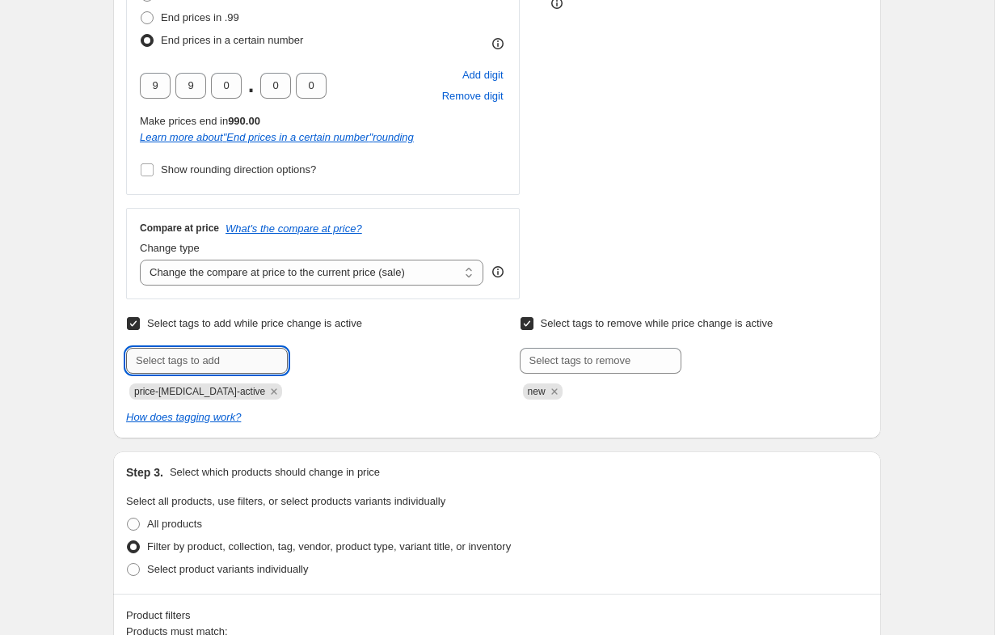
click at [172, 362] on input "text" at bounding box center [207, 361] width 162 height 26
type input "cyberbestias"
click at [352, 361] on span "cyberbestias" at bounding box center [352, 358] width 59 height 11
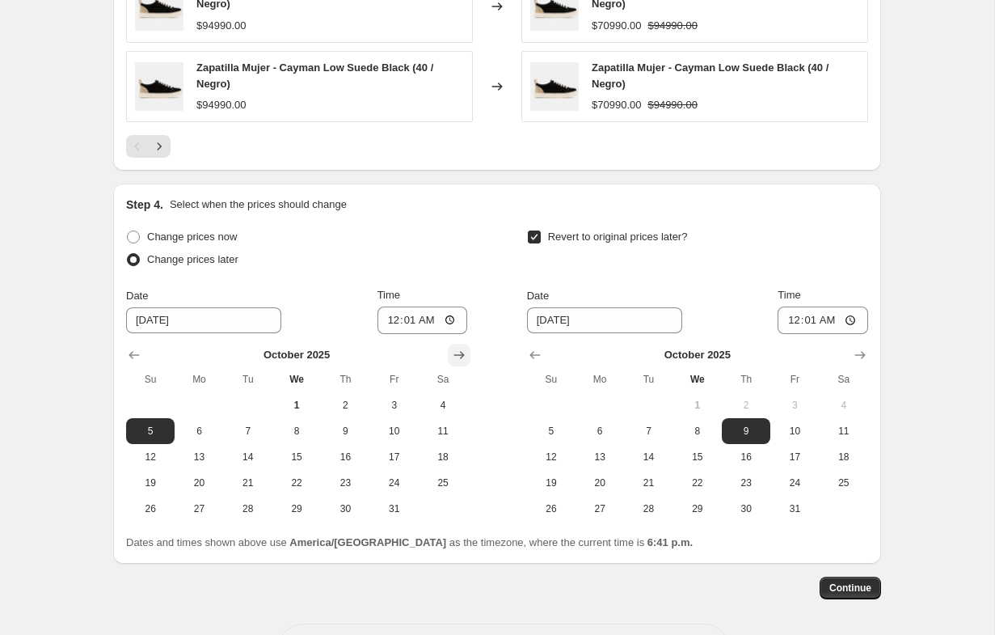
scroll to position [1650, 0]
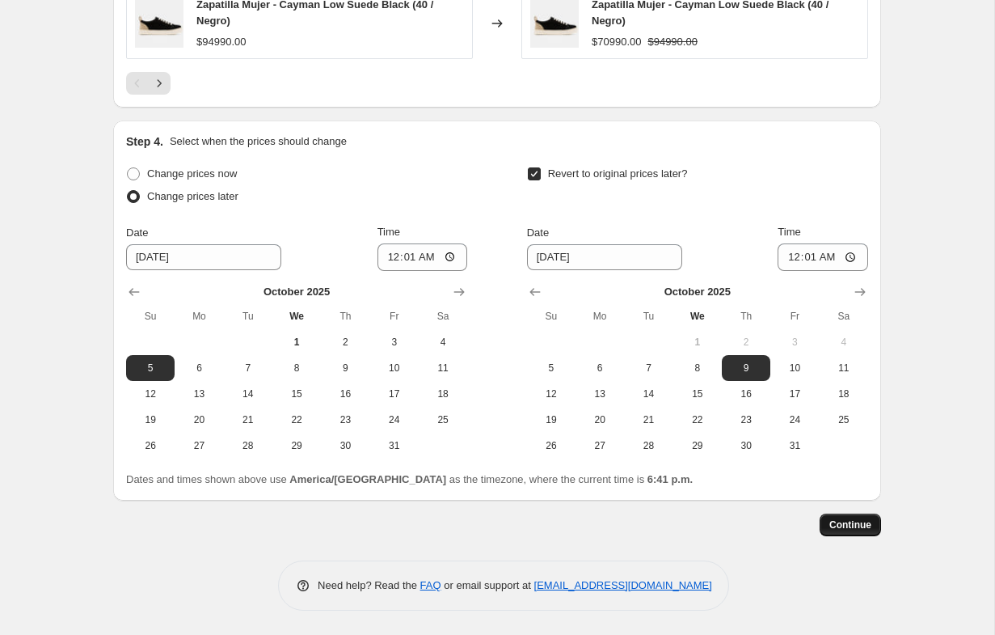
click at [843, 527] on span "Continue" at bounding box center [850, 524] width 42 height 13
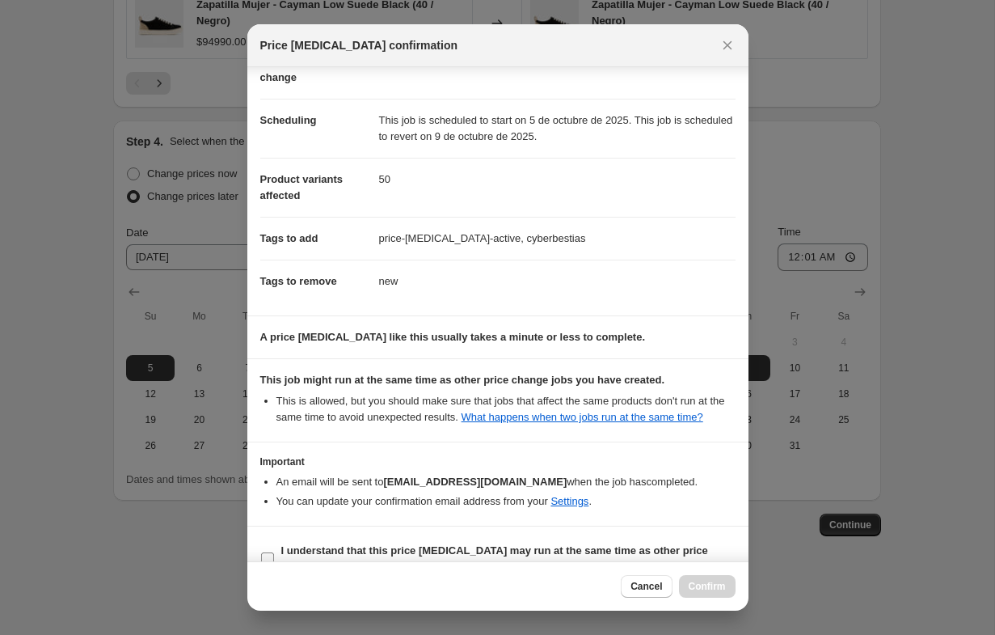
scroll to position [145, 0]
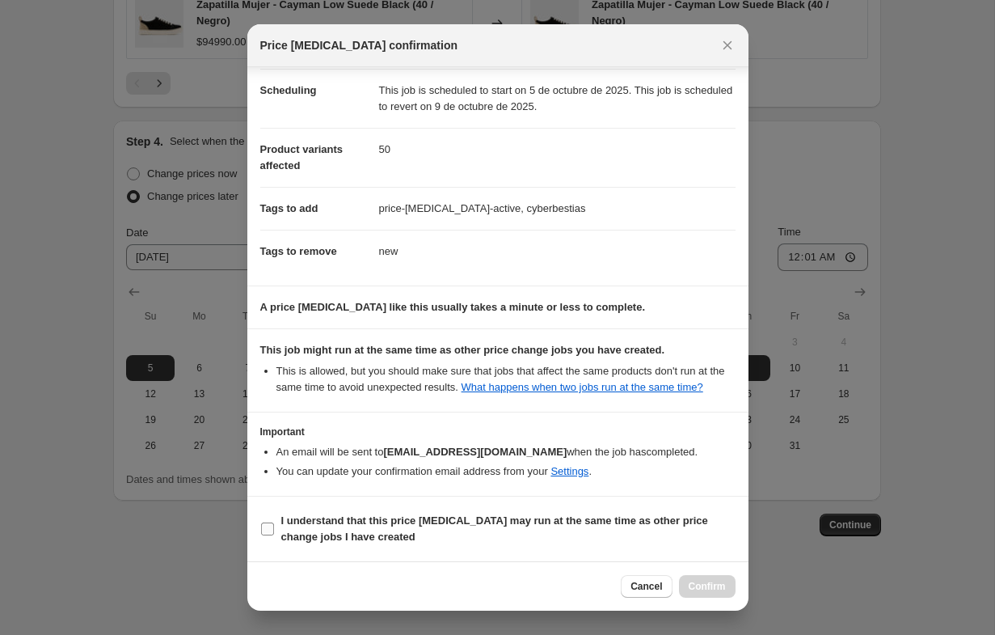
click at [276, 528] on label "I understand that this price [MEDICAL_DATA] may run at the same time as other p…" at bounding box center [497, 528] width 475 height 39
click at [274, 528] on input "I understand that this price [MEDICAL_DATA] may run at the same time as other p…" at bounding box center [267, 528] width 13 height 13
checkbox input "true"
click at [706, 585] on span "Confirm" at bounding box center [707, 586] width 37 height 13
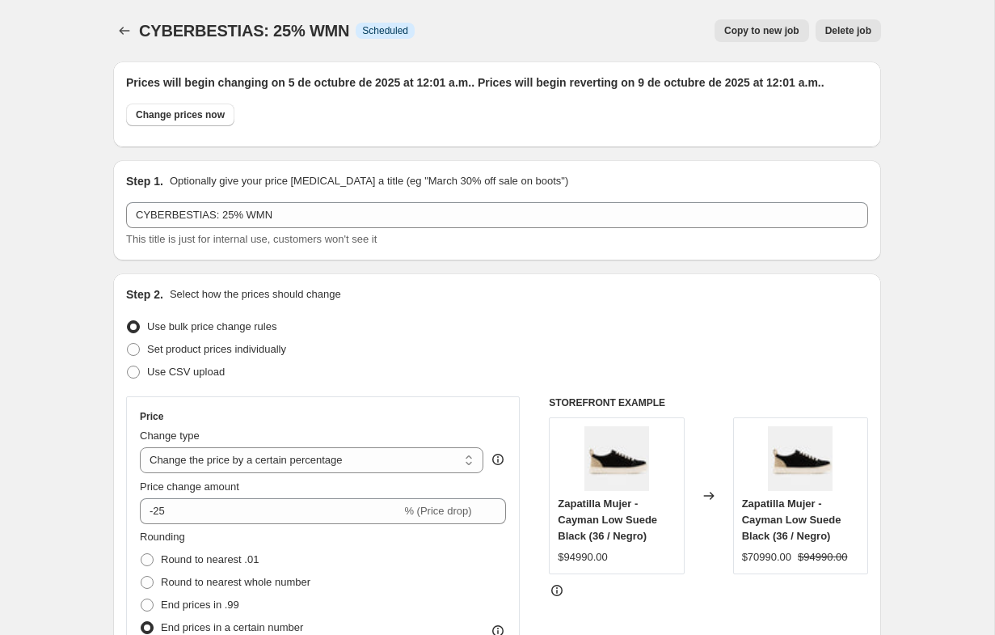
click at [774, 35] on span "Copy to new job" at bounding box center [761, 30] width 75 height 13
select select "percentage"
select select "collection"
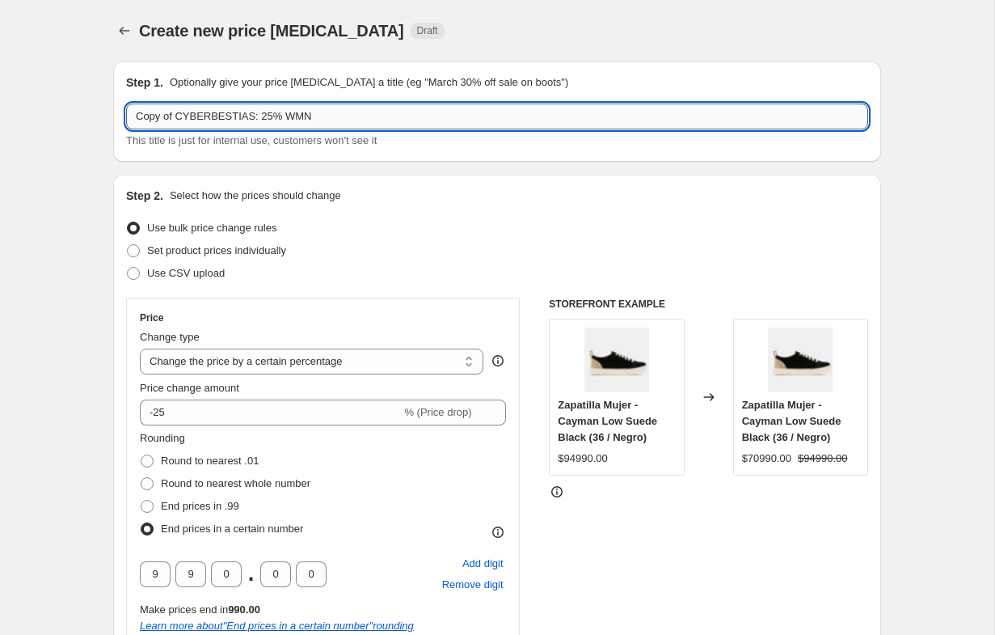
click at [274, 114] on input "Copy of CYBERBESTIAS: 25% WMN" at bounding box center [497, 116] width 742 height 26
type input "Copy of CYBERBESTIAS: 30% WMN"
click at [610, 188] on div "Step 2. Select how the prices should change" at bounding box center [497, 196] width 742 height 16
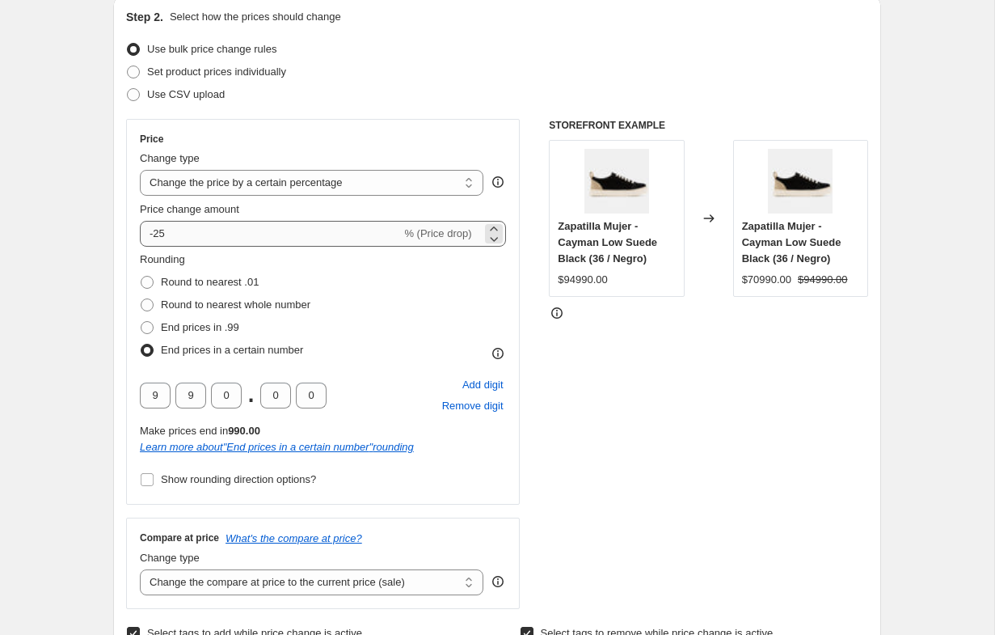
scroll to position [176, 0]
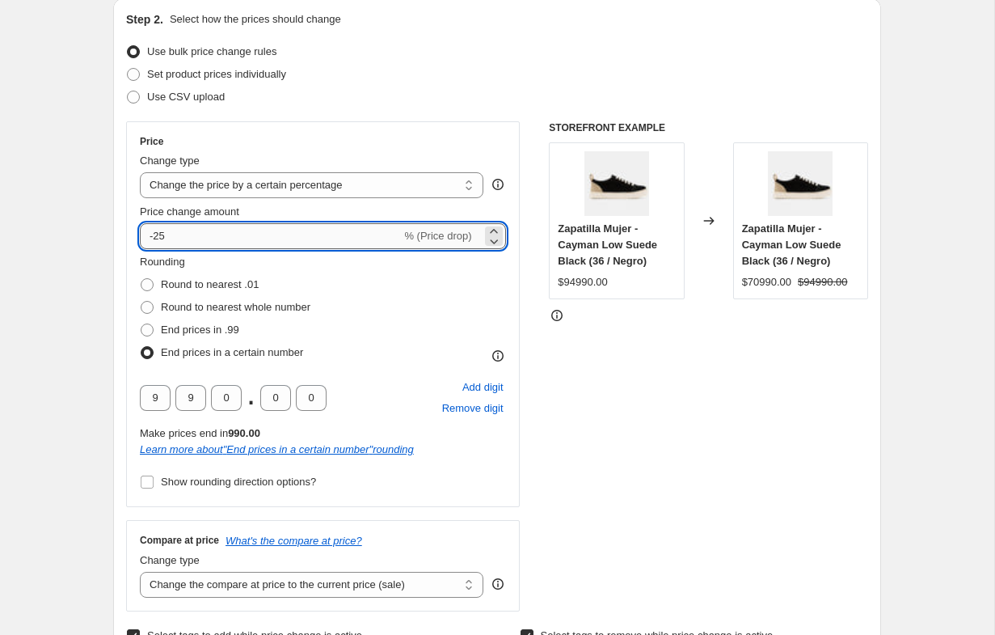
click at [186, 226] on input "-25" at bounding box center [270, 236] width 261 height 26
click at [191, 234] on input "-25" at bounding box center [270, 236] width 261 height 26
type input "-2"
type input "-30"
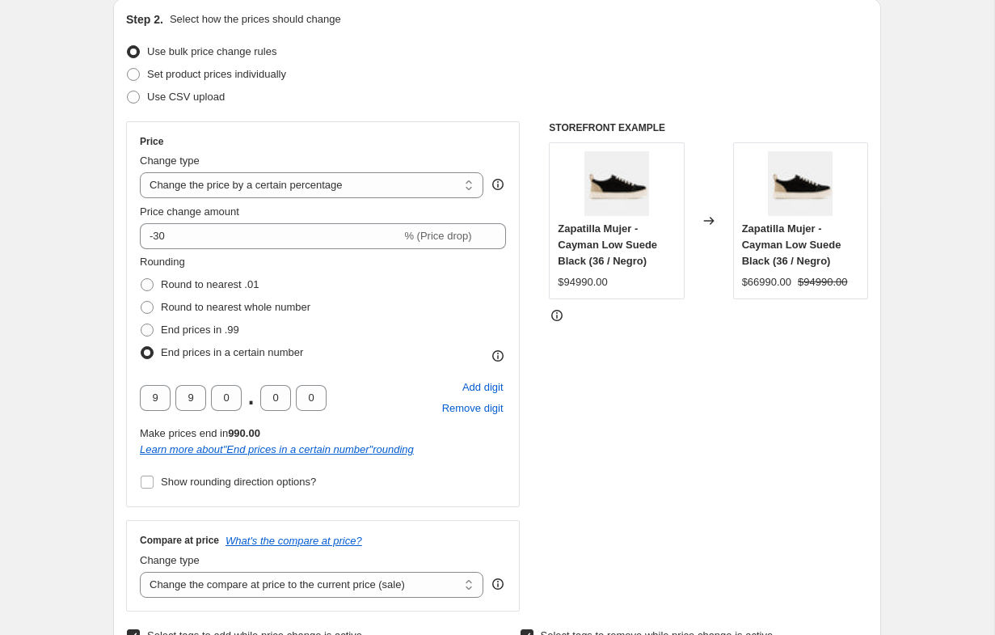
click at [682, 470] on div "STOREFRONT EXAMPLE Zapatilla Mujer - Cayman Low Suede Black (36 / Negro) $94990…" at bounding box center [708, 366] width 319 height 490
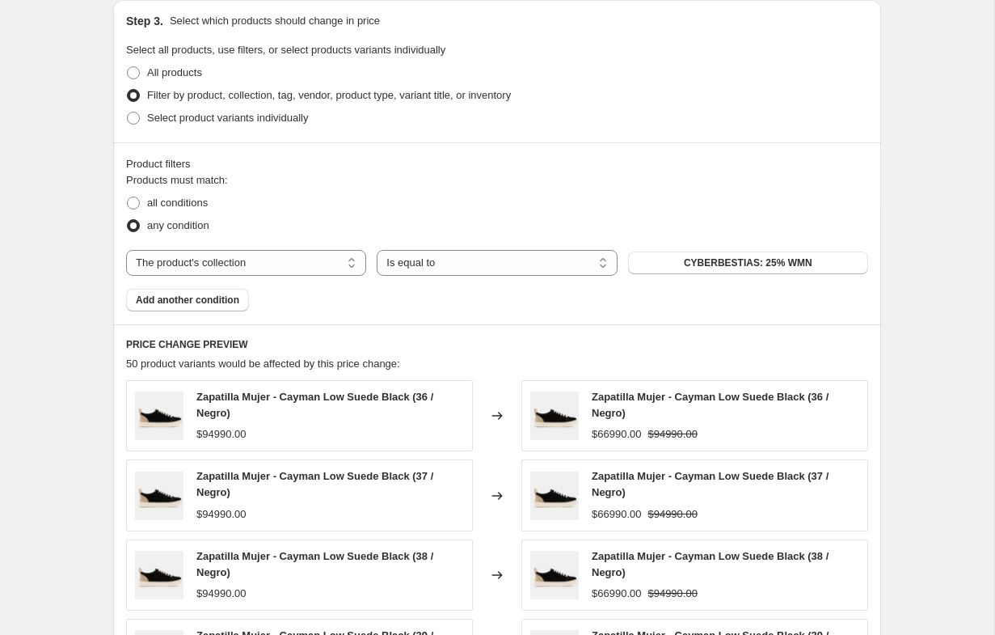
scroll to position [944, 0]
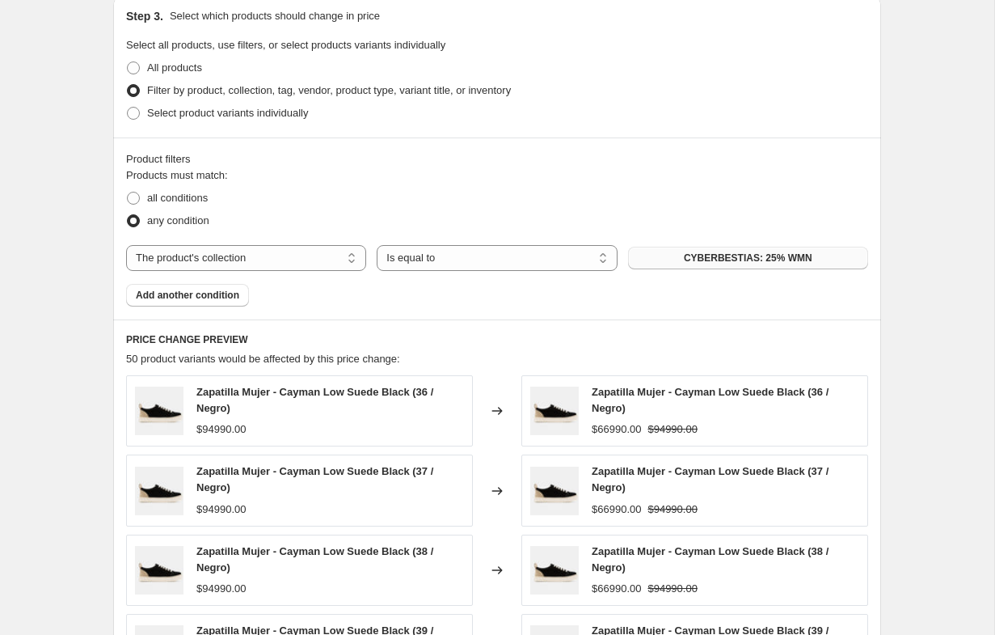
click at [738, 251] on span "CYBERBESTIAS: 25% WMN" at bounding box center [748, 257] width 129 height 13
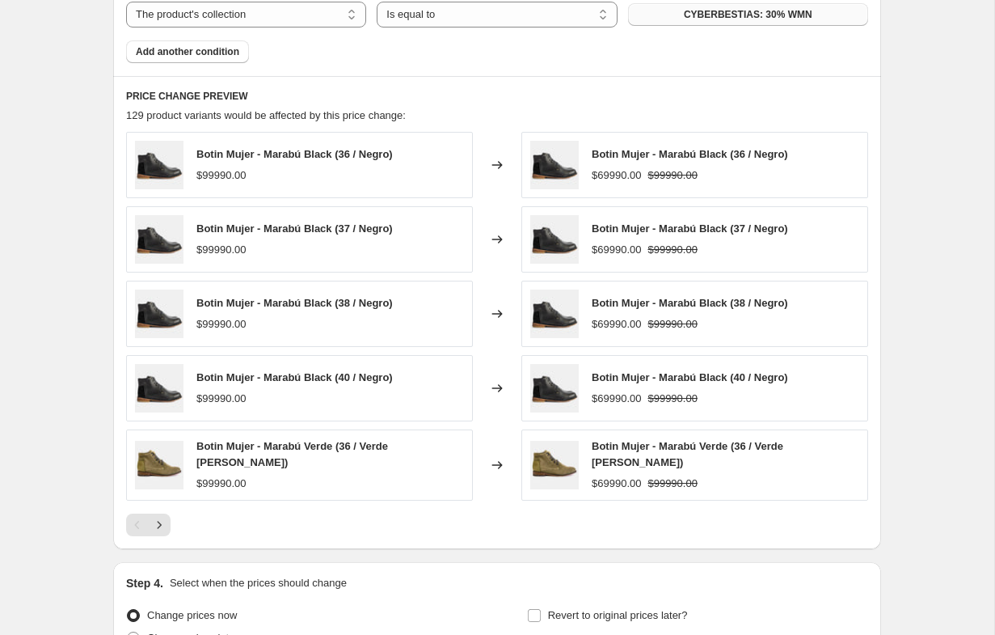
scroll to position [1347, 0]
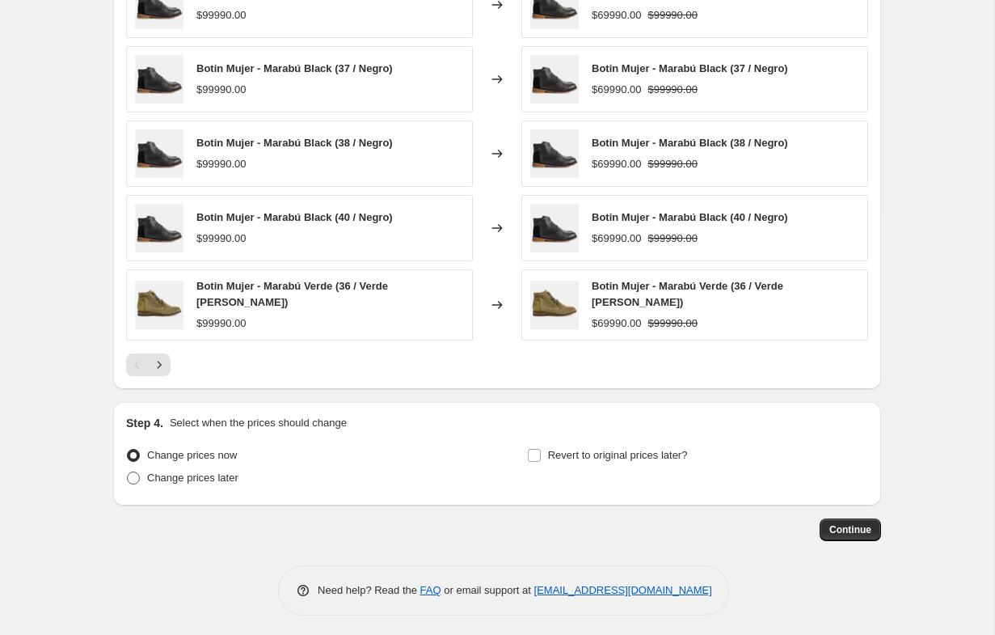
click at [188, 471] on span "Change prices later" at bounding box center [192, 477] width 91 height 12
click at [128, 471] on input "Change prices later" at bounding box center [127, 471] width 1 height 1
radio input "true"
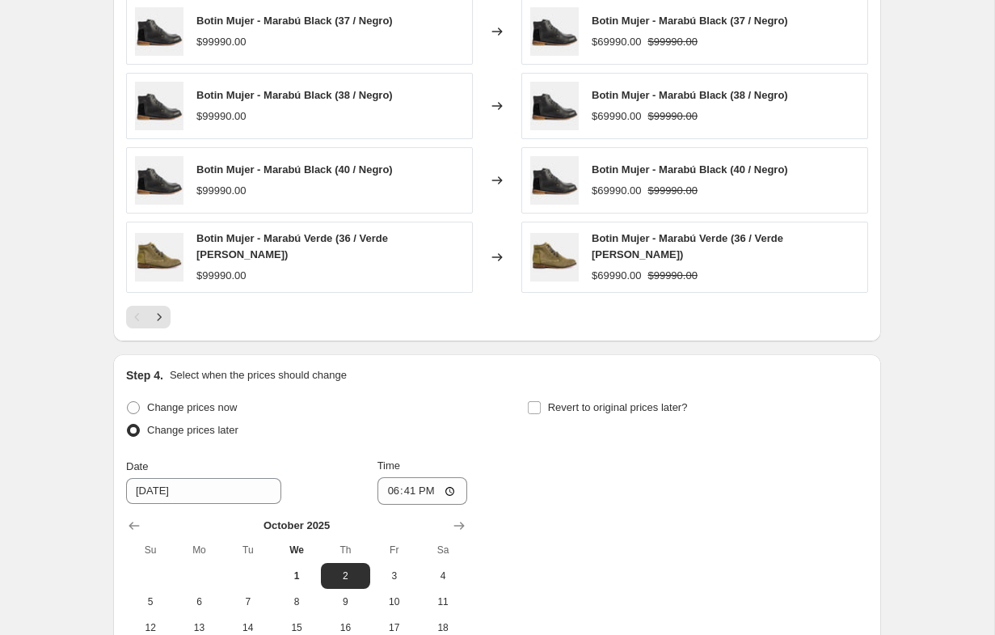
scroll to position [1407, 0]
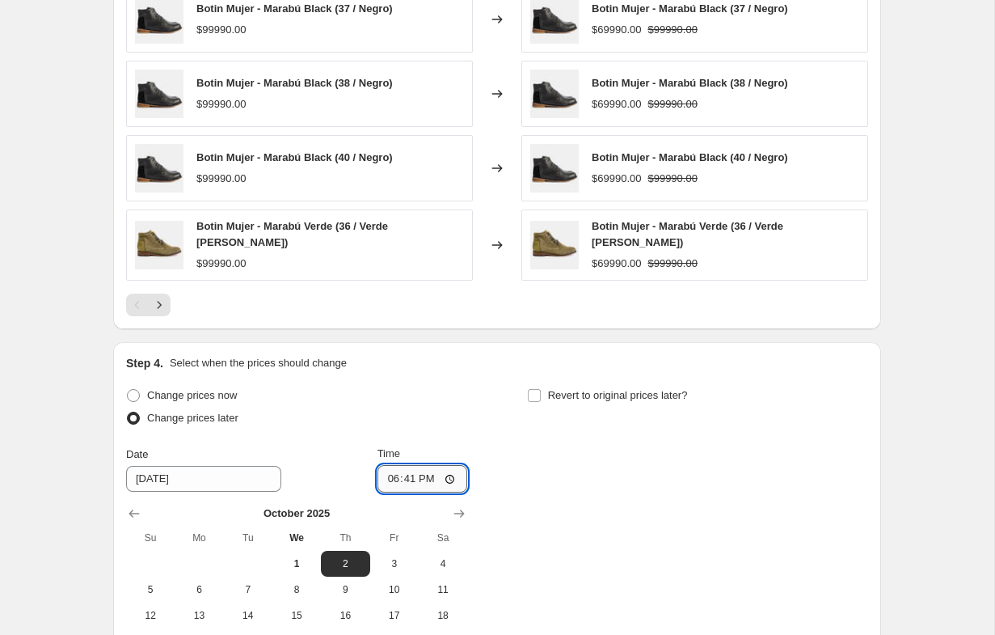
click at [386, 474] on input "18:41" at bounding box center [422, 478] width 91 height 27
click at [397, 472] on input "00:00" at bounding box center [422, 478] width 91 height 27
type input "00:01"
click at [152, 591] on button "5" at bounding box center [150, 589] width 48 height 26
type input "[DATE]"
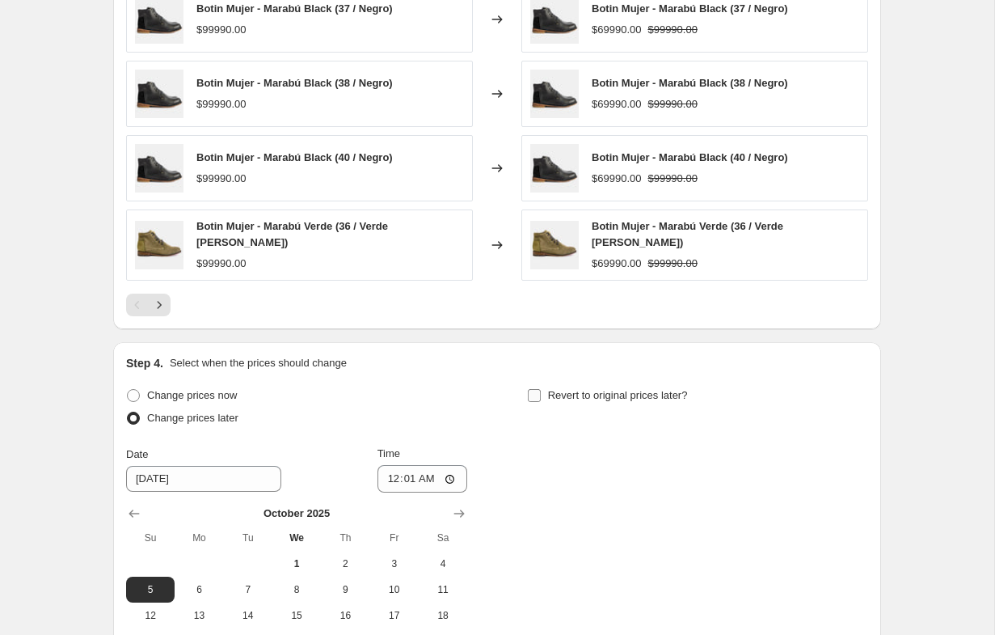
click at [540, 393] on input "Revert to original prices later?" at bounding box center [534, 395] width 13 height 13
checkbox input "true"
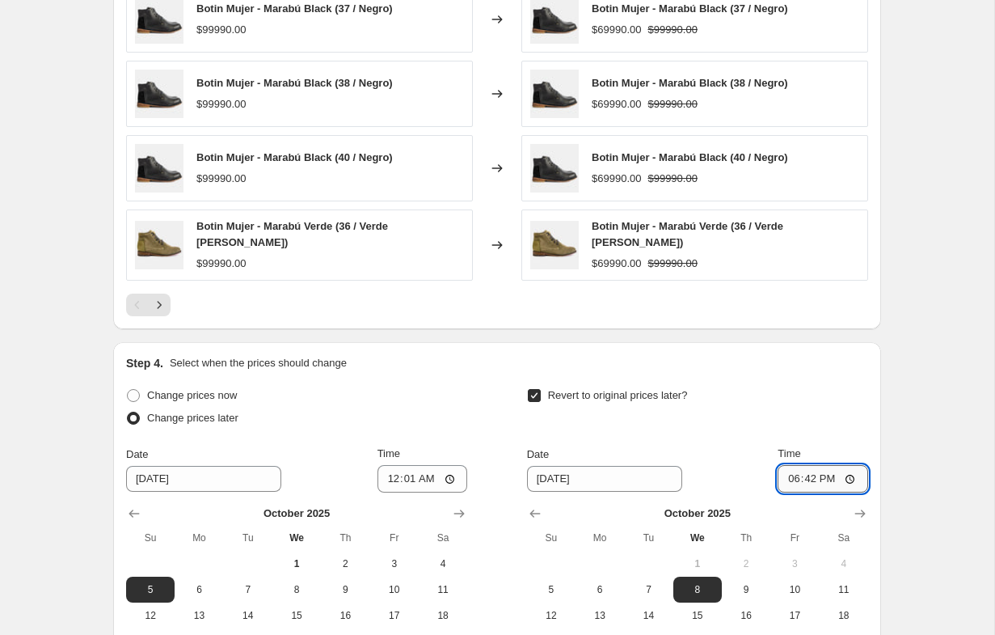
click at [781, 474] on input "18:42" at bounding box center [823, 478] width 91 height 27
click at [795, 471] on input "00:00" at bounding box center [823, 478] width 91 height 27
type input "00:01"
drag, startPoint x: 745, startPoint y: 580, endPoint x: 701, endPoint y: 558, distance: 49.5
click at [745, 583] on span "9" at bounding box center [746, 589] width 36 height 13
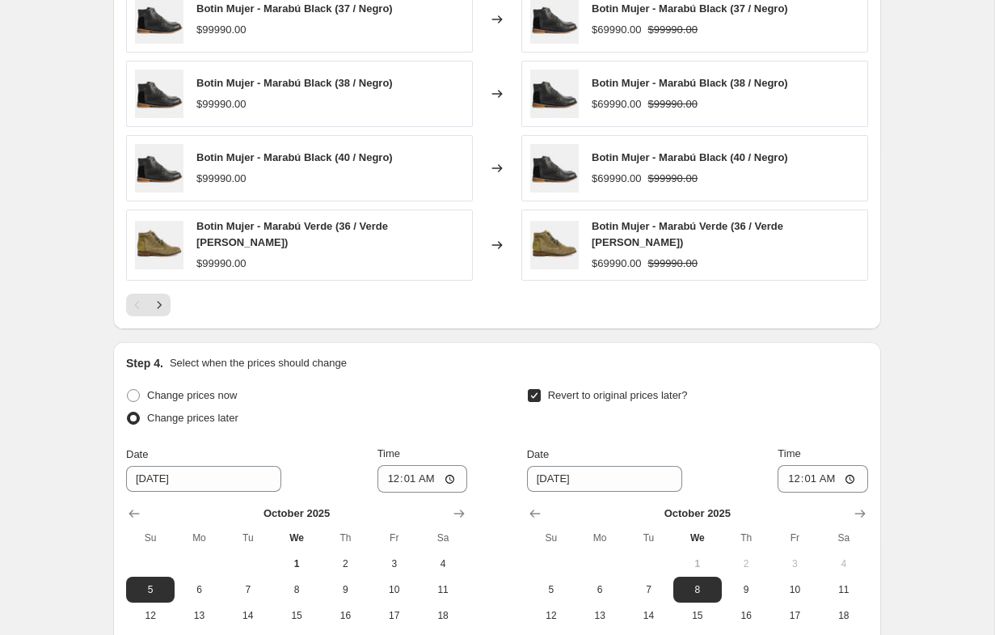
type input "[DATE]"
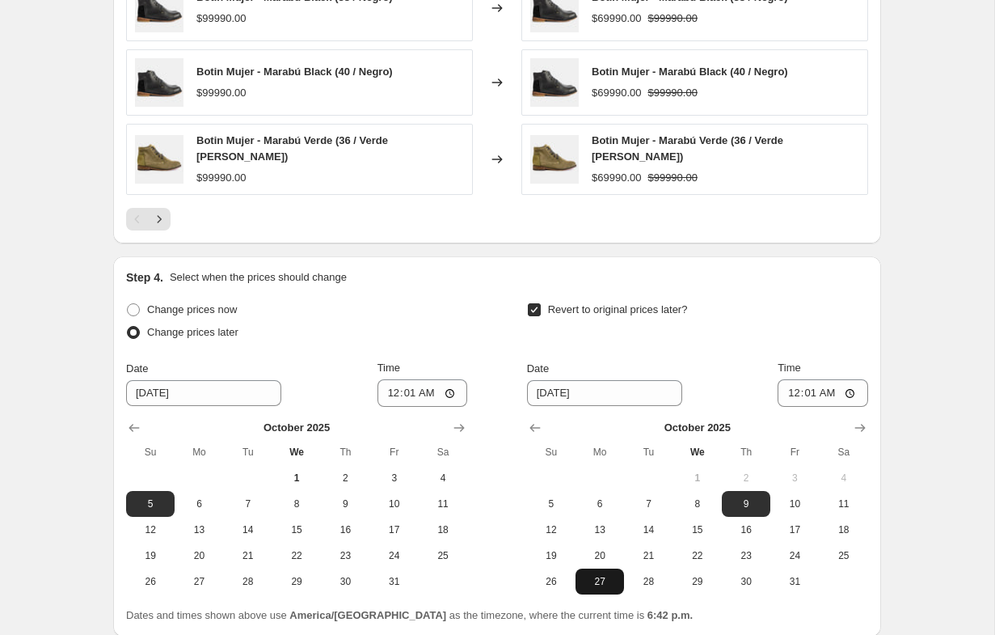
scroll to position [1624, 0]
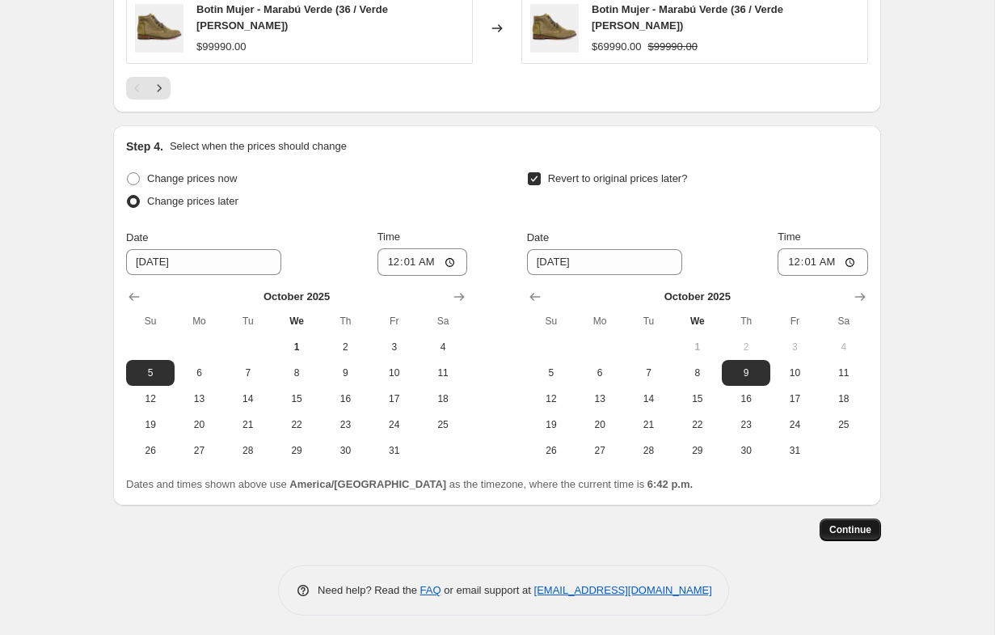
click at [841, 525] on span "Continue" at bounding box center [850, 529] width 42 height 13
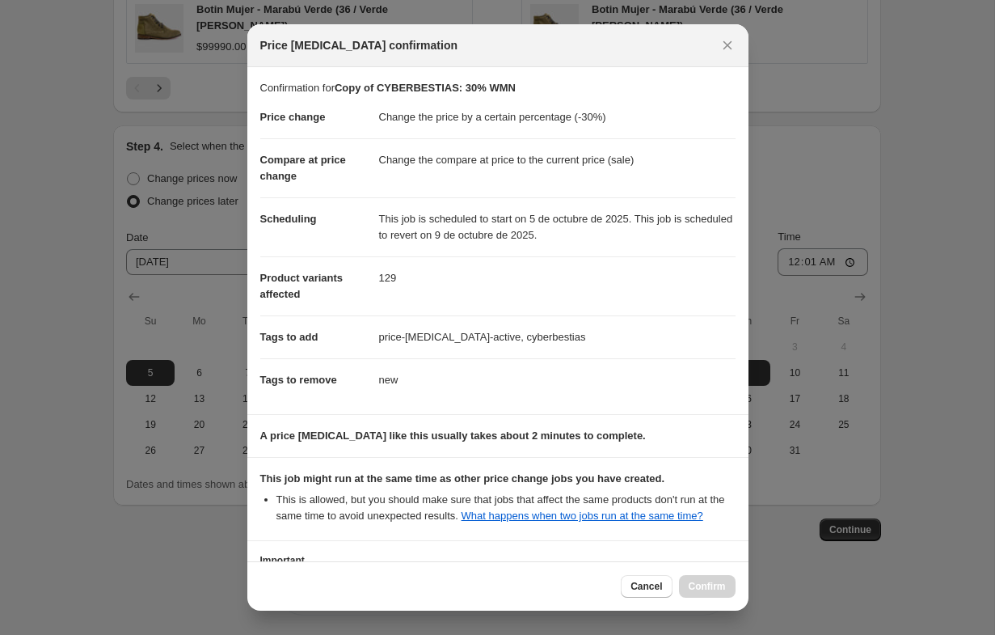
scroll to position [145, 0]
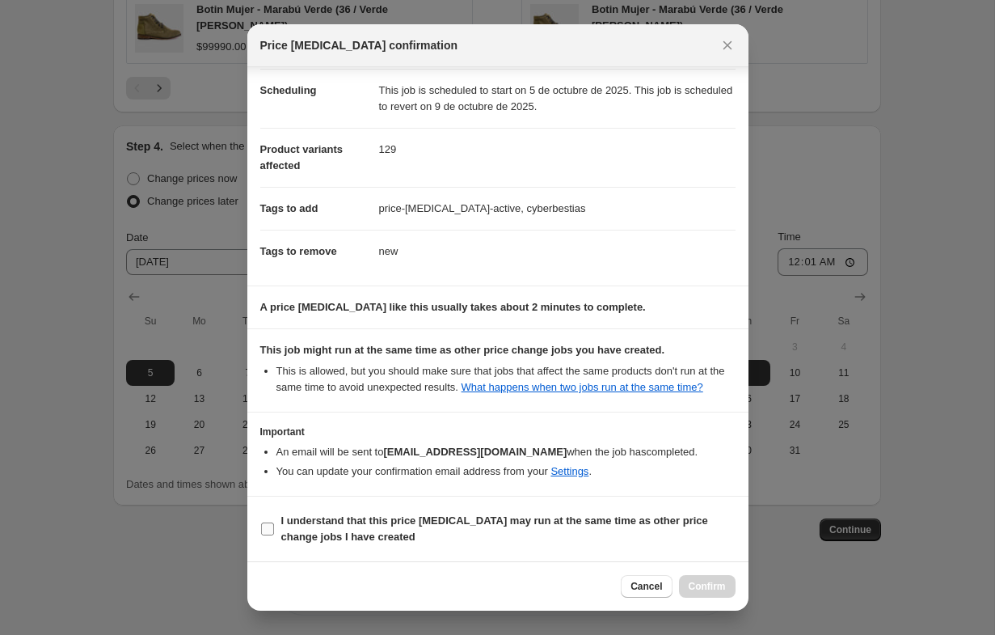
click at [264, 529] on input "I understand that this price [MEDICAL_DATA] may run at the same time as other p…" at bounding box center [267, 528] width 13 height 13
checkbox input "true"
click at [689, 580] on span "Confirm" at bounding box center [707, 586] width 37 height 13
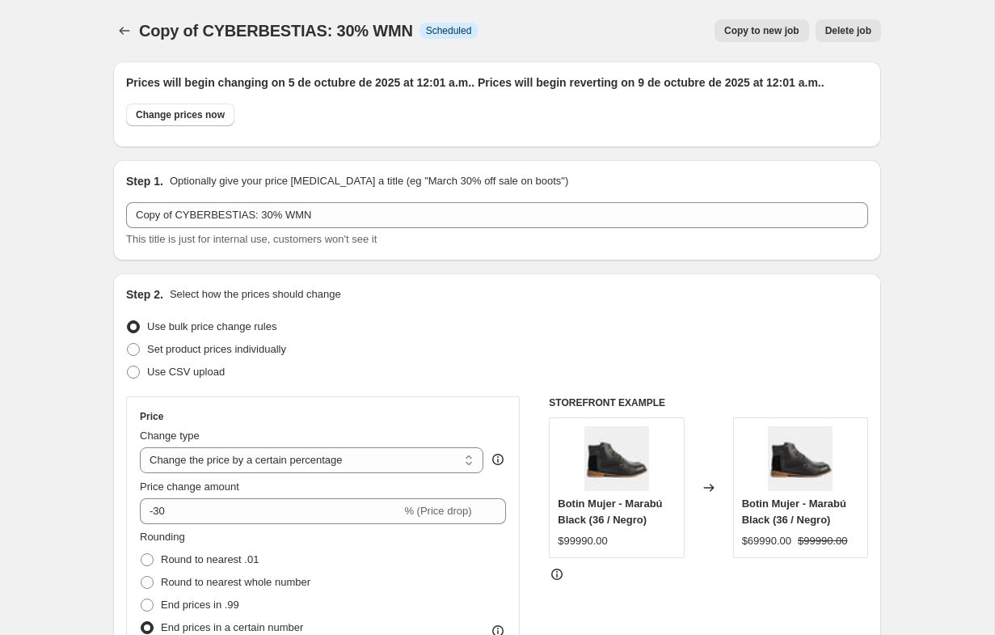
click at [729, 27] on span "Copy to new job" at bounding box center [761, 30] width 75 height 13
select select "percentage"
select select "collection"
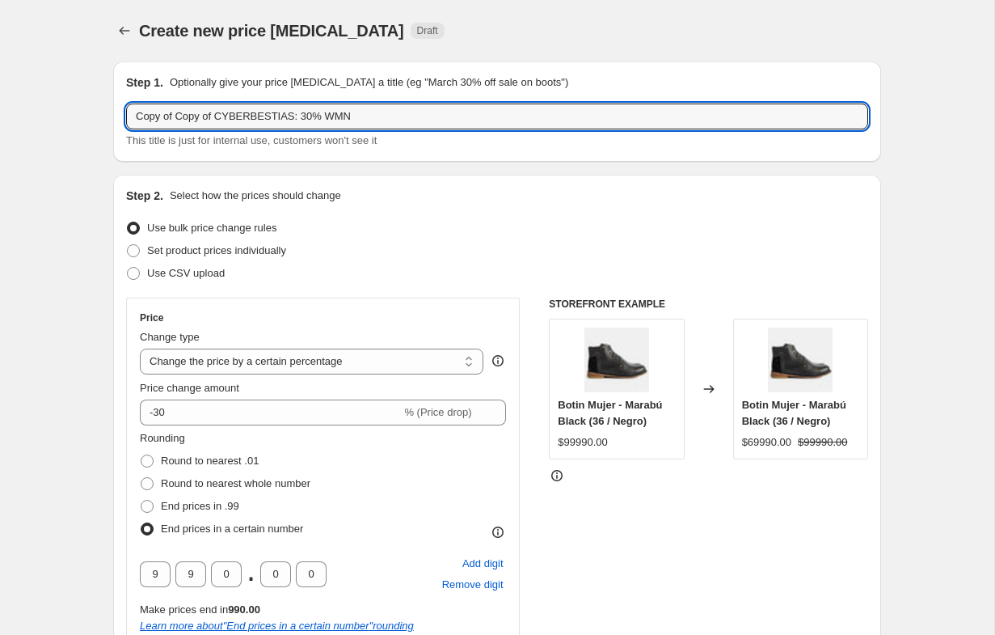
drag, startPoint x: 221, startPoint y: 117, endPoint x: 6, endPoint y: 111, distance: 214.3
click at [227, 117] on input "CYBERBESTIAS: 30% WMN" at bounding box center [497, 116] width 742 height 26
type input "CYBERBESTIAS: 40% WMN"
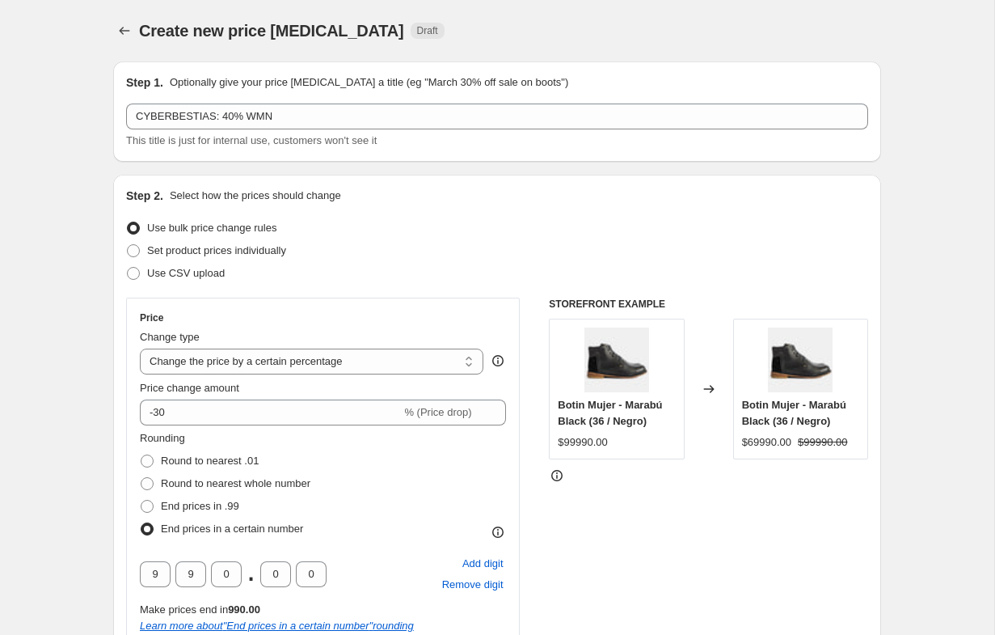
click at [506, 218] on div "Use bulk price change rules" at bounding box center [497, 228] width 742 height 23
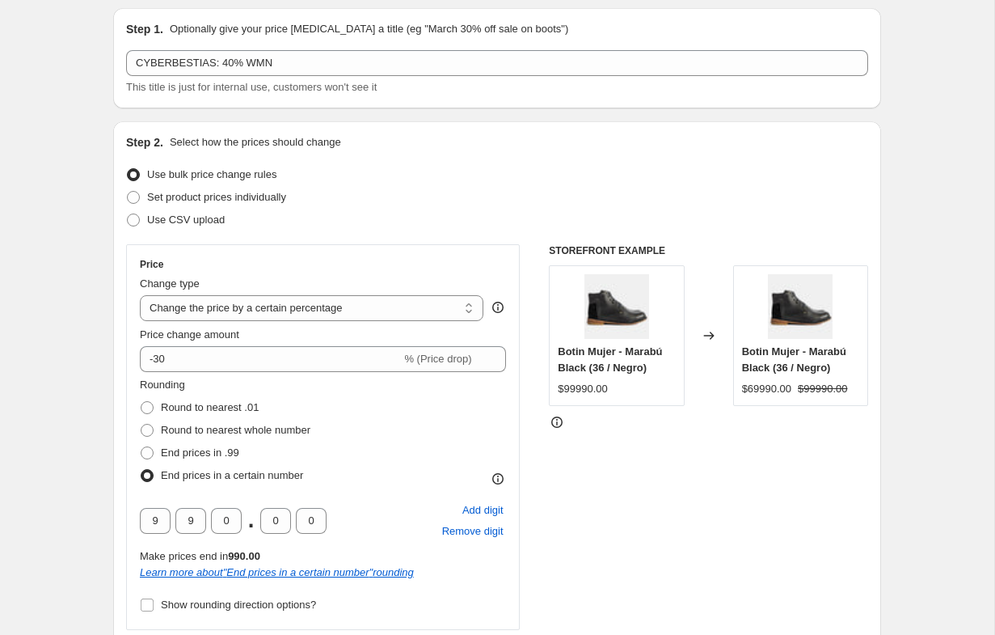
scroll to position [80, 0]
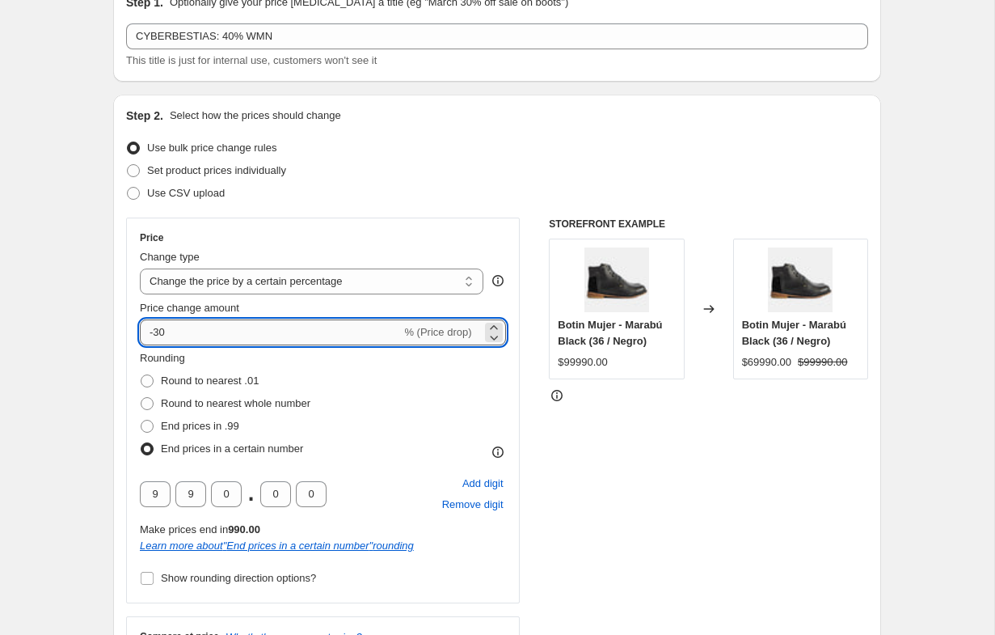
click at [159, 332] on input "-30" at bounding box center [270, 332] width 261 height 26
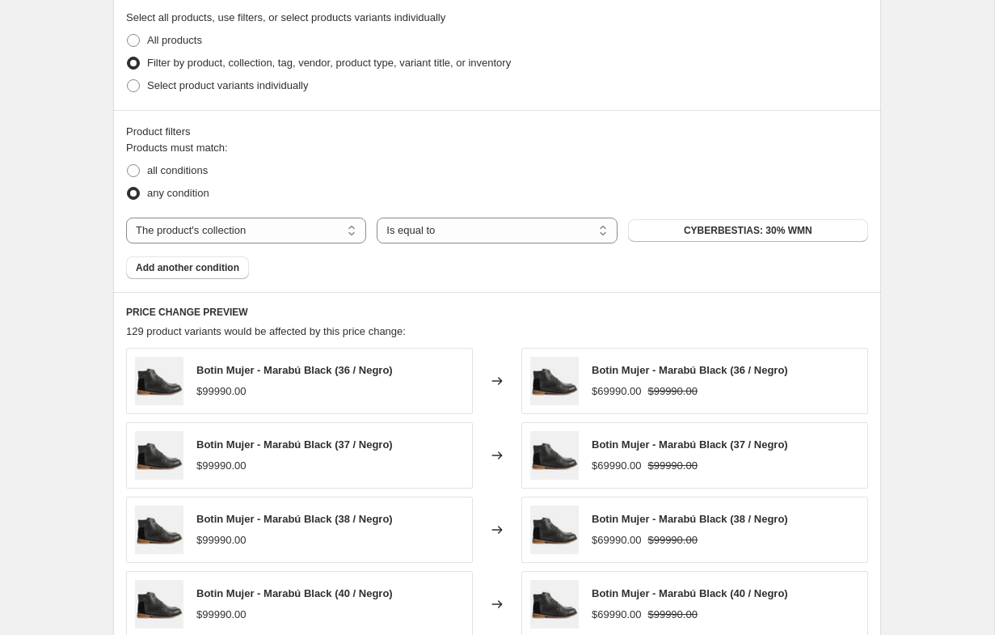
scroll to position [1002, 0]
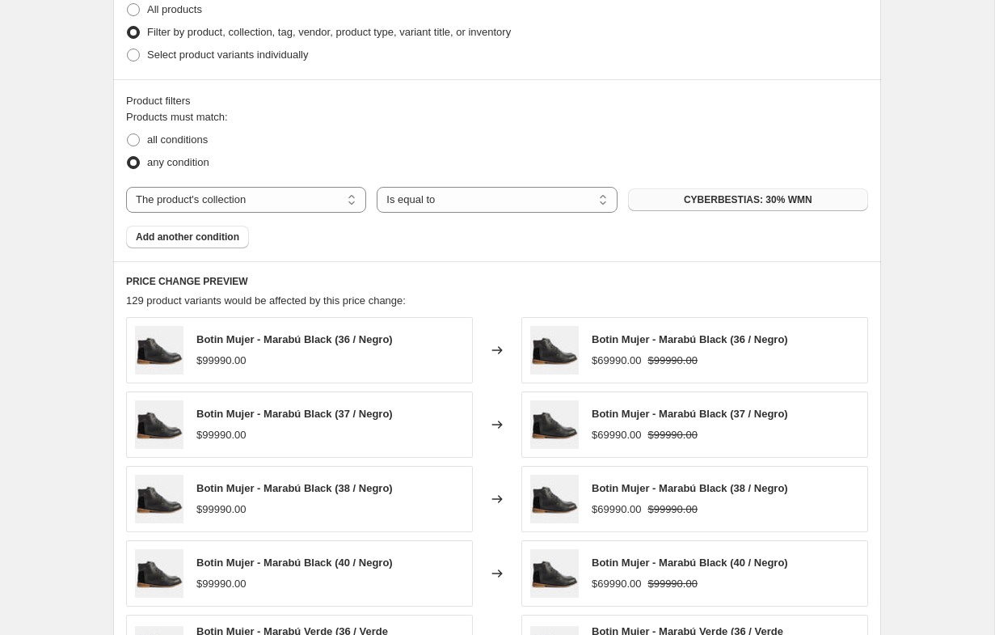
type input "-40"
click at [802, 199] on span "CYBERBESTIAS: 30% WMN" at bounding box center [748, 199] width 129 height 13
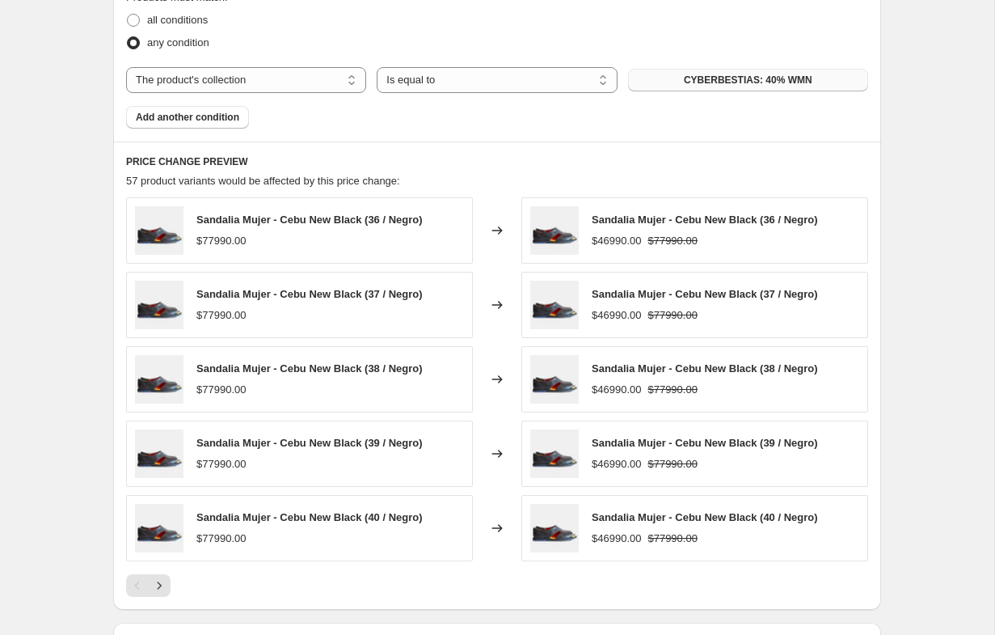
scroll to position [1347, 0]
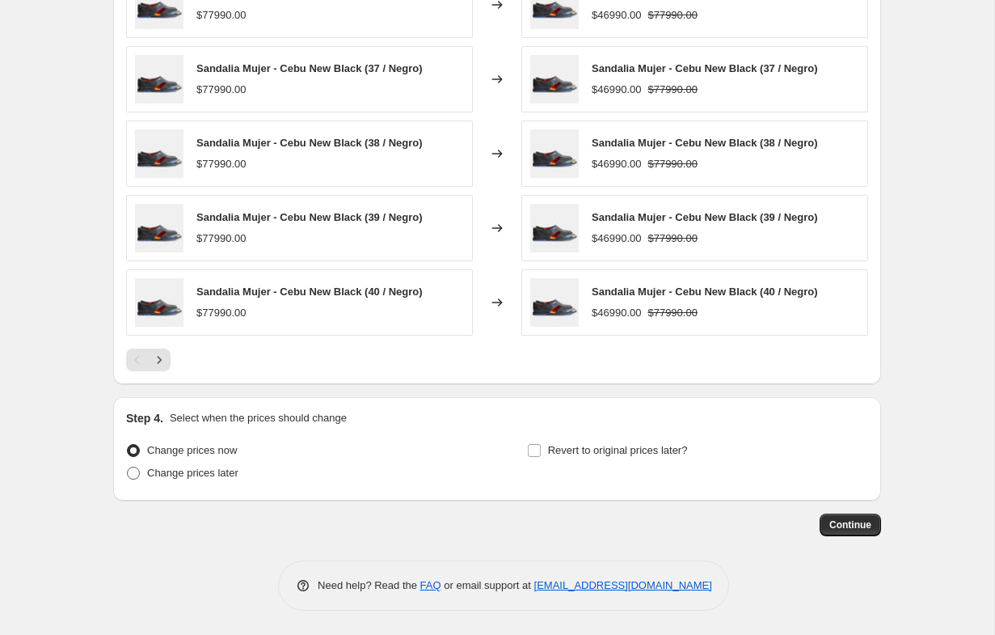
click at [181, 474] on span "Change prices later" at bounding box center [192, 472] width 91 height 12
click at [128, 467] on input "Change prices later" at bounding box center [127, 466] width 1 height 1
radio input "true"
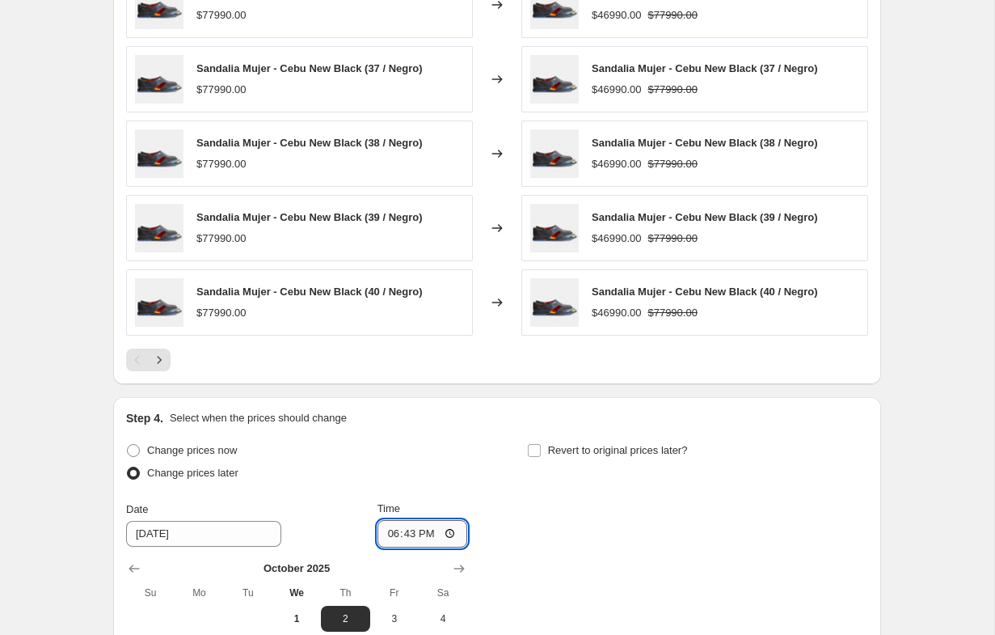
click at [377, 534] on input "18:43" at bounding box center [422, 533] width 91 height 27
click at [403, 533] on input "00:00" at bounding box center [422, 533] width 91 height 27
type input "00:01"
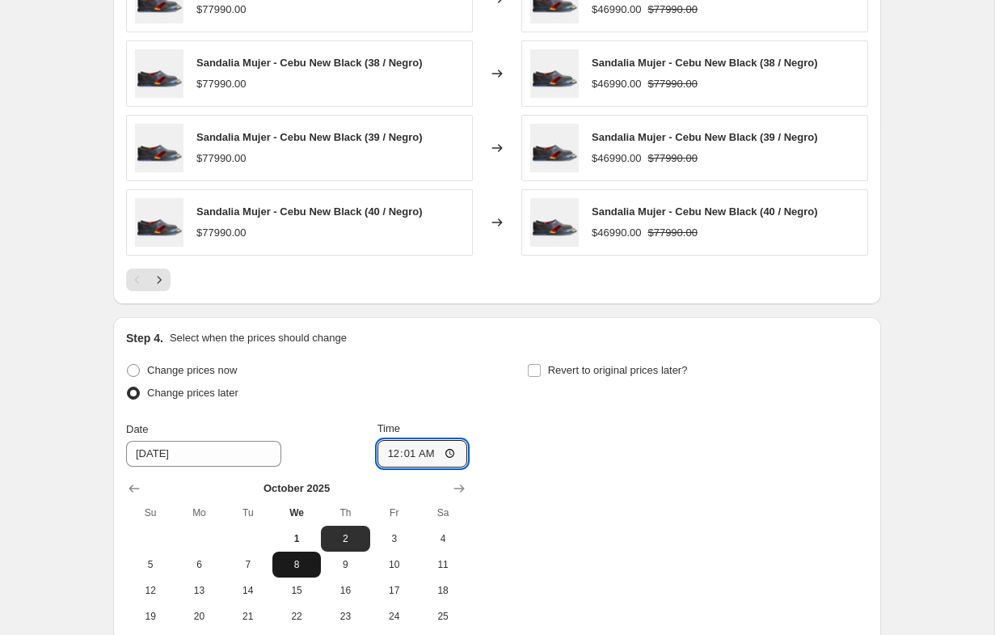
scroll to position [1428, 0]
drag, startPoint x: 141, startPoint y: 565, endPoint x: 161, endPoint y: 565, distance: 20.2
click at [141, 565] on span "5" at bounding box center [151, 563] width 36 height 13
type input "[DATE]"
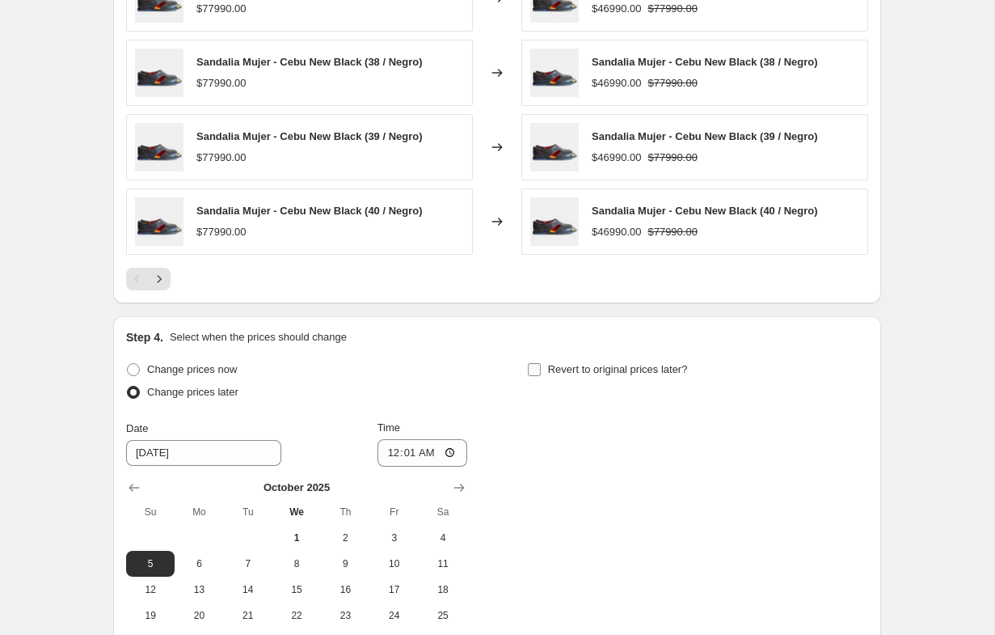
click at [535, 370] on input "Revert to original prices later?" at bounding box center [534, 369] width 13 height 13
checkbox input "true"
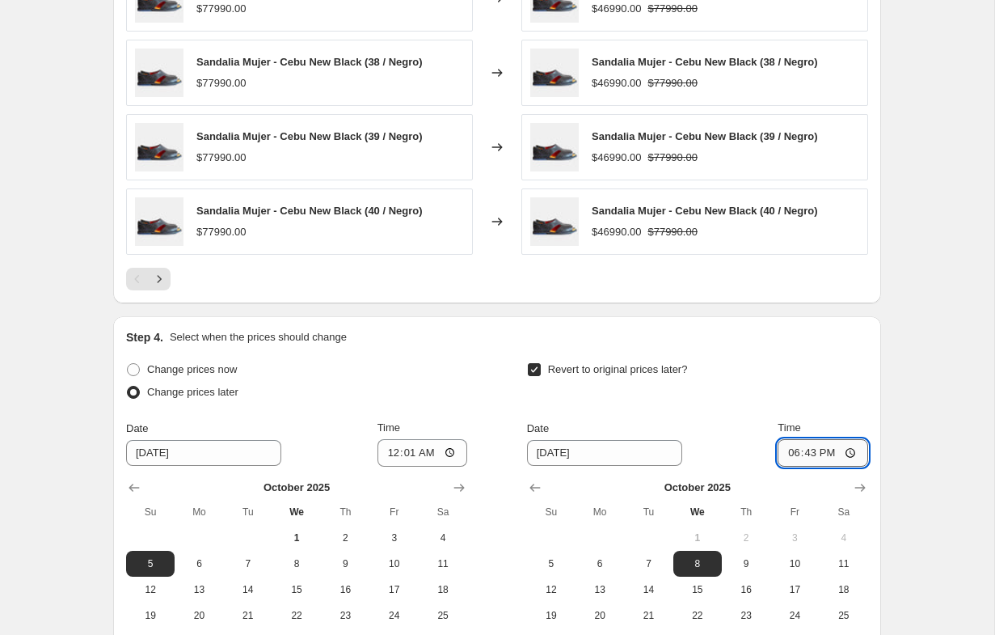
click at [788, 450] on input "18:43" at bounding box center [823, 452] width 91 height 27
type input "00:01"
click at [805, 450] on input "00:01" at bounding box center [823, 452] width 91 height 27
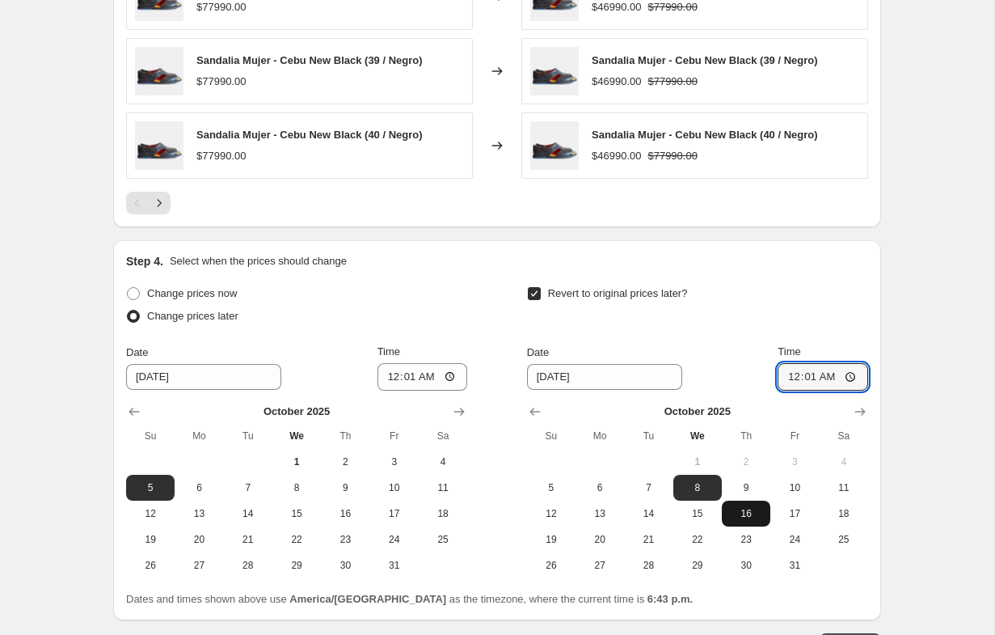
scroll to position [1522, 0]
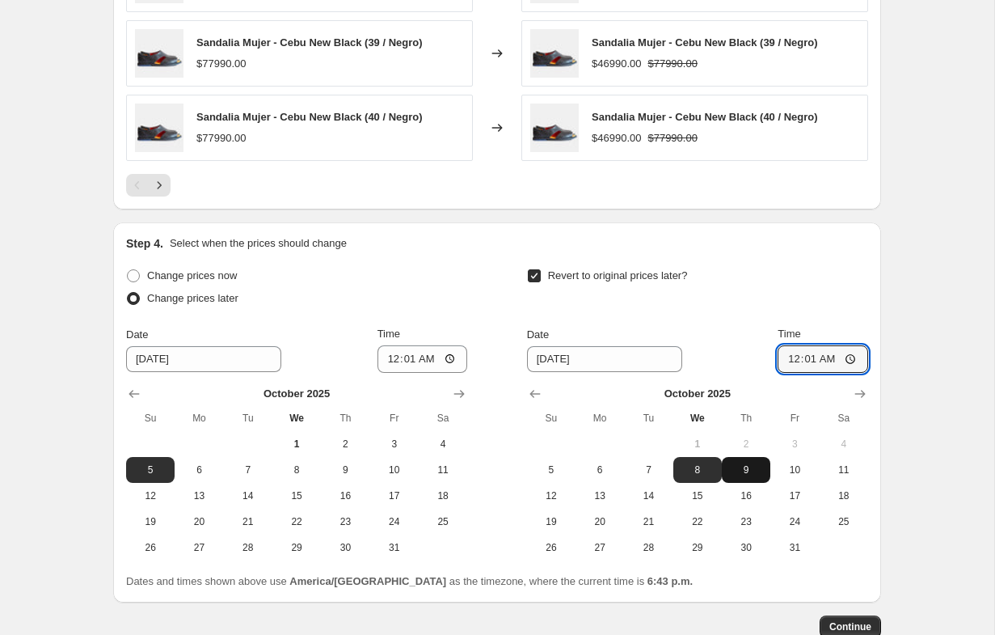
click at [750, 469] on span "9" at bounding box center [746, 469] width 36 height 13
type input "[DATE]"
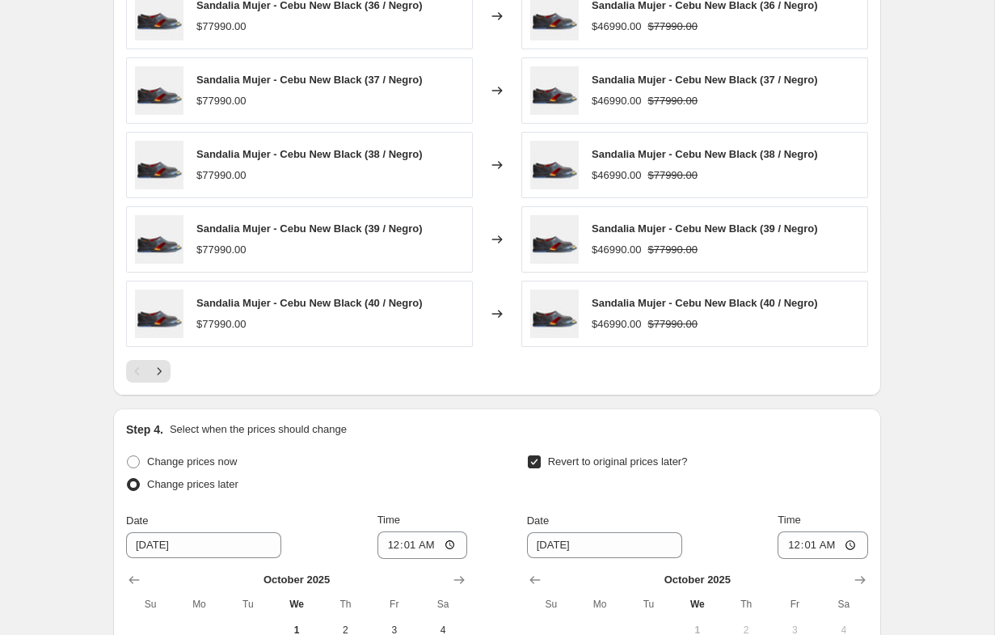
scroll to position [1624, 0]
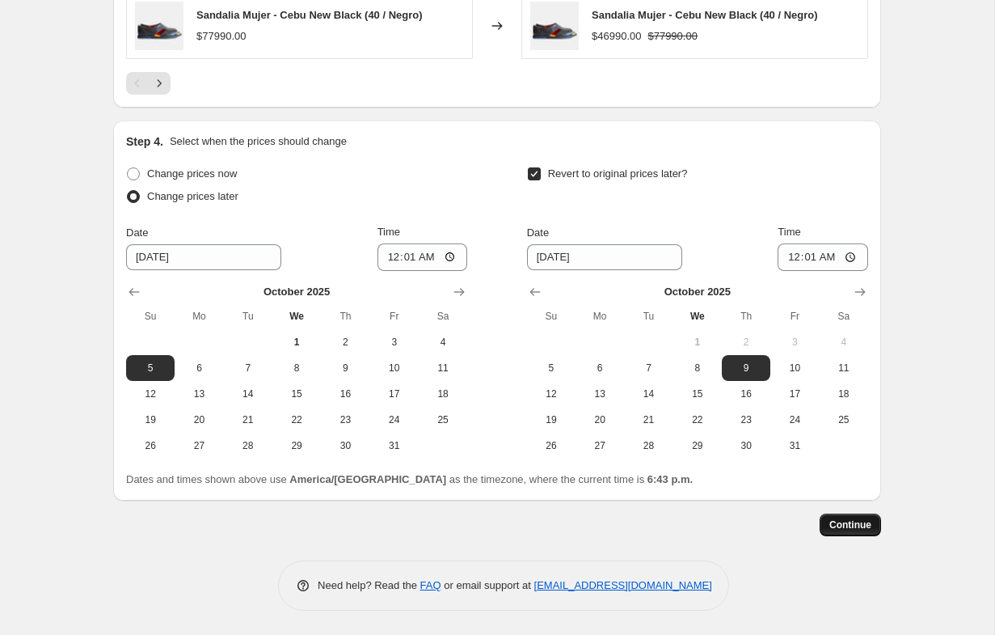
click at [854, 533] on button "Continue" at bounding box center [850, 524] width 61 height 23
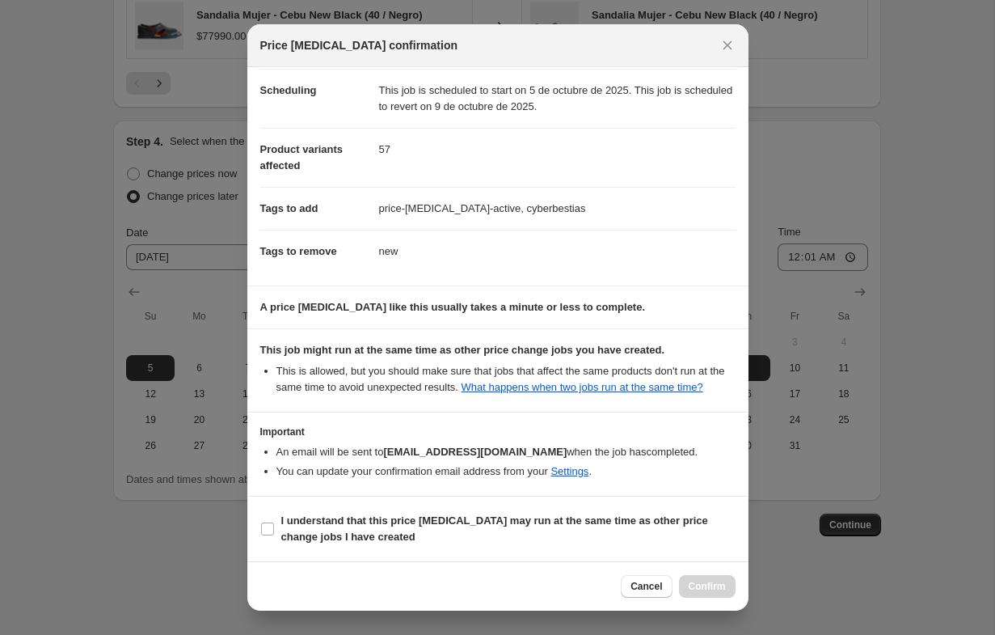
scroll to position [145, 0]
click at [264, 530] on input "I understand that this price [MEDICAL_DATA] may run at the same time as other p…" at bounding box center [267, 528] width 13 height 13
checkbox input "true"
click at [708, 589] on span "Confirm" at bounding box center [707, 586] width 37 height 13
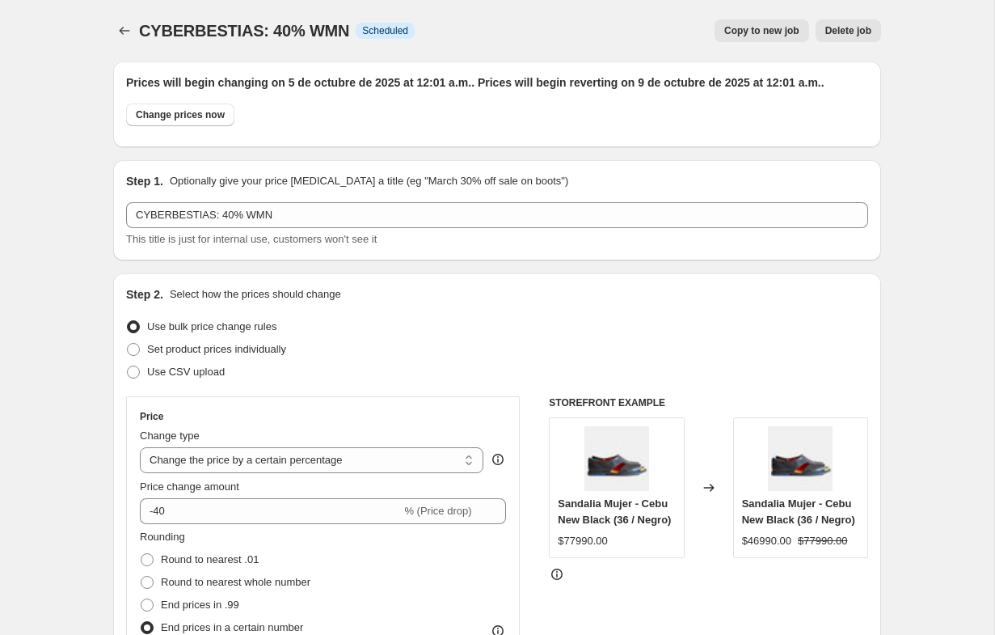
scroll to position [1624, 0]
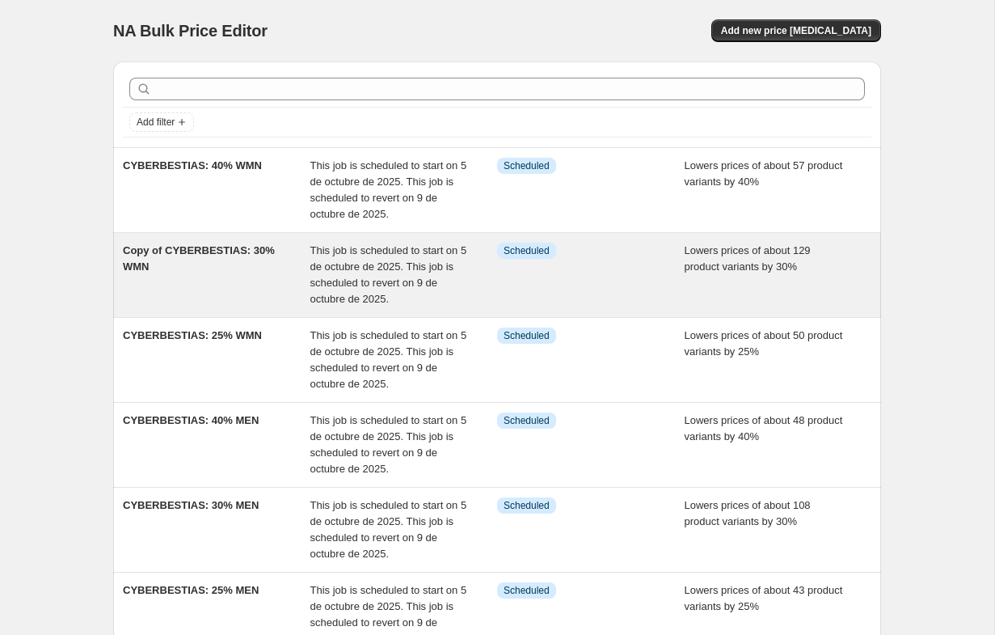
click at [188, 283] on div "Copy of CYBERBESTIAS: 30% WMN" at bounding box center [217, 274] width 188 height 65
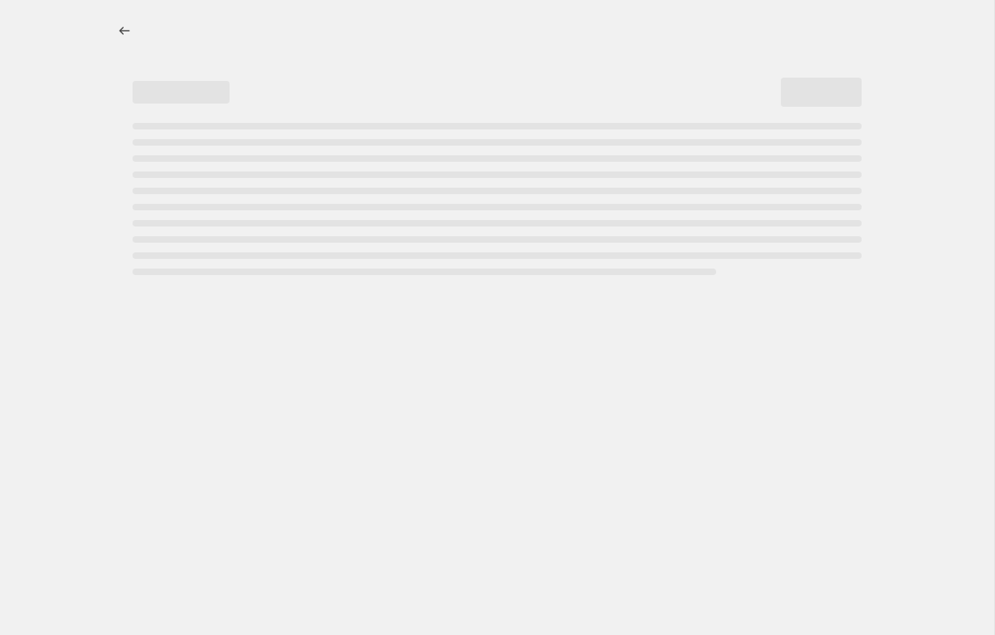
select select "percentage"
select select "collection"
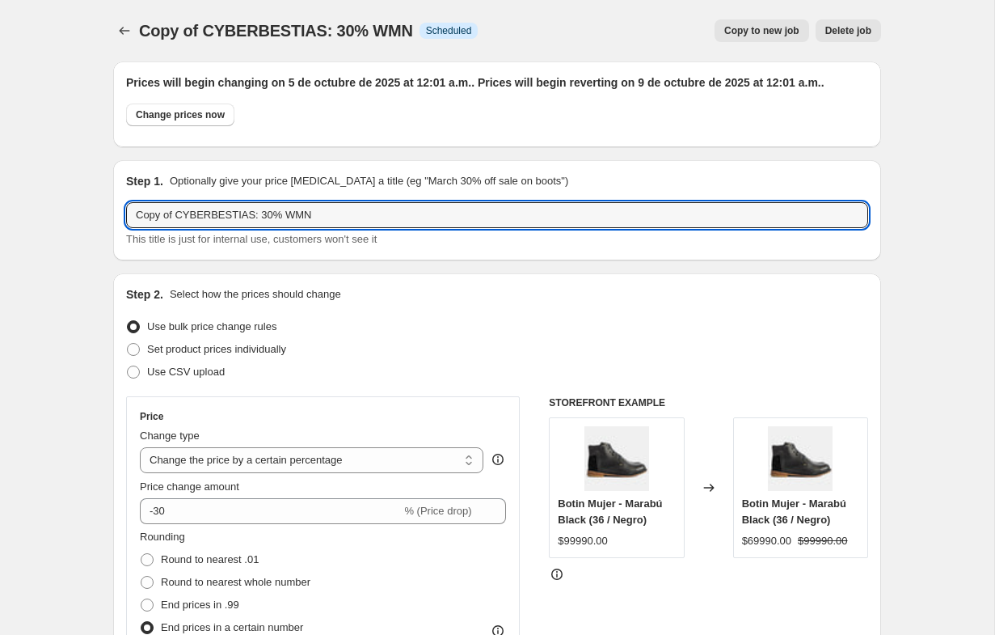
drag, startPoint x: 179, startPoint y: 218, endPoint x: 62, endPoint y: 213, distance: 117.3
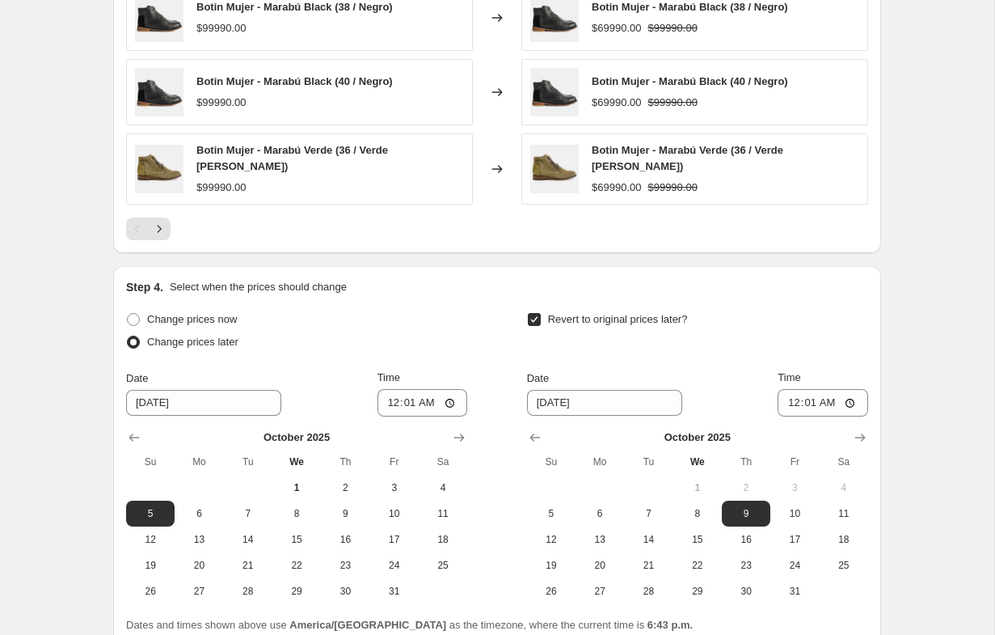
scroll to position [1723, 0]
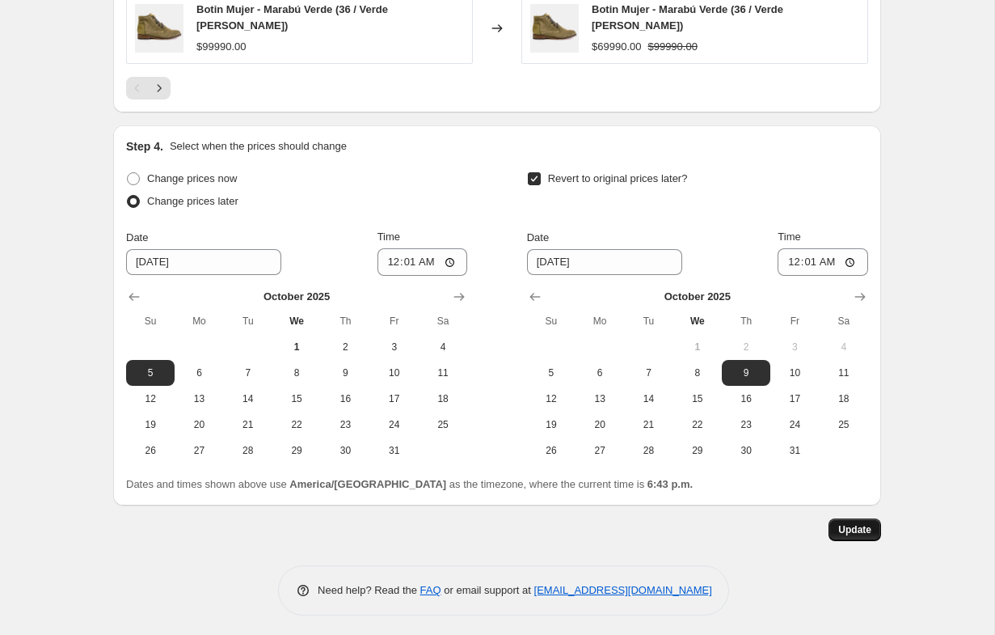
type input "CYBERBESTIAS: 30% WMN"
click at [854, 529] on span "Update" at bounding box center [854, 529] width 33 height 13
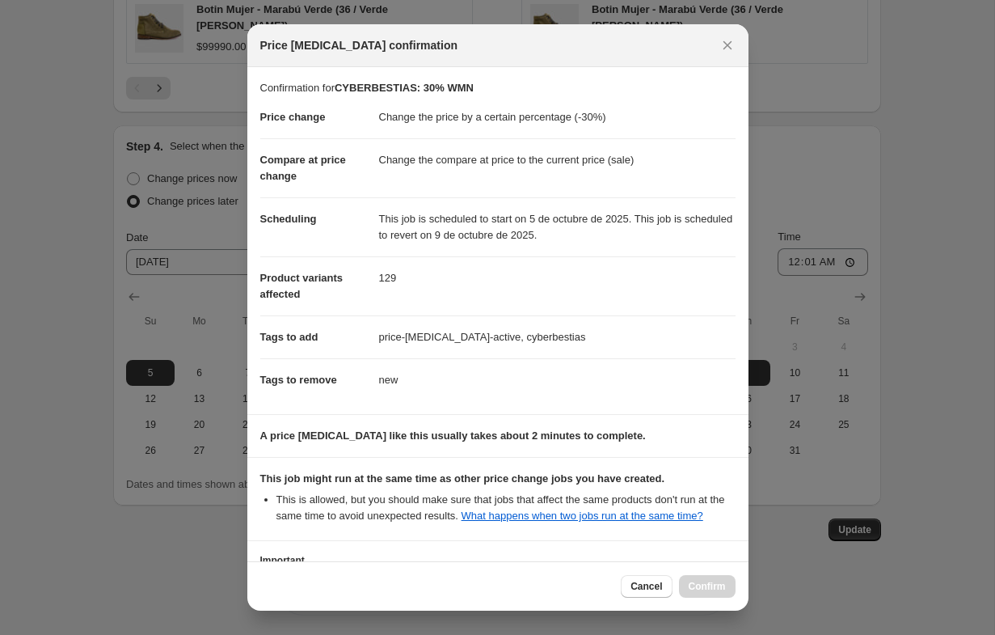
scroll to position [145, 0]
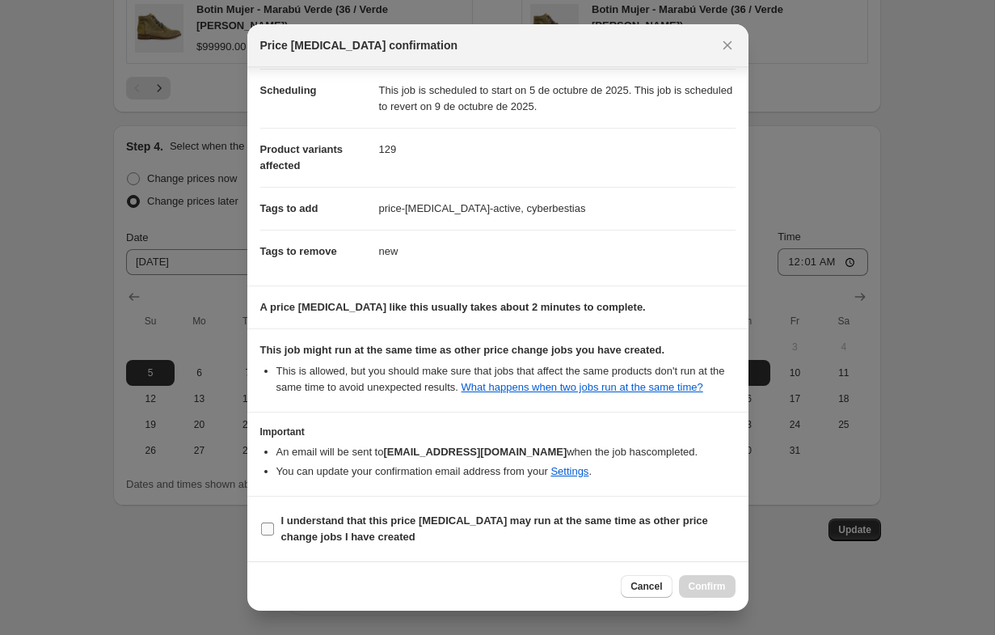
click at [269, 525] on input "I understand that this price [MEDICAL_DATA] may run at the same time as other p…" at bounding box center [267, 528] width 13 height 13
checkbox input "true"
click at [710, 588] on span "Confirm" at bounding box center [707, 586] width 37 height 13
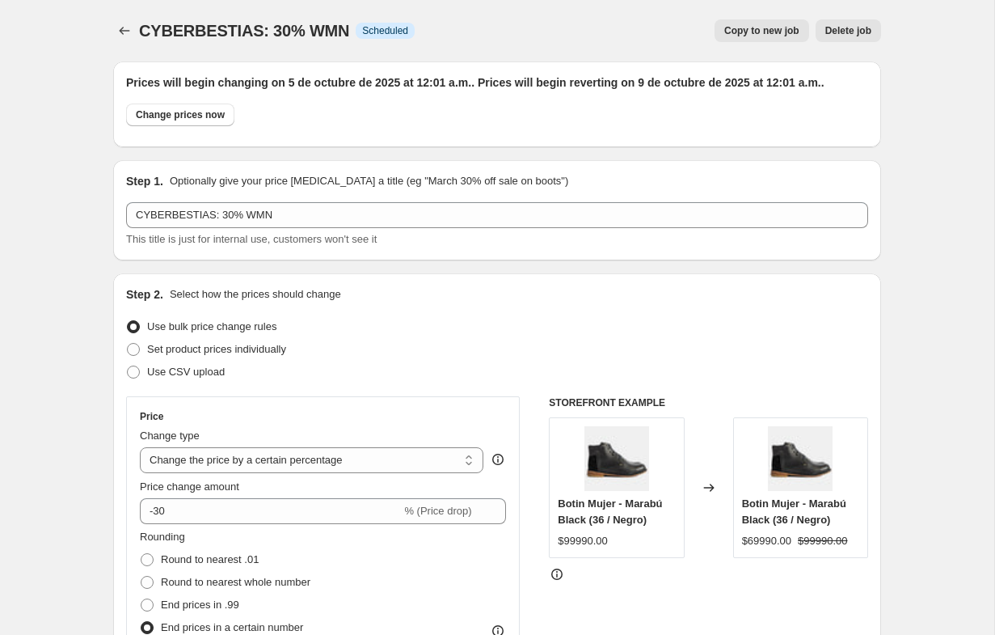
scroll to position [1723, 0]
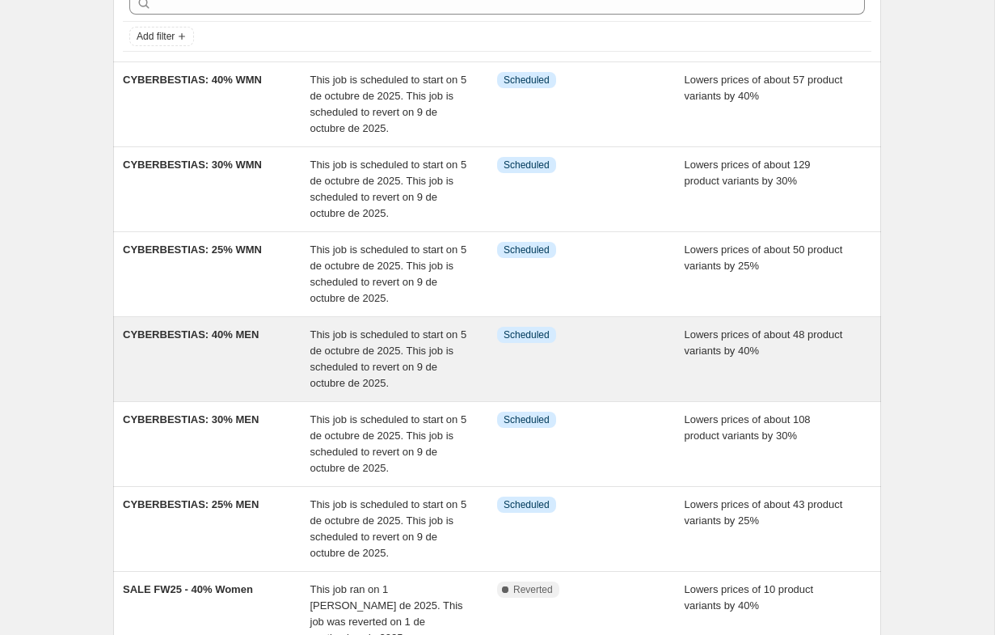
scroll to position [101, 0]
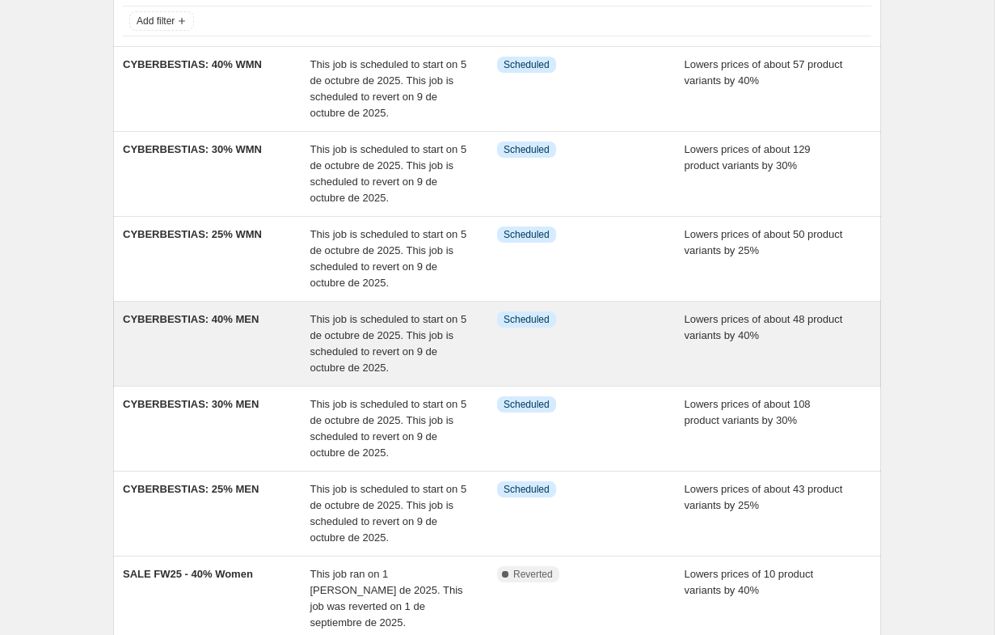
click at [192, 352] on div "CYBERBESTIAS: 40% MEN" at bounding box center [217, 343] width 188 height 65
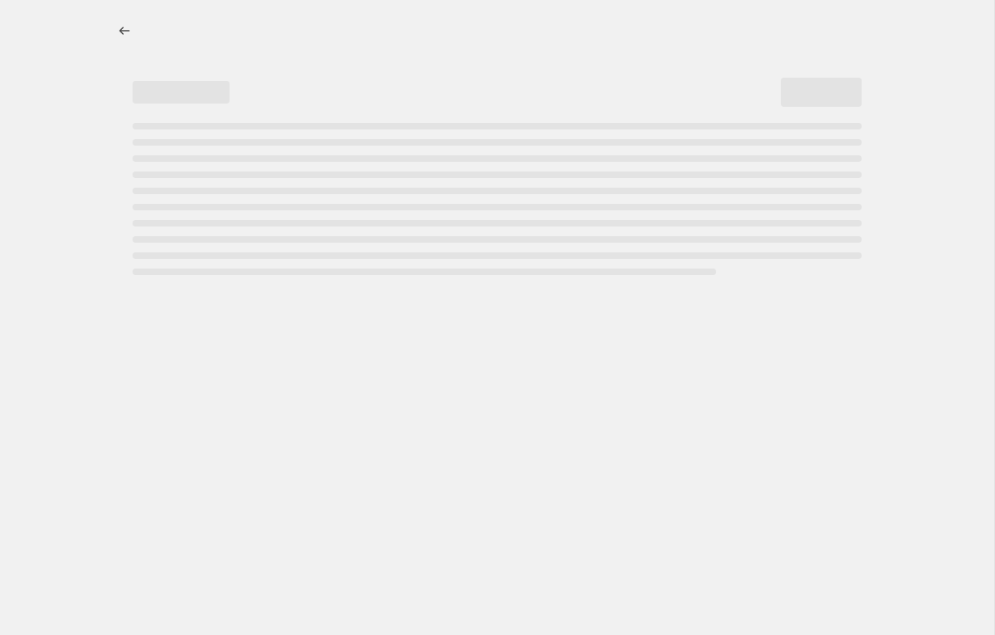
select select "percentage"
select select "collection"
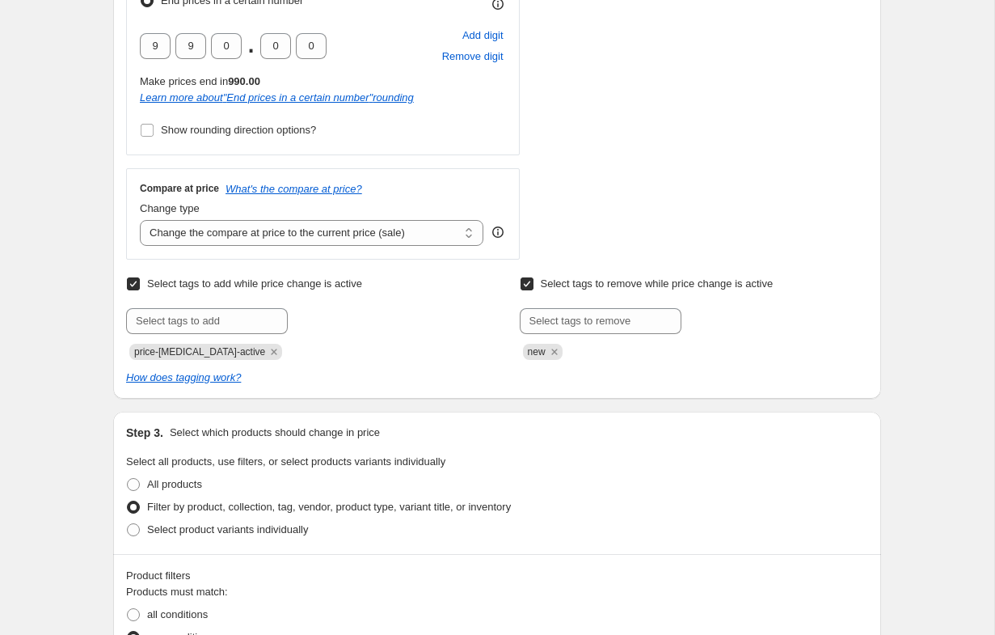
scroll to position [660, 0]
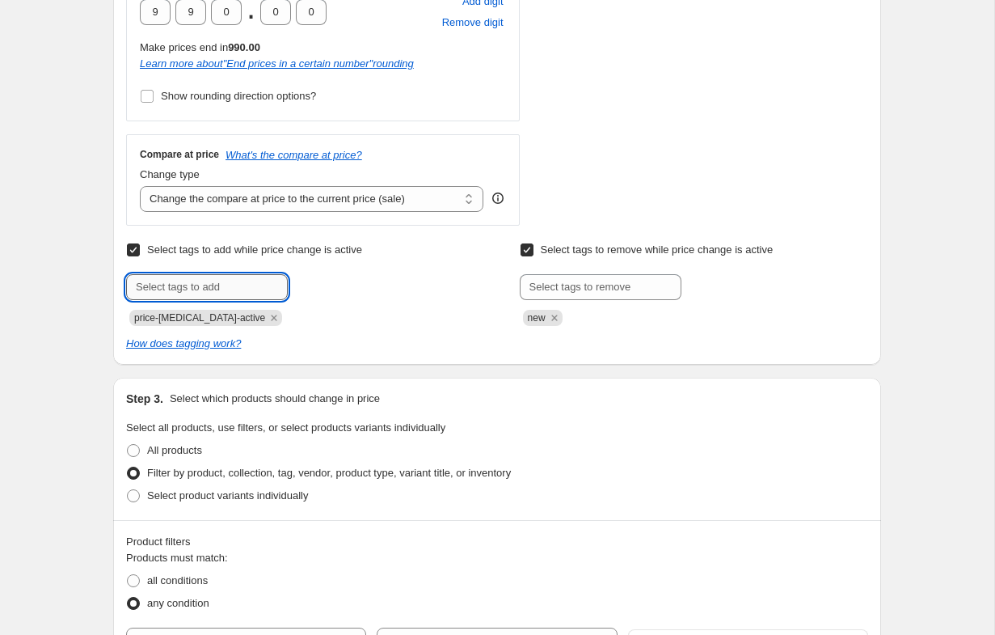
click at [244, 279] on input "text" at bounding box center [207, 287] width 162 height 26
type input "cyberbestias"
click at [377, 291] on button "Add cyberbestias" at bounding box center [342, 285] width 100 height 23
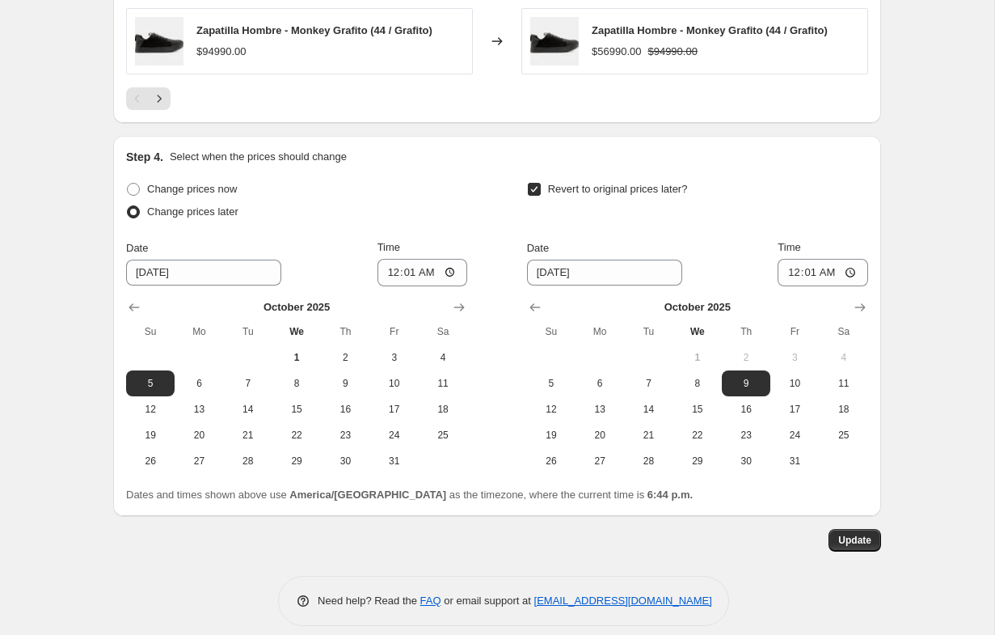
scroll to position [1723, 0]
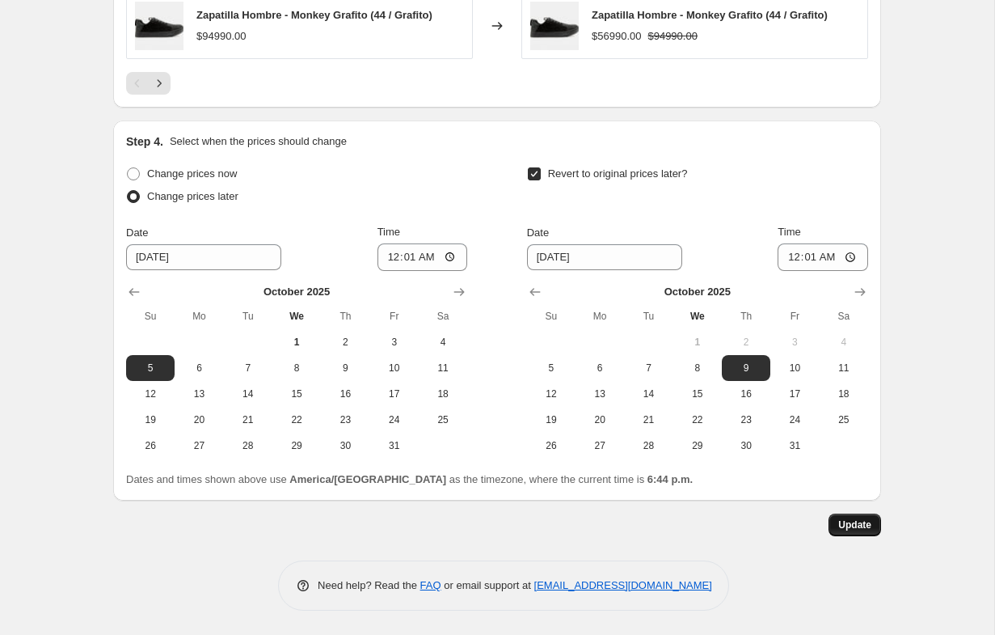
click at [847, 525] on span "Update" at bounding box center [854, 524] width 33 height 13
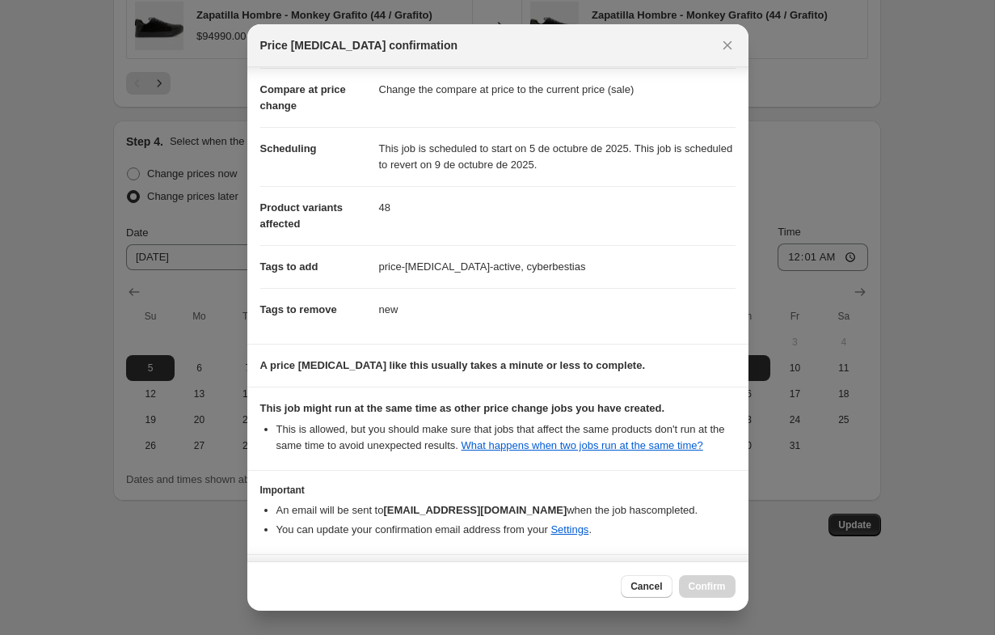
scroll to position [145, 0]
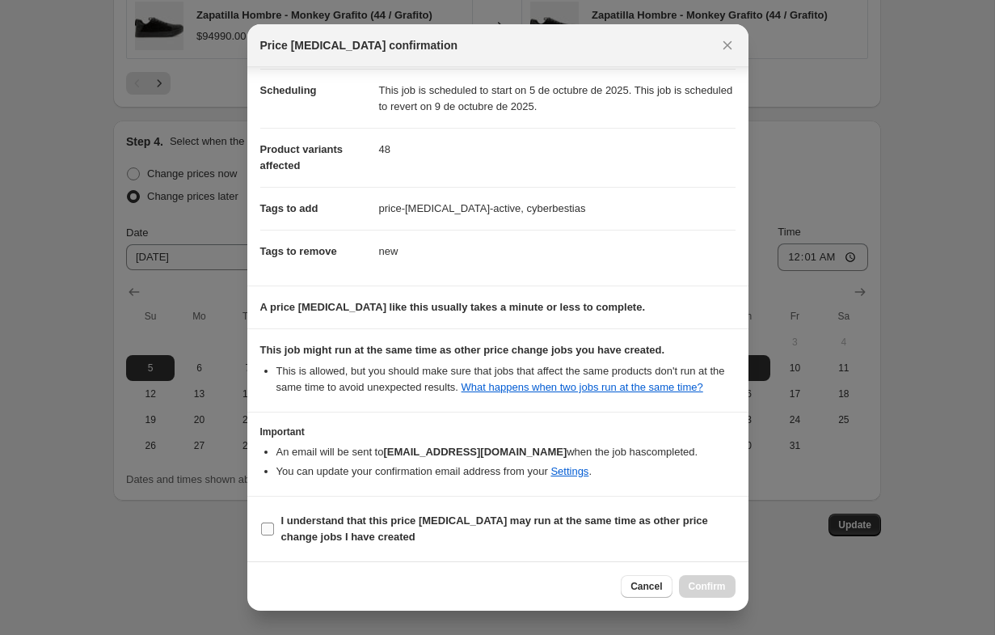
click at [261, 524] on input "I understand that this price [MEDICAL_DATA] may run at the same time as other p…" at bounding box center [267, 528] width 13 height 13
checkbox input "true"
click at [696, 587] on span "Confirm" at bounding box center [707, 586] width 37 height 13
